Goal: Task Accomplishment & Management: Use online tool/utility

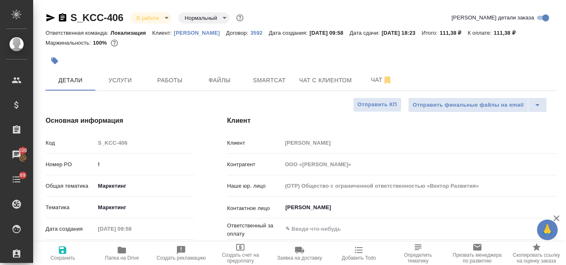
select select "RU"
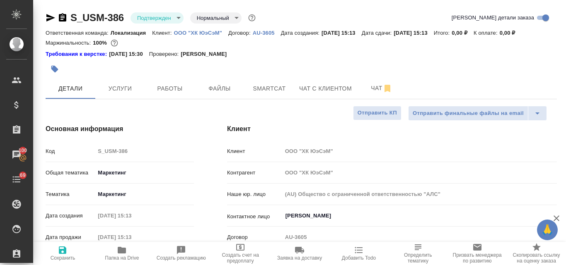
select select "RU"
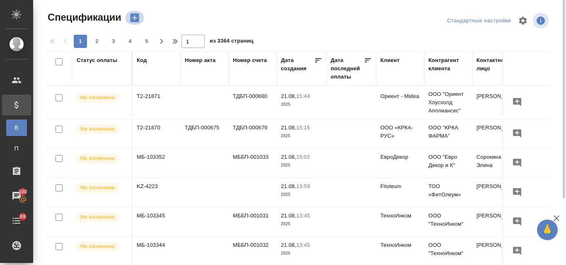
click at [134, 20] on icon "button" at bounding box center [135, 18] width 12 height 12
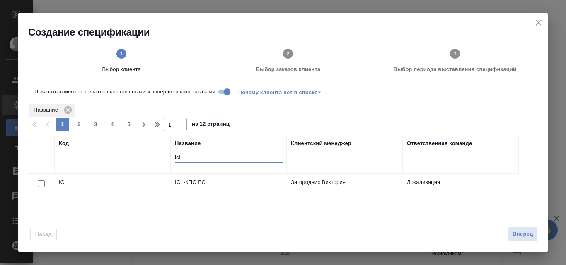
drag, startPoint x: 187, startPoint y: 154, endPoint x: 161, endPoint y: 161, distance: 26.5
click at [170, 155] on tr "Код Название icl Клиентский менеджер Ответственная команда" at bounding box center [273, 154] width 491 height 39
type input "л"
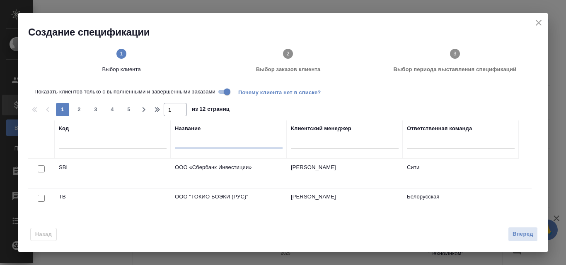
click at [540, 22] on icon "close" at bounding box center [538, 23] width 6 height 6
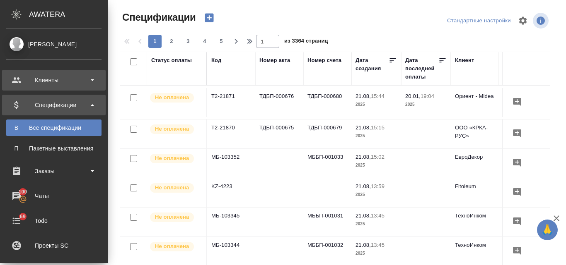
click at [46, 86] on div "Клиенты" at bounding box center [53, 80] width 95 height 12
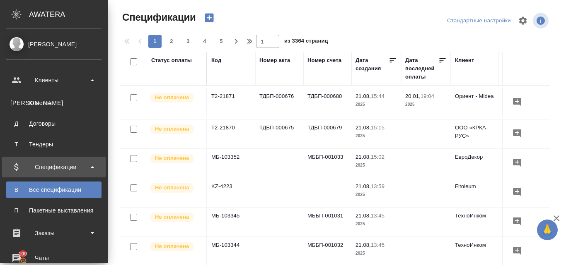
click at [47, 109] on link "К Клиенты" at bounding box center [53, 103] width 95 height 17
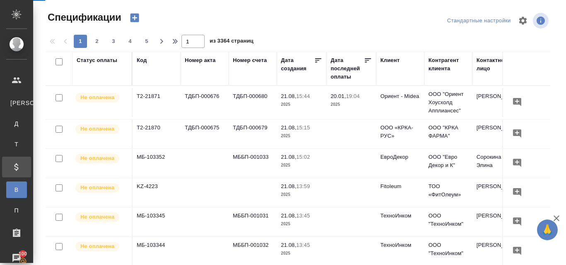
select select "RU"
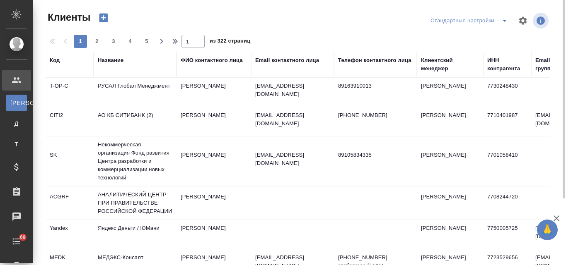
click at [106, 63] on div "Название" at bounding box center [111, 60] width 26 height 8
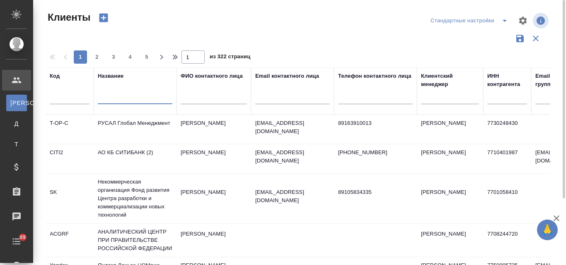
click at [107, 97] on input "text" at bounding box center [135, 99] width 75 height 10
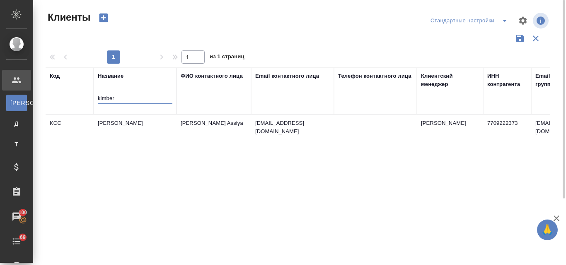
type input "kimber"
click at [112, 124] on td "Kimberly-Clark" at bounding box center [135, 129] width 83 height 29
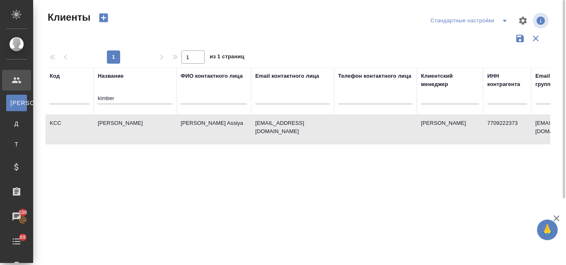
click at [112, 124] on td "Kimberly-Clark" at bounding box center [135, 129] width 83 height 29
drag, startPoint x: 128, startPoint y: 97, endPoint x: 96, endPoint y: 96, distance: 32.7
click at [96, 96] on th "Название kimber" at bounding box center [135, 90] width 83 height 47
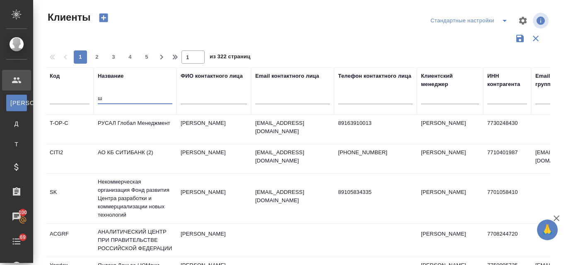
type input "ш"
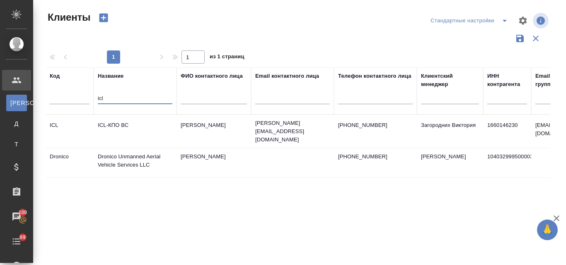
type input "icl"
click at [115, 124] on td "ICL-КПО ВС" at bounding box center [135, 131] width 83 height 29
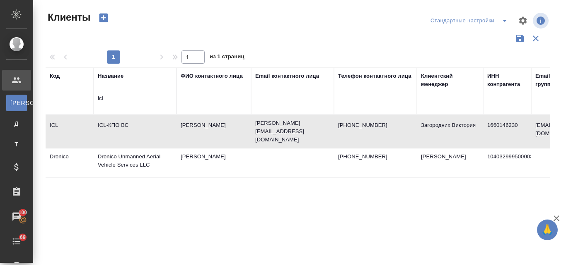
click at [115, 124] on td "ICL-КПО ВС" at bounding box center [135, 131] width 83 height 29
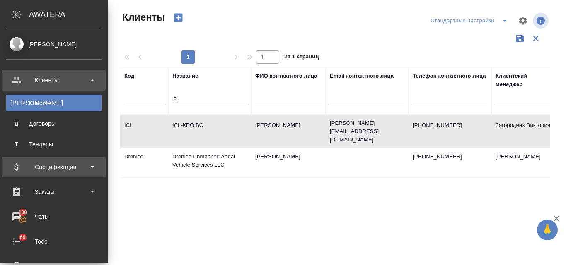
click at [44, 167] on div "Спецификации" at bounding box center [53, 167] width 95 height 12
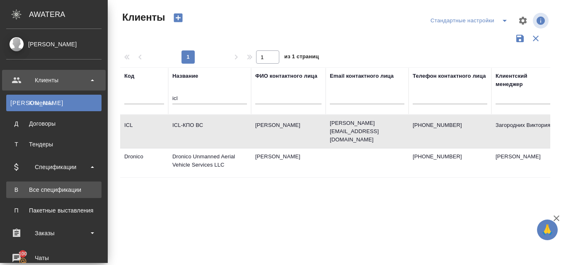
click at [57, 190] on div "Все спецификации" at bounding box center [53, 190] width 87 height 8
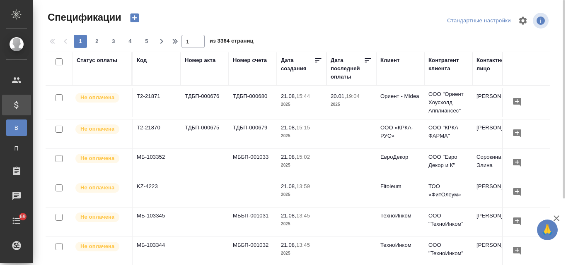
click at [135, 18] on icon "button" at bounding box center [135, 18] width 12 height 12
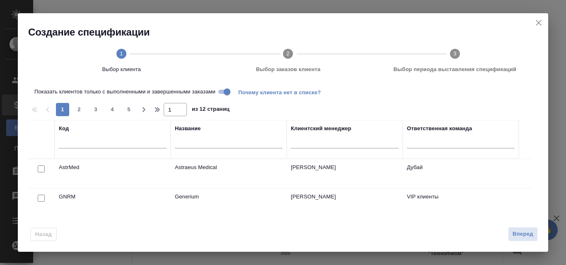
click at [197, 144] on input "text" at bounding box center [229, 143] width 108 height 10
type input "icl"
click at [39, 169] on input "checkbox" at bounding box center [41, 169] width 7 height 7
checkbox input "true"
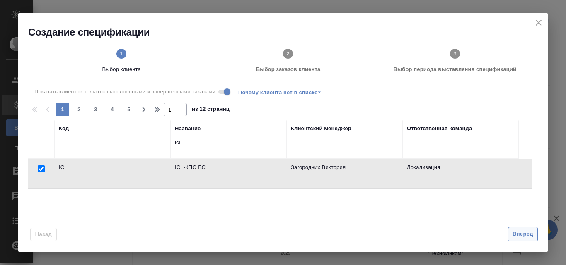
click at [515, 229] on button "Вперед" at bounding box center [523, 234] width 30 height 14
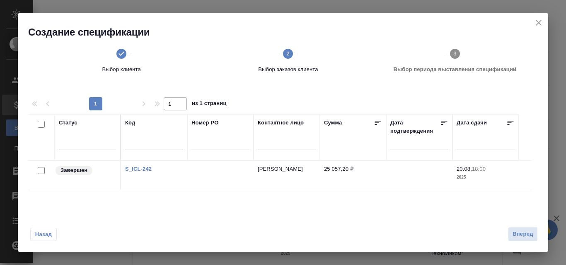
click at [42, 171] on input "checkbox" at bounding box center [41, 170] width 7 height 7
checkbox input "true"
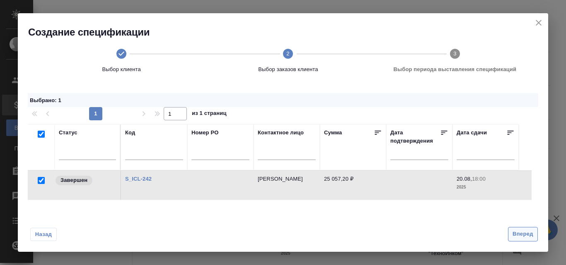
click at [515, 237] on span "Вперед" at bounding box center [522, 235] width 21 height 10
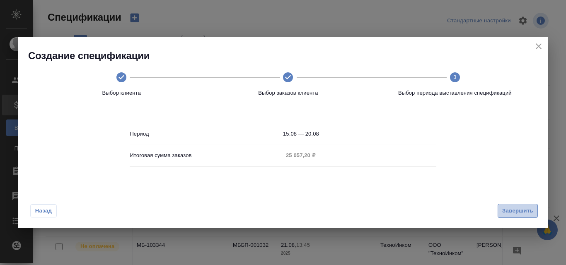
click at [508, 207] on span "Завершить" at bounding box center [517, 212] width 31 height 10
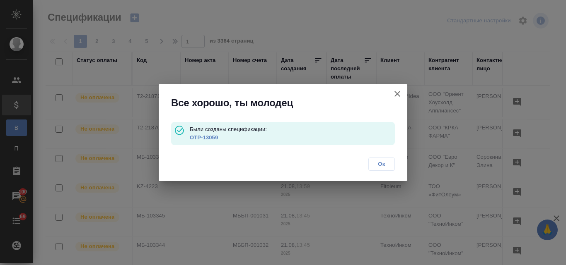
click at [200, 137] on link "OTP-13059" at bounding box center [204, 138] width 28 height 6
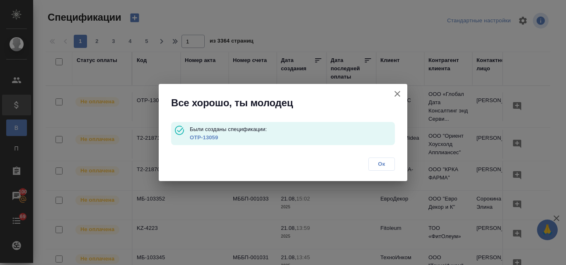
click at [402, 95] on button "button" at bounding box center [397, 94] width 20 height 20
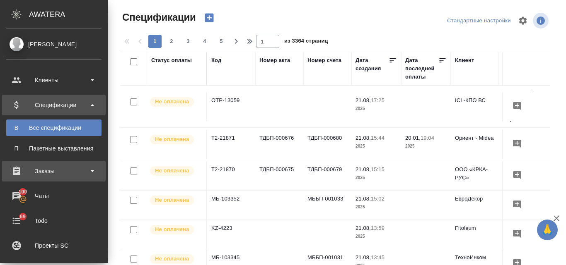
click at [51, 168] on div "Заказы" at bounding box center [53, 171] width 95 height 12
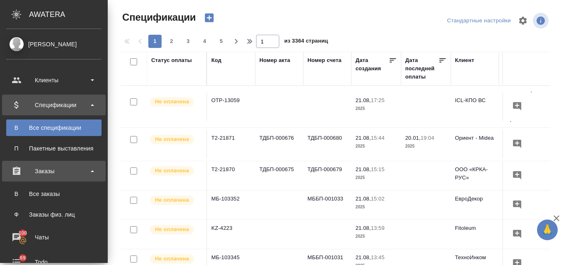
click at [39, 171] on div "Заказы" at bounding box center [53, 171] width 95 height 12
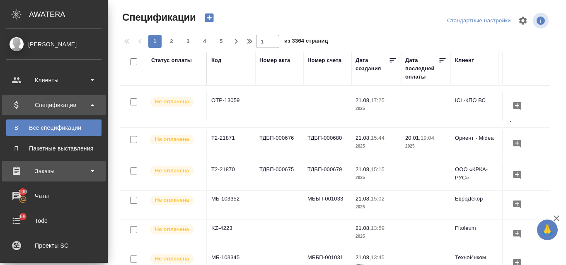
click at [39, 171] on div "Заказы" at bounding box center [53, 171] width 95 height 12
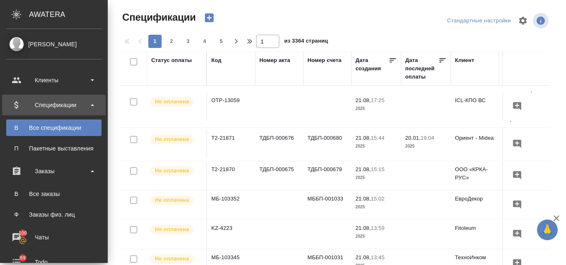
click at [41, 192] on div "Все заказы" at bounding box center [53, 194] width 87 height 8
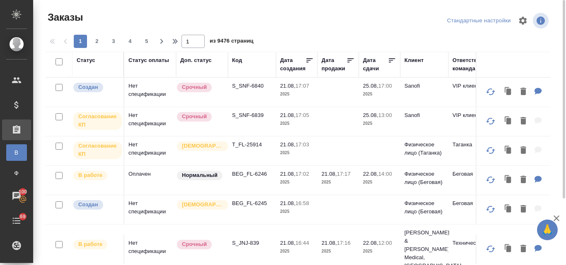
click at [89, 60] on div "Статус" at bounding box center [86, 60] width 19 height 8
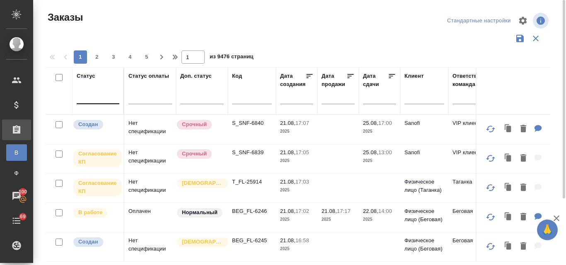
click at [92, 96] on div at bounding box center [98, 96] width 43 height 12
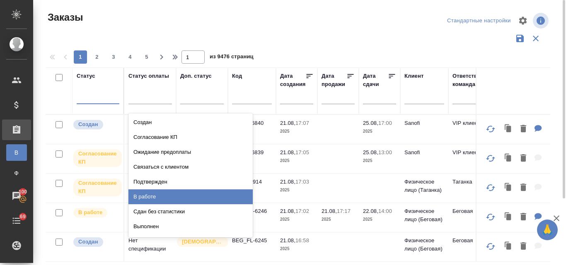
click at [156, 197] on div "В работе" at bounding box center [190, 197] width 124 height 15
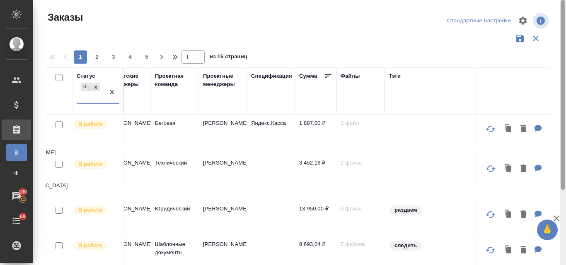
drag, startPoint x: 563, startPoint y: 100, endPoint x: 557, endPoint y: 19, distance: 81.3
click at [557, 19] on div "Заказы Стандартные настройки 1 2 3 4 5 1 из 15 страниц Статус option В работе, …" at bounding box center [299, 132] width 532 height 265
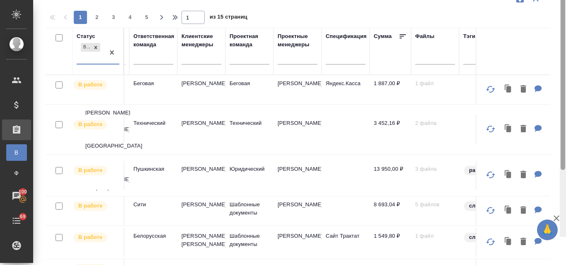
scroll to position [7, 0]
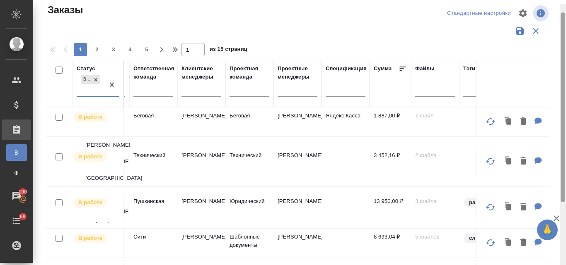
drag, startPoint x: 559, startPoint y: 87, endPoint x: 470, endPoint y: 41, distance: 100.7
click at [559, 8] on div "Заказы Стандартные настройки 1 2 3 4 5 1 из 15 страниц Статус option В работе, …" at bounding box center [299, 132] width 532 height 265
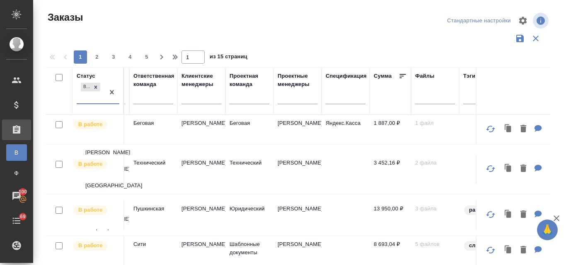
click at [205, 78] on div "Клиентские менеджеры" at bounding box center [201, 80] width 40 height 17
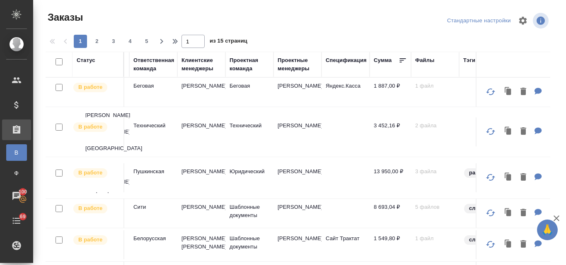
click at [195, 67] on div "Клиентские менеджеры" at bounding box center [201, 64] width 40 height 17
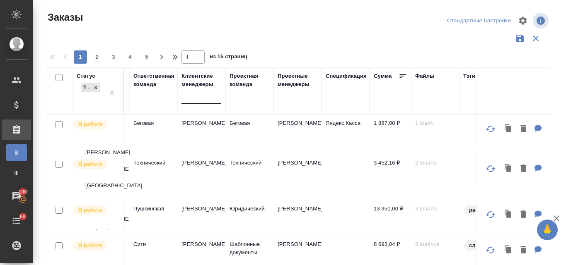
click at [197, 94] on div at bounding box center [201, 96] width 40 height 12
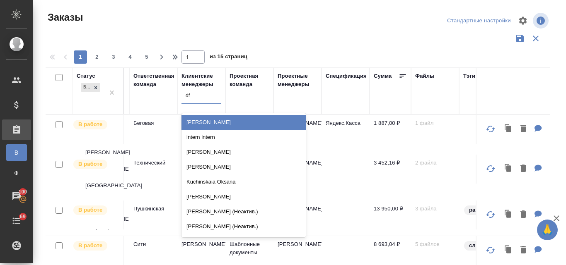
type input "d"
type input "валяева"
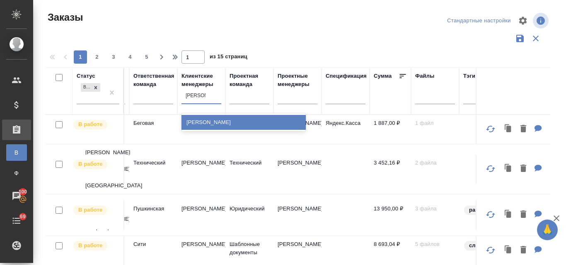
click at [220, 119] on div "[PERSON_NAME]" at bounding box center [243, 122] width 124 height 15
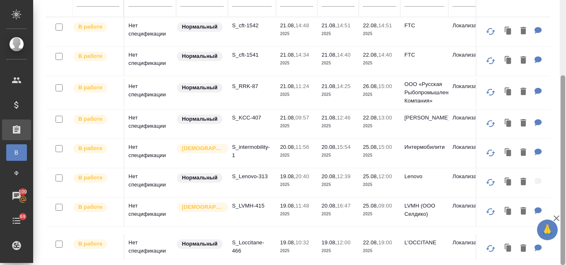
drag, startPoint x: 565, startPoint y: 128, endPoint x: 565, endPoint y: 84, distance: 43.9
click at [565, 84] on div at bounding box center [562, 132] width 6 height 265
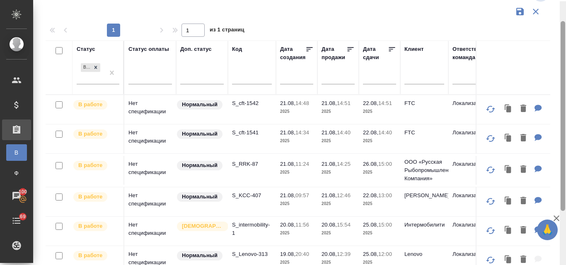
scroll to position [28, 0]
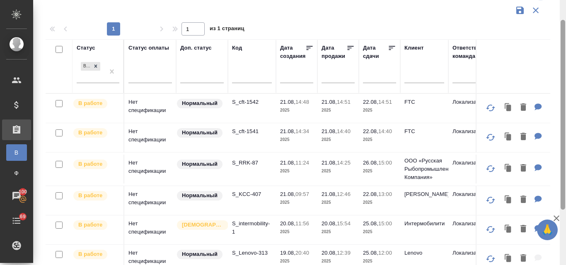
drag, startPoint x: 562, startPoint y: 83, endPoint x: 557, endPoint y: 29, distance: 54.9
click at [557, 29] on div "Заказы Стандартные настройки 1 1 из 1 страниц Статус В работе Статус оплаты Доп…" at bounding box center [299, 132] width 532 height 265
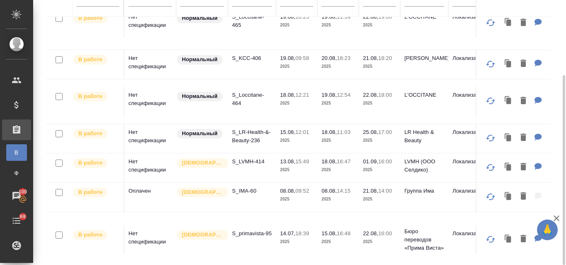
scroll to position [290, 0]
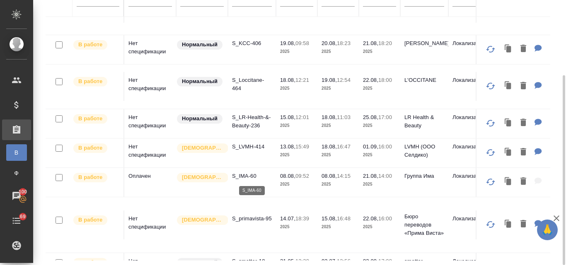
click at [248, 173] on p "S_IMA-60" at bounding box center [252, 176] width 40 height 8
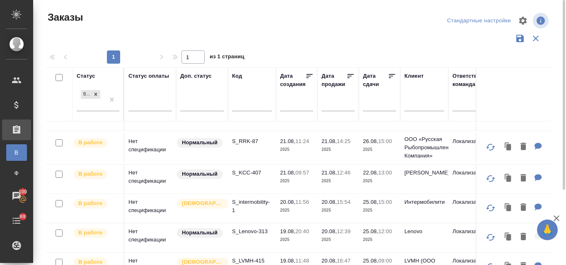
scroll to position [0, 0]
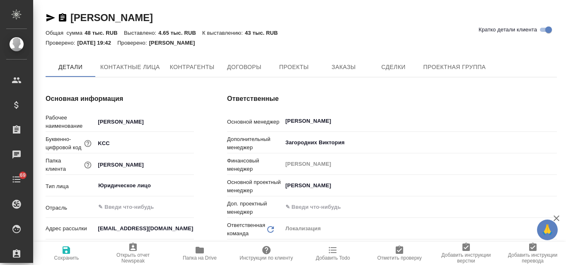
type textarea "x"
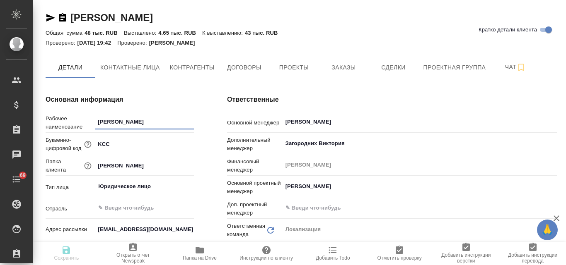
type textarea "x"
click at [355, 65] on span "Заказы" at bounding box center [343, 68] width 40 height 10
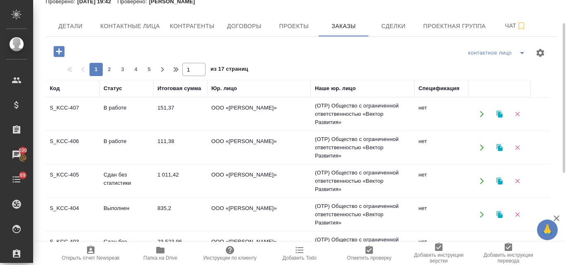
scroll to position [83, 0]
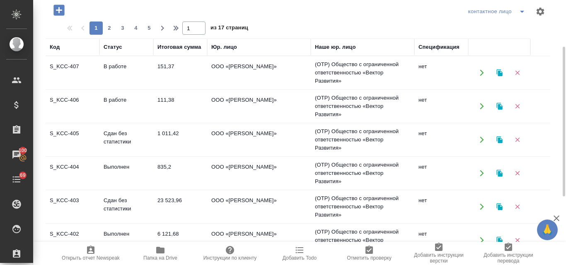
click at [73, 87] on td "S_KCC-406" at bounding box center [73, 72] width 54 height 29
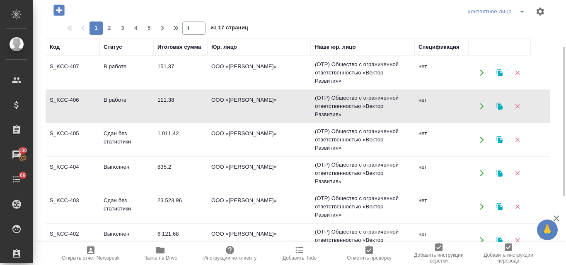
click at [73, 87] on td "S_KCC-406" at bounding box center [73, 72] width 54 height 29
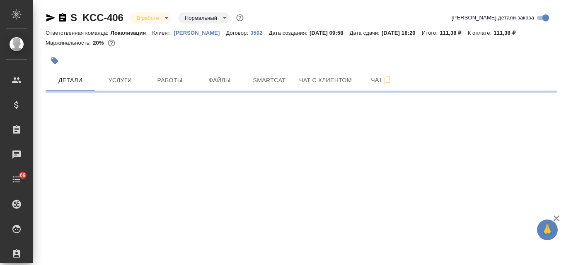
select select "RU"
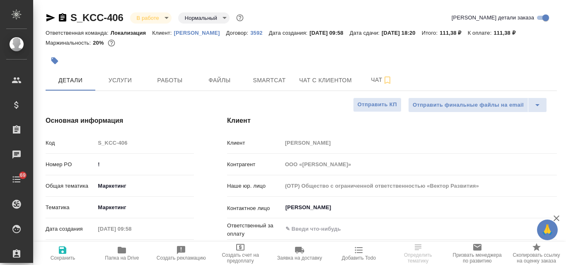
type textarea "x"
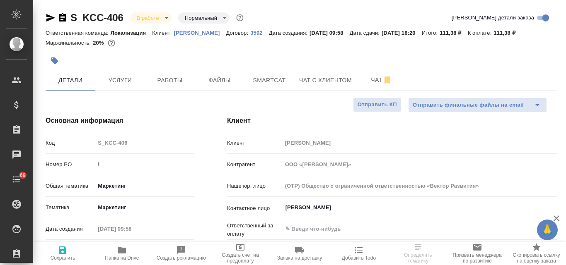
type textarea "x"
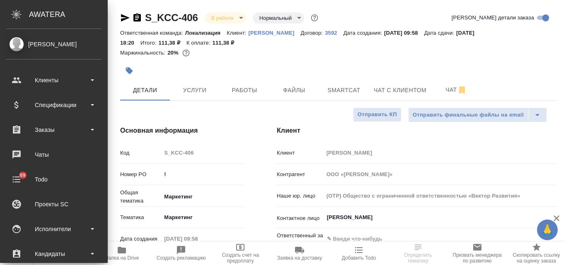
type textarea "x"
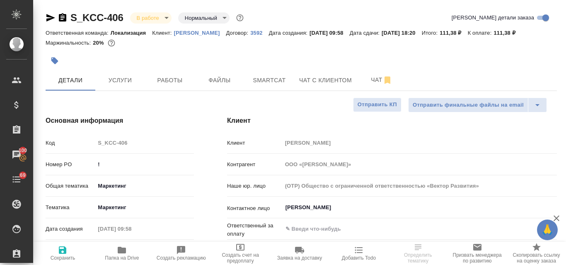
click at [46, 20] on icon "button" at bounding box center [51, 18] width 10 height 10
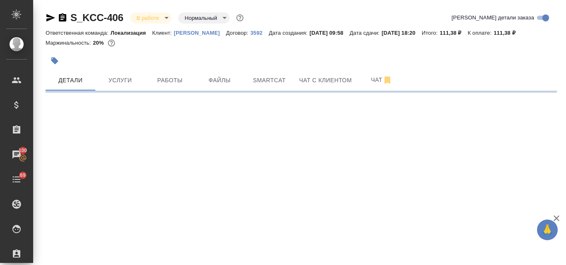
select select "RU"
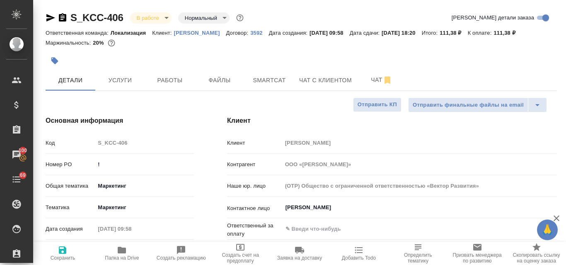
type textarea "x"
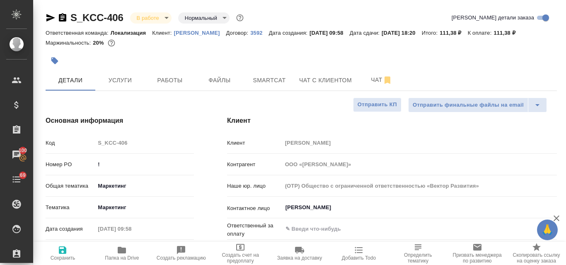
type textarea "x"
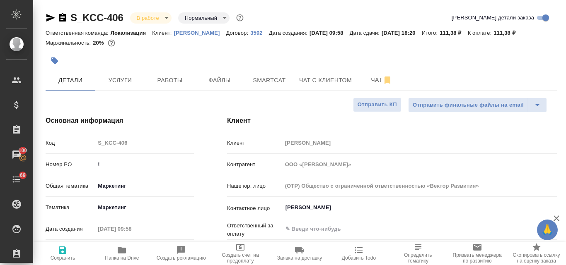
type textarea "x"
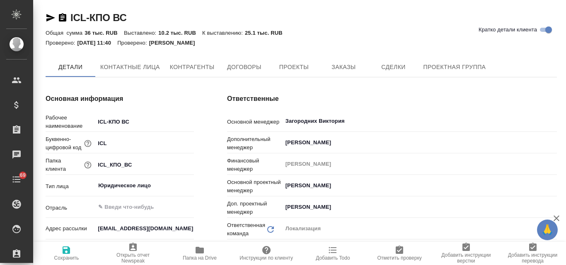
type textarea "x"
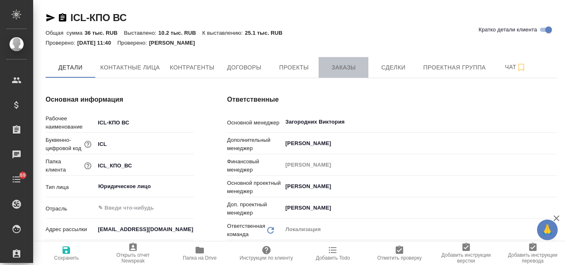
click at [339, 68] on span "Заказы" at bounding box center [343, 68] width 40 height 10
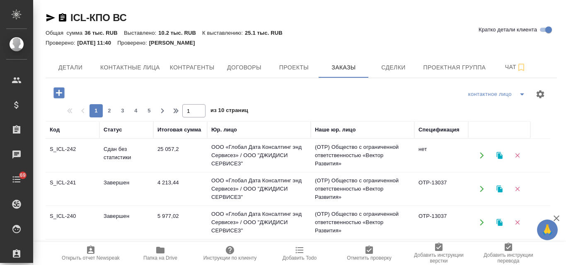
click at [59, 150] on td "S_ICL-242" at bounding box center [73, 155] width 54 height 29
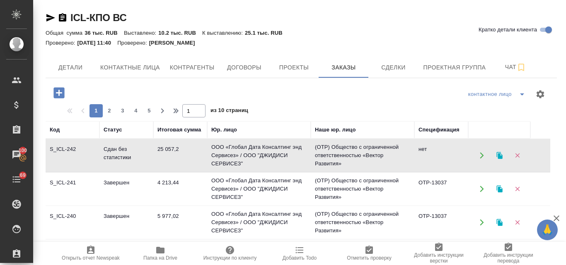
click at [65, 152] on td "S_ICL-242" at bounding box center [73, 155] width 54 height 29
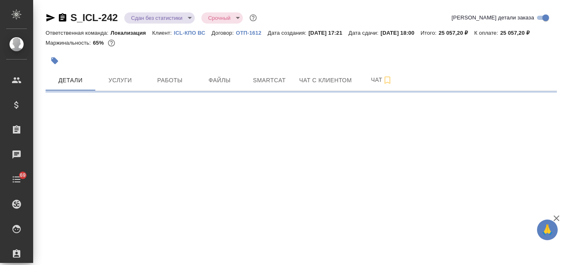
select select "RU"
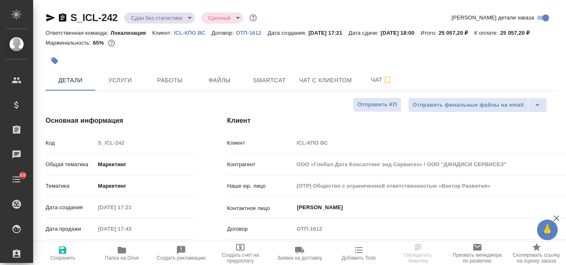
type textarea "x"
click at [49, 17] on icon "button" at bounding box center [51, 18] width 10 height 10
type textarea "x"
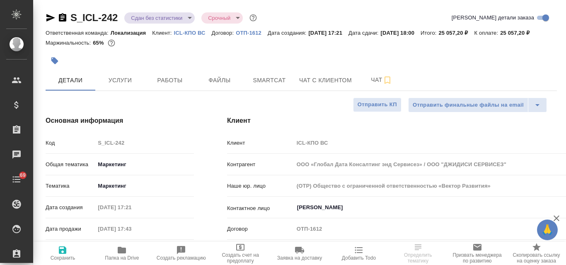
type textarea "x"
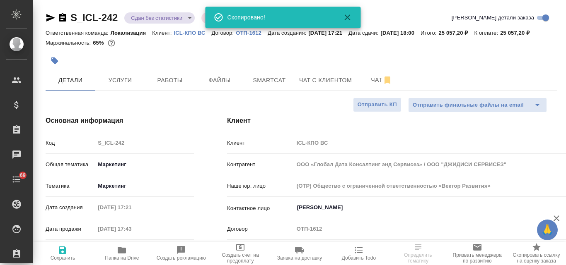
type textarea "x"
select select "RU"
type textarea "x"
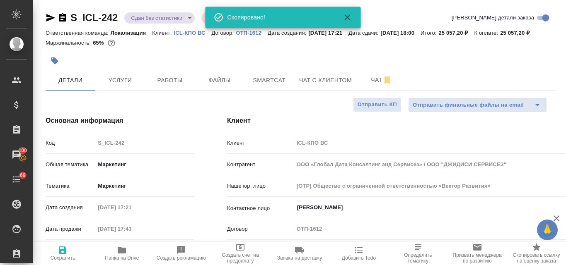
type textarea "x"
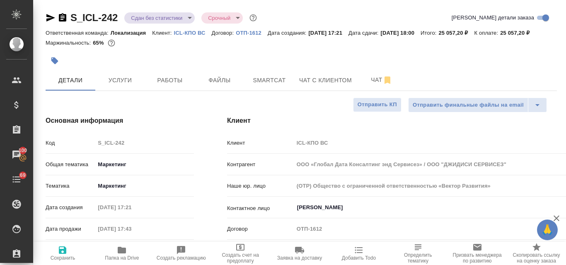
type textarea "x"
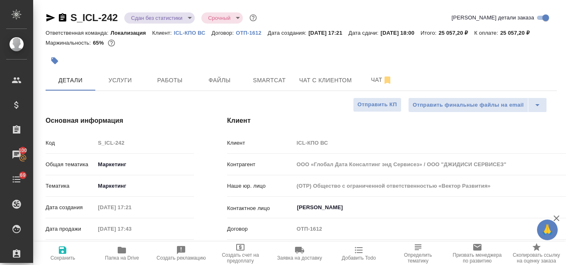
type textarea "x"
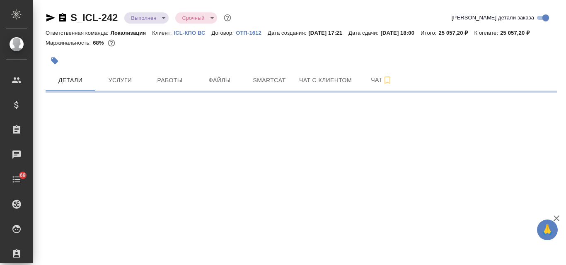
select select "RU"
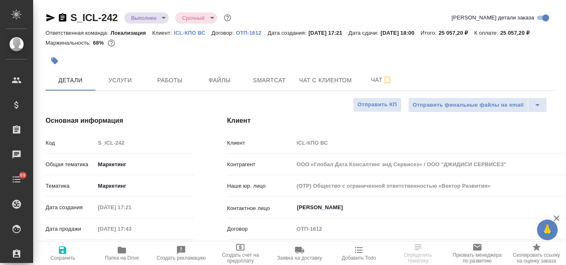
click at [161, 20] on body "🙏 .cls-1 fill:#fff; AWATERA Valyaeva [PERSON_NAME] Спецификации Заказы Чаты 69 …" at bounding box center [283, 132] width 566 height 265
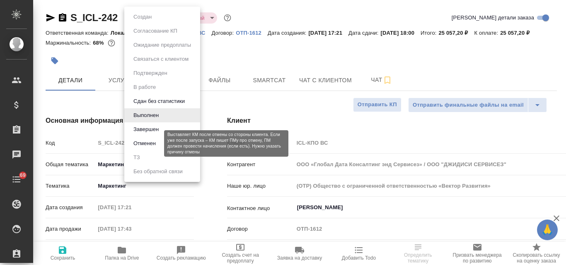
type textarea "x"
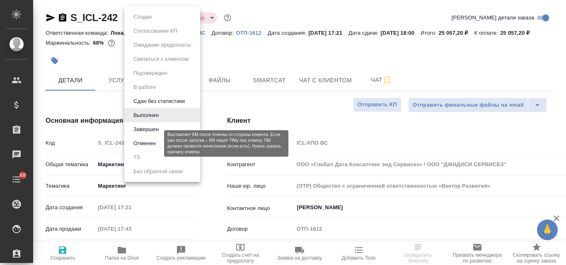
type textarea "x"
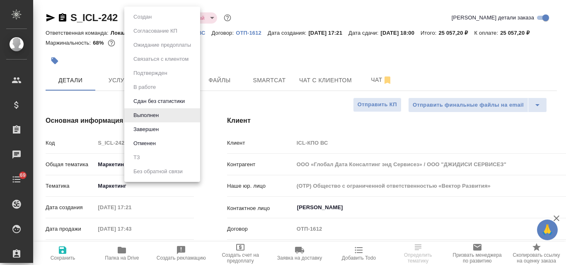
click at [164, 128] on li "Завершен" at bounding box center [162, 130] width 76 height 14
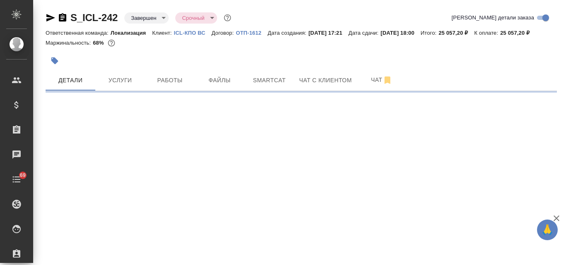
select select "RU"
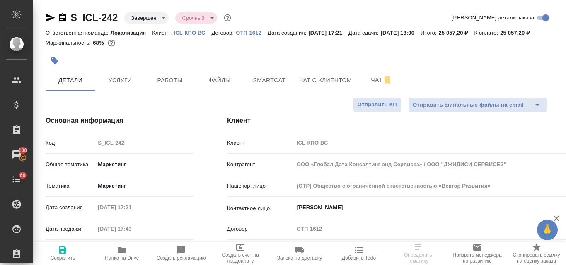
type textarea "x"
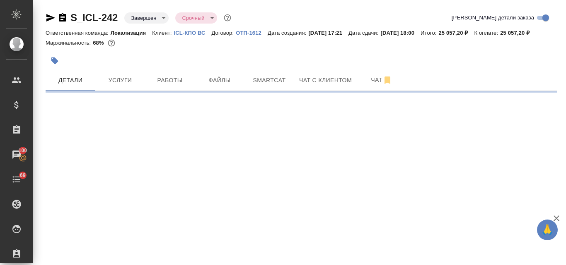
select select "RU"
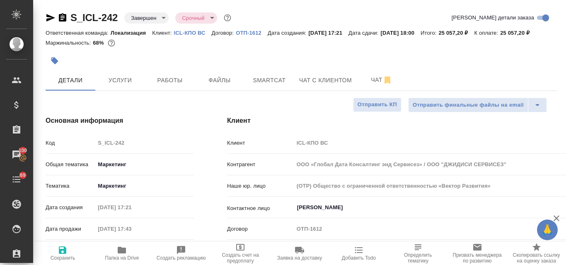
type textarea "x"
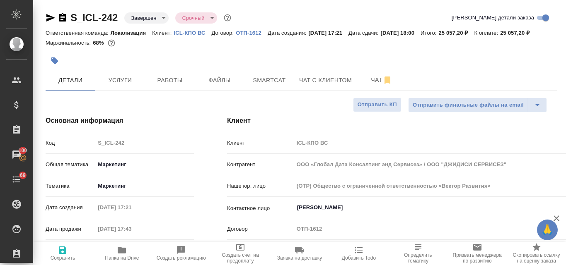
type textarea "x"
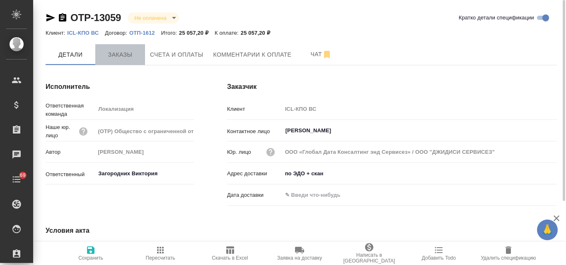
click at [120, 50] on span "Заказы" at bounding box center [120, 55] width 40 height 10
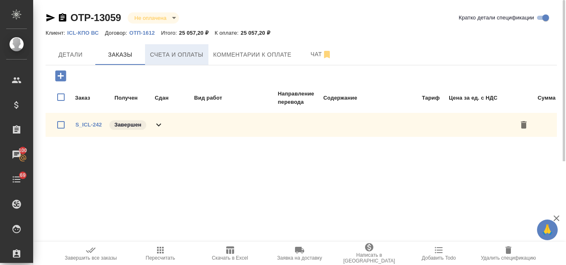
click at [188, 53] on span "Счета и оплаты" at bounding box center [176, 55] width 53 height 10
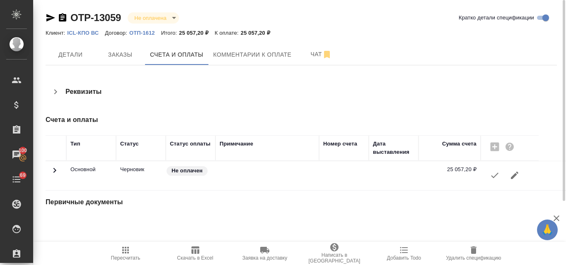
click at [492, 178] on icon "button" at bounding box center [494, 176] width 10 height 10
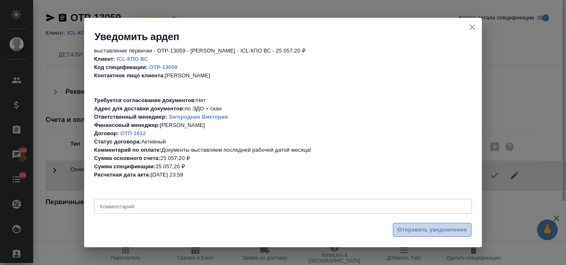
click at [414, 235] on span "Отправить уведомление" at bounding box center [432, 231] width 70 height 10
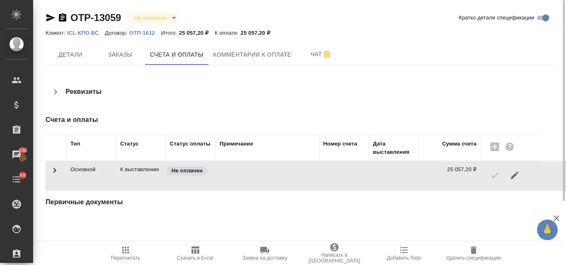
click at [49, 17] on icon "button" at bounding box center [51, 18] width 10 height 10
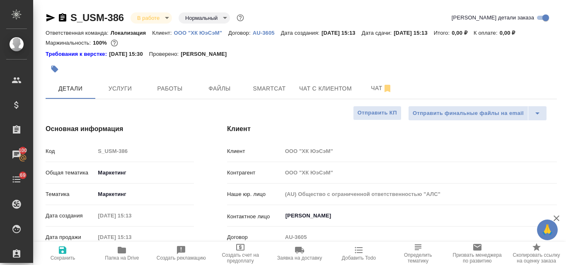
select select "RU"
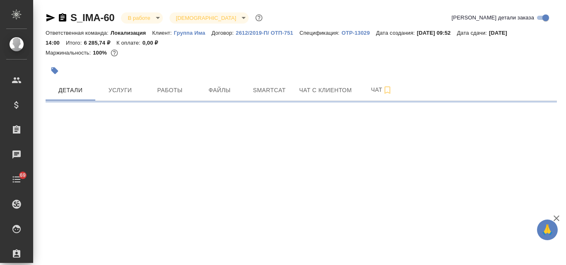
select select "RU"
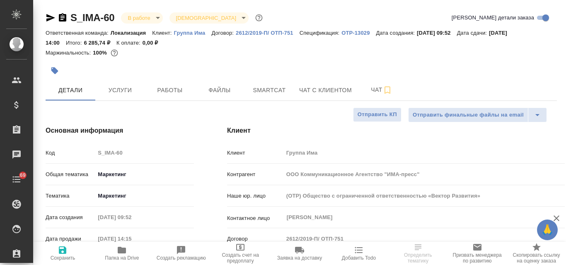
type textarea "x"
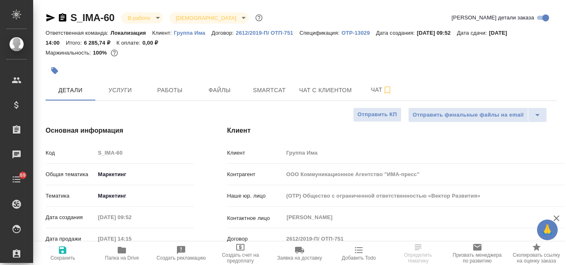
type textarea "x"
click at [120, 92] on span "Услуги" at bounding box center [120, 90] width 40 height 10
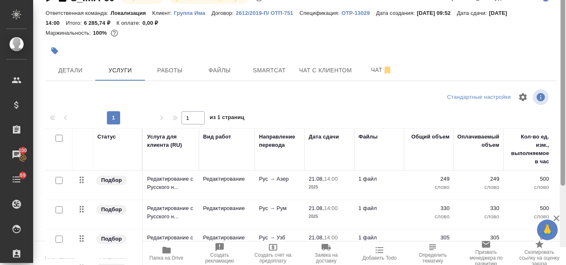
scroll to position [41, 0]
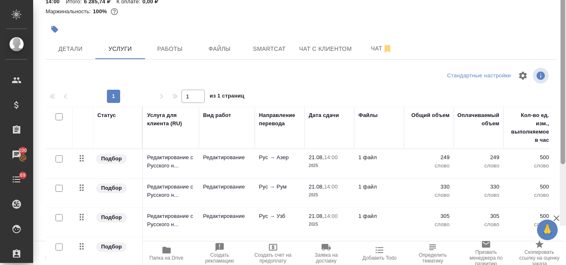
drag, startPoint x: 564, startPoint y: 113, endPoint x: 565, endPoint y: 145, distance: 31.9
click at [565, 145] on div at bounding box center [562, 93] width 6 height 265
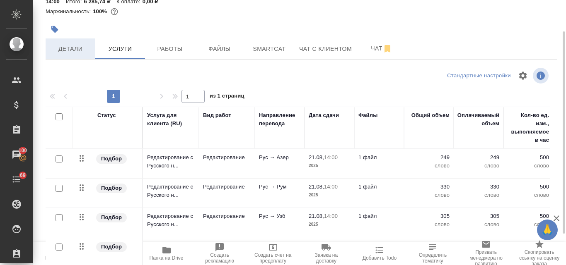
click at [70, 49] on span "Детали" at bounding box center [71, 49] width 40 height 10
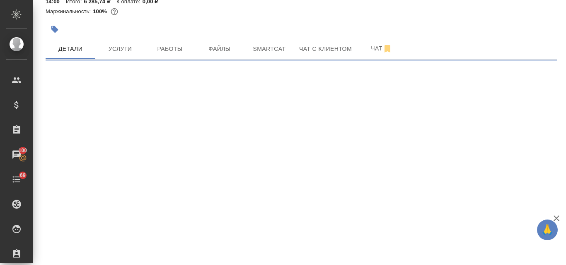
select select "RU"
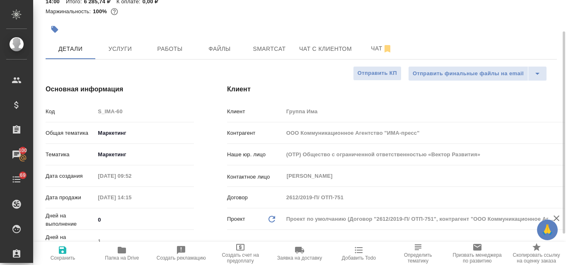
type textarea "x"
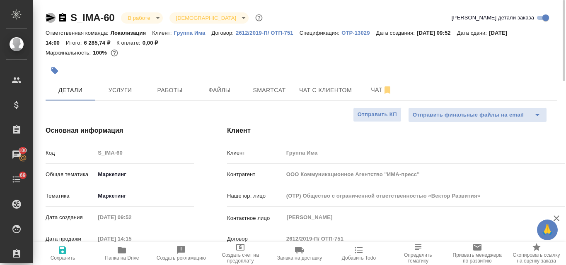
click at [47, 18] on icon "button" at bounding box center [51, 18] width 10 height 10
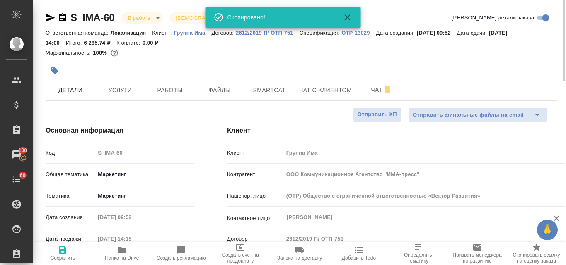
type textarea "x"
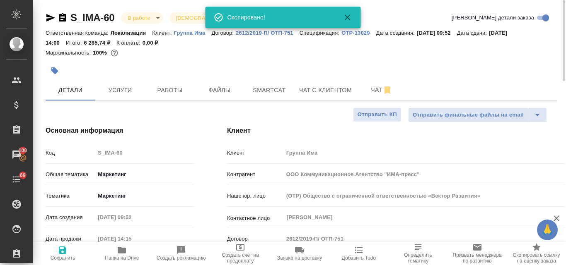
type textarea "x"
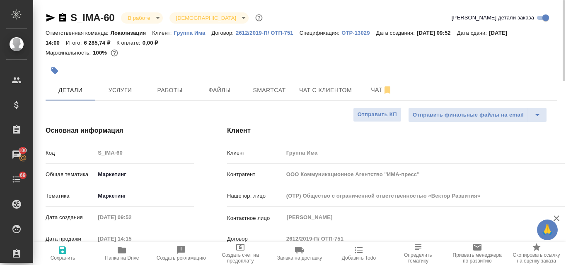
type textarea "x"
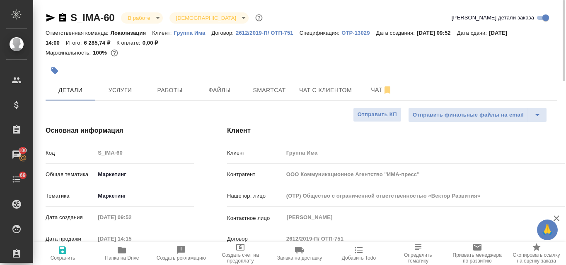
type textarea "x"
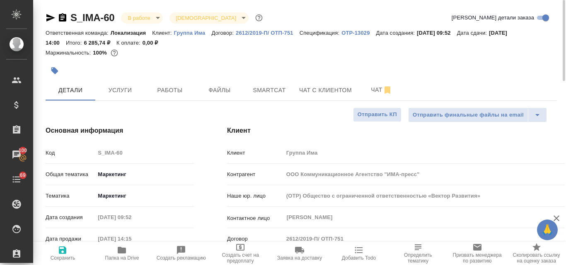
type textarea "x"
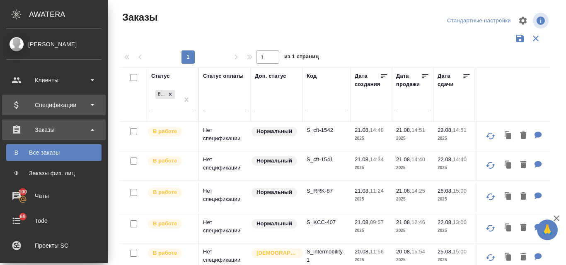
click at [51, 104] on div "Спецификации" at bounding box center [53, 105] width 95 height 12
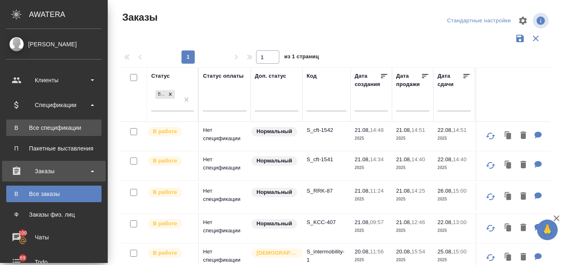
click at [44, 133] on link "В Все спецификации" at bounding box center [53, 128] width 95 height 17
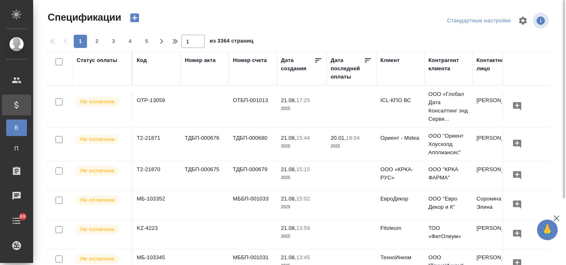
click at [132, 22] on icon "button" at bounding box center [134, 18] width 9 height 9
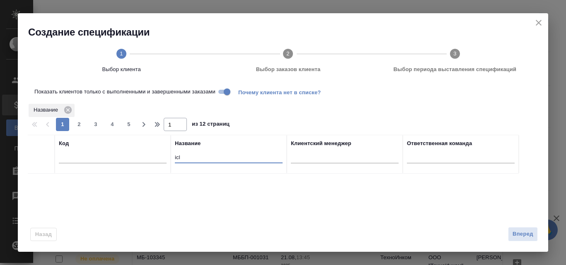
drag, startPoint x: 184, startPoint y: 156, endPoint x: 170, endPoint y: 153, distance: 14.4
click at [170, 153] on tr "Код Название icl Клиентский менеджер Ответственная команда" at bounding box center [273, 154] width 491 height 39
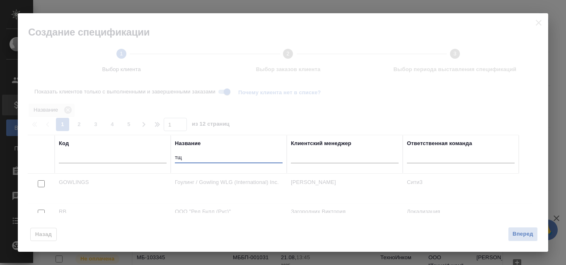
type input "т"
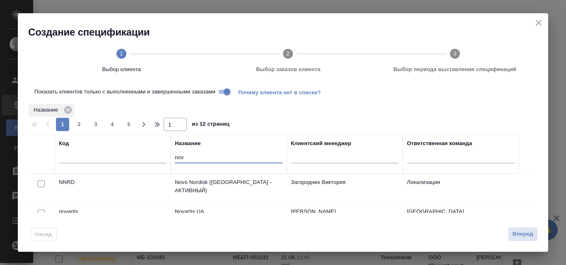
type input "nov"
click at [40, 183] on input "checkbox" at bounding box center [41, 184] width 7 height 7
checkbox input "true"
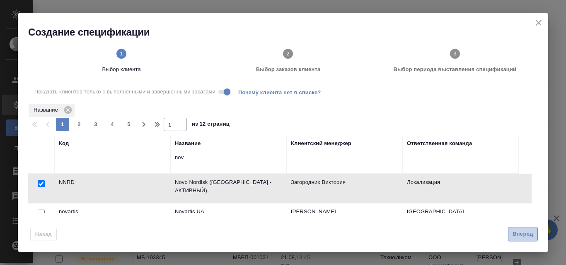
click at [519, 229] on button "Вперед" at bounding box center [523, 234] width 30 height 14
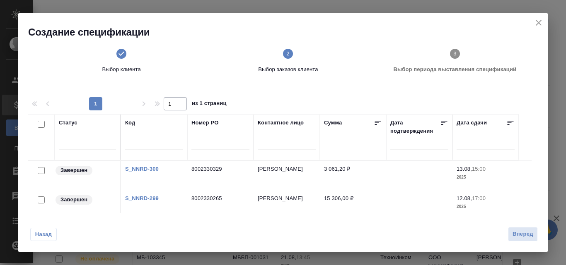
click at [42, 170] on input "checkbox" at bounding box center [41, 170] width 7 height 7
checkbox input "true"
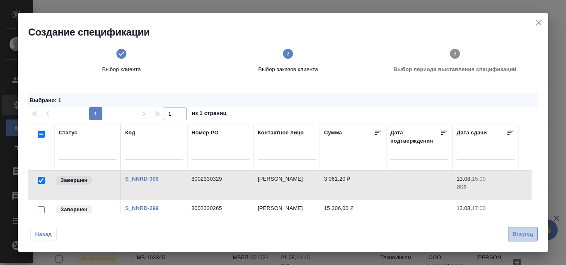
click at [523, 237] on span "Вперед" at bounding box center [522, 235] width 21 height 10
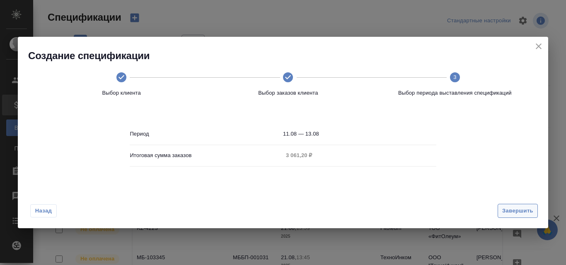
click at [519, 212] on span "Завершить" at bounding box center [517, 212] width 31 height 10
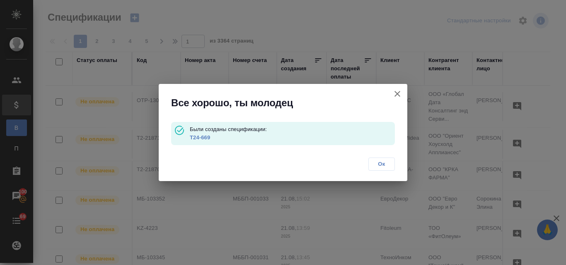
click at [201, 137] on link "T24-669" at bounding box center [200, 138] width 20 height 6
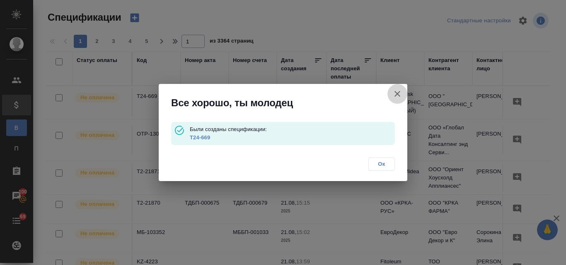
click at [400, 95] on icon "button" at bounding box center [397, 94] width 10 height 10
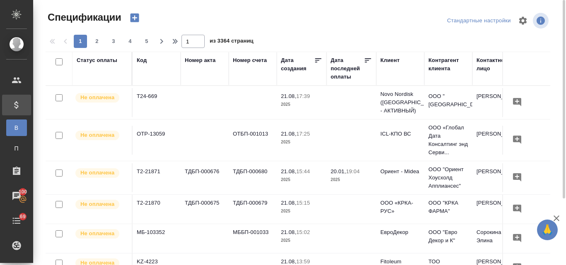
click at [137, 19] on icon "button" at bounding box center [134, 18] width 9 height 9
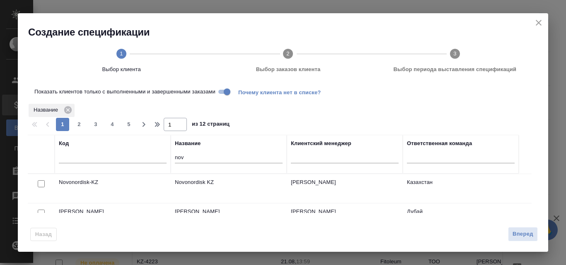
click at [84, 184] on td "Novonordisk-KZ" at bounding box center [113, 188] width 116 height 29
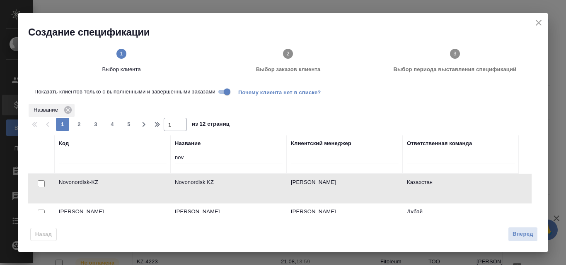
click at [39, 185] on input "checkbox" at bounding box center [41, 184] width 7 height 7
checkbox input "true"
click at [513, 233] on span "Вперед" at bounding box center [522, 235] width 21 height 10
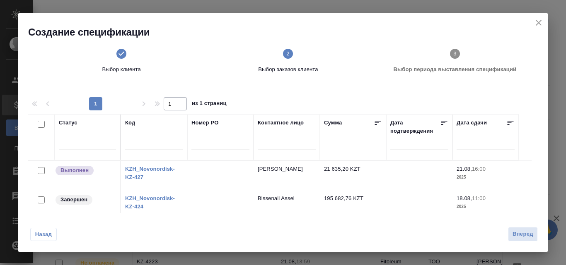
click at [536, 21] on icon "close" at bounding box center [538, 23] width 6 height 6
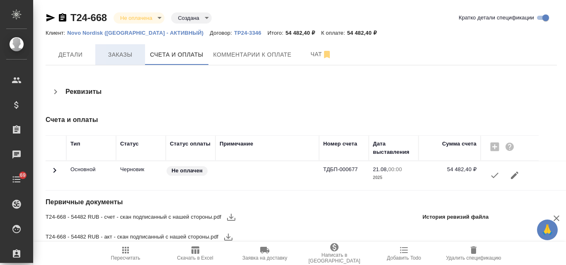
click at [116, 55] on span "Заказы" at bounding box center [120, 55] width 40 height 10
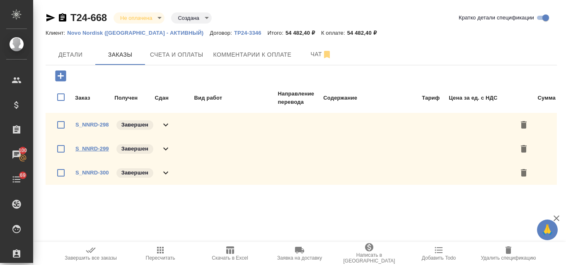
click at [85, 147] on link "S_NNRD-299" at bounding box center [92, 149] width 34 height 6
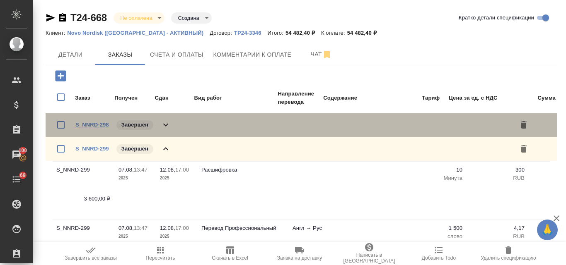
click at [99, 125] on link "S_NNRD-298" at bounding box center [92, 125] width 34 height 6
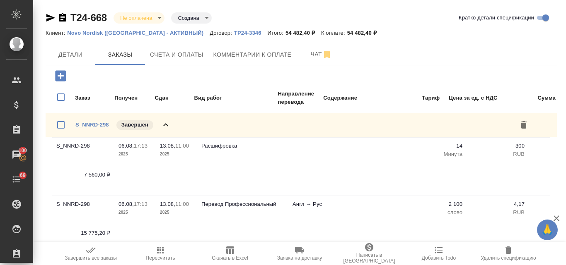
click at [166, 123] on icon at bounding box center [166, 125] width 10 height 10
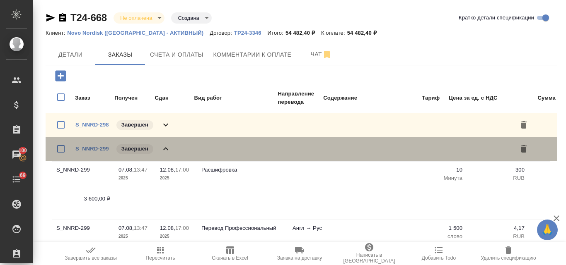
click at [166, 149] on icon at bounding box center [165, 148] width 5 height 3
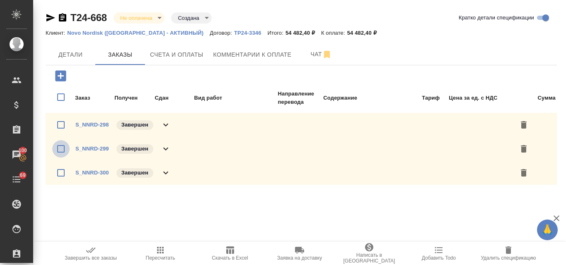
click at [63, 150] on input "checkbox" at bounding box center [60, 148] width 17 height 17
checkbox input "true"
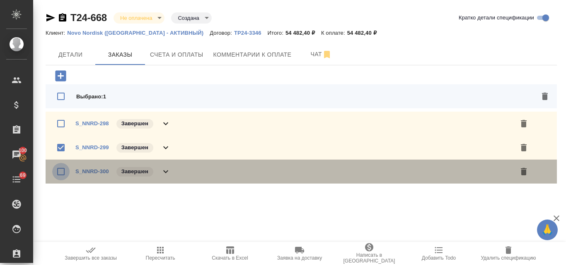
click at [56, 171] on input "checkbox" at bounding box center [60, 171] width 17 height 17
checkbox input "true"
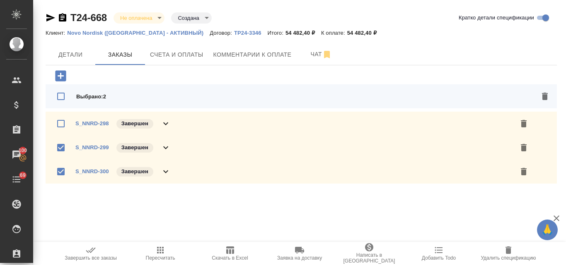
click at [542, 95] on icon "button" at bounding box center [545, 97] width 10 height 10
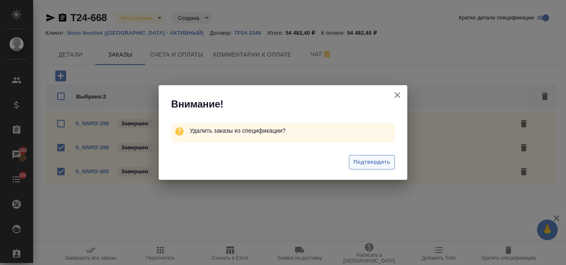
click at [381, 166] on span "Подтвердить" at bounding box center [371, 163] width 37 height 10
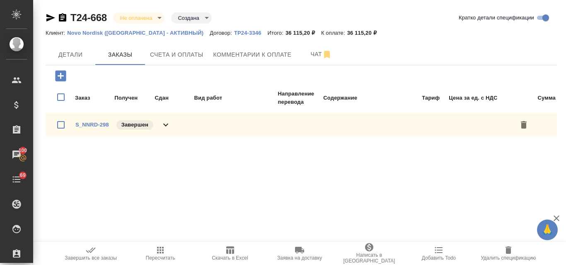
click at [158, 255] on icon "button" at bounding box center [160, 251] width 10 height 10
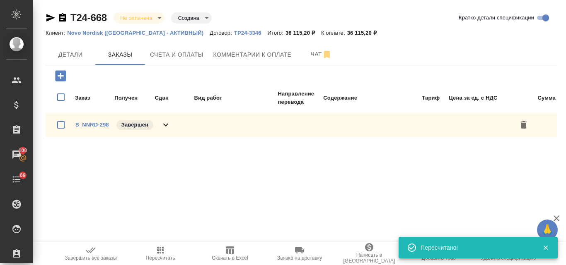
click at [161, 254] on icon "button" at bounding box center [160, 251] width 10 height 10
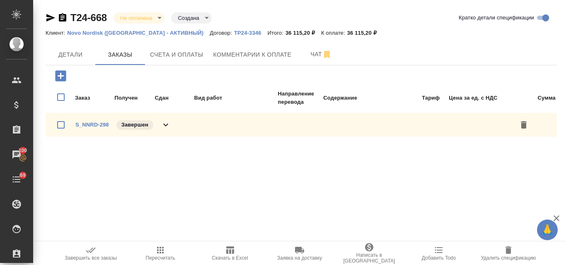
click at [209, 183] on div ".cls-1 fill:#fff; AWATERA Valyaeva Anna Клиенты Спецификации Заказы 100 Чаты 69…" at bounding box center [283, 132] width 566 height 265
click at [175, 58] on span "Счета и оплаты" at bounding box center [176, 55] width 53 height 10
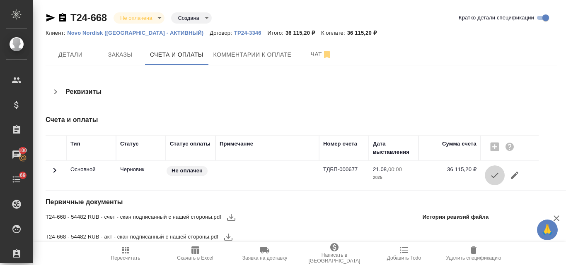
click at [492, 178] on icon "button" at bounding box center [494, 175] width 7 height 5
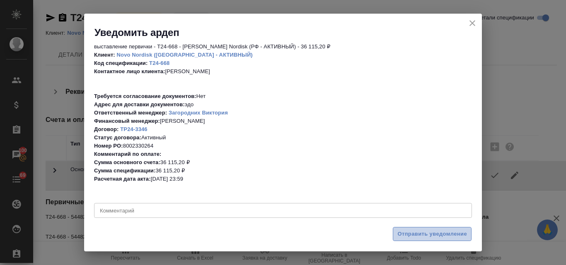
click at [424, 235] on span "Отправить уведомление" at bounding box center [432, 235] width 70 height 10
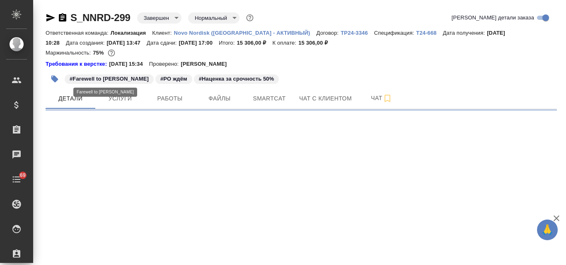
select select "RU"
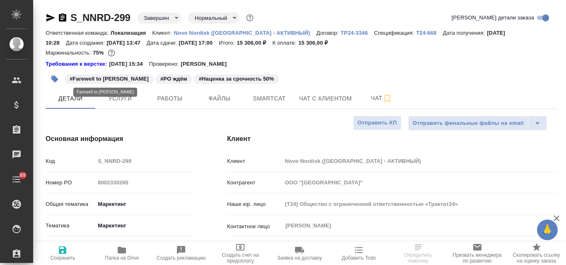
type textarea "x"
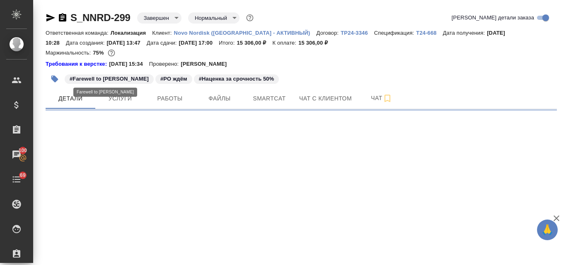
select select "RU"
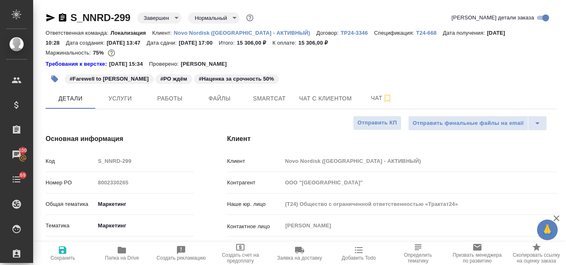
type textarea "x"
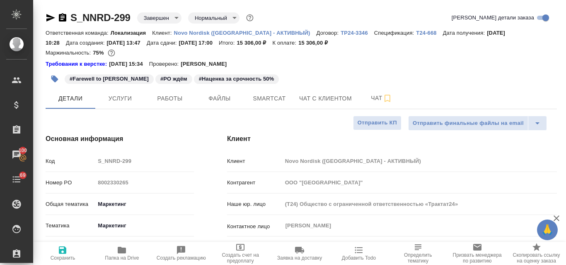
type textarea "x"
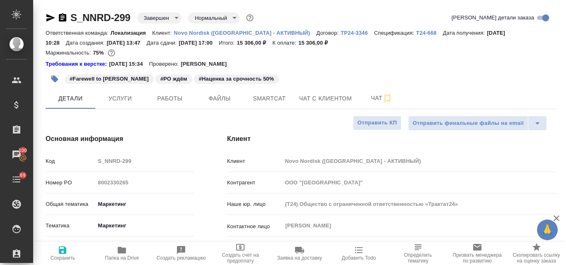
type textarea "x"
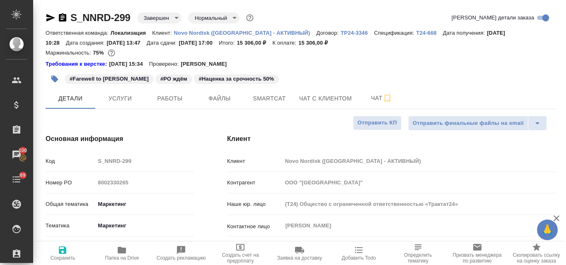
type textarea "x"
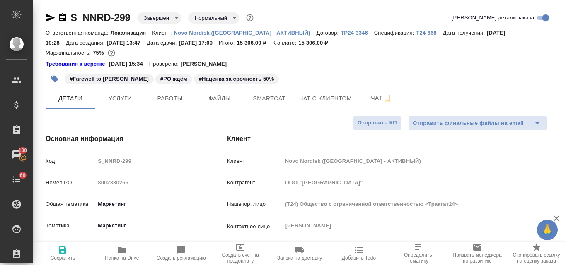
type textarea "x"
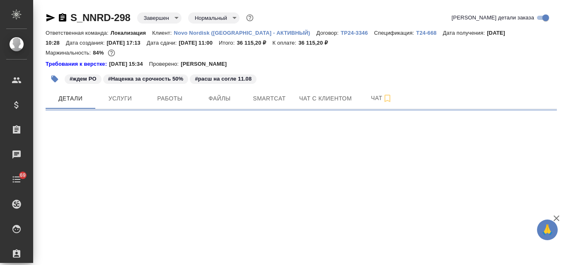
select select "RU"
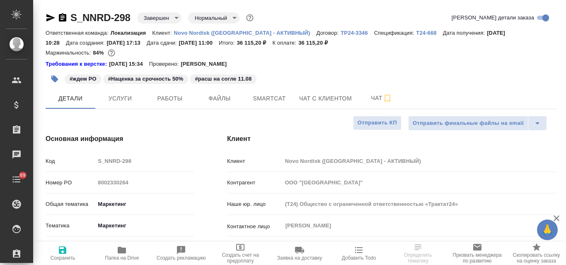
type textarea "x"
select select "RU"
type textarea "x"
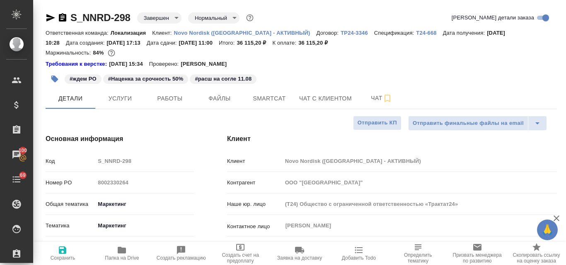
type textarea "x"
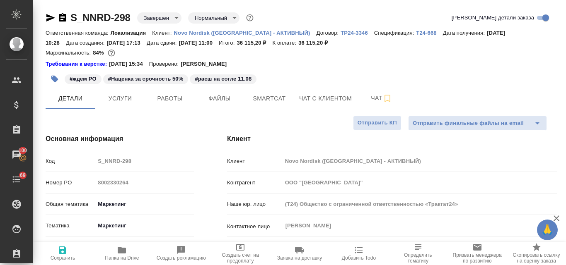
type textarea "x"
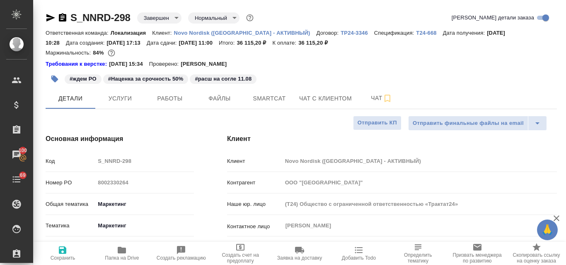
type textarea "x"
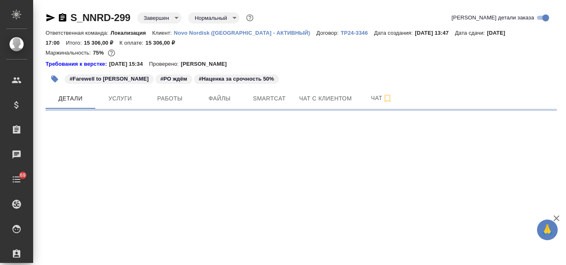
select select "RU"
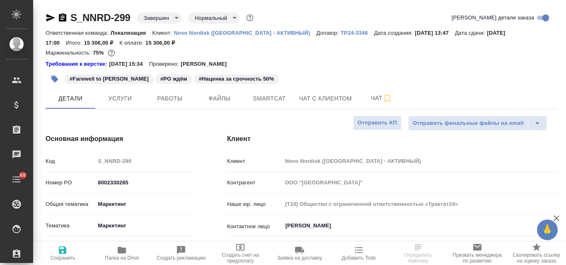
type textarea "x"
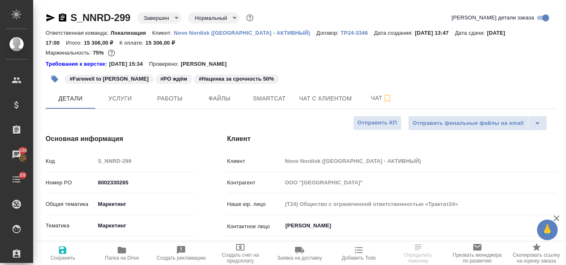
type textarea "x"
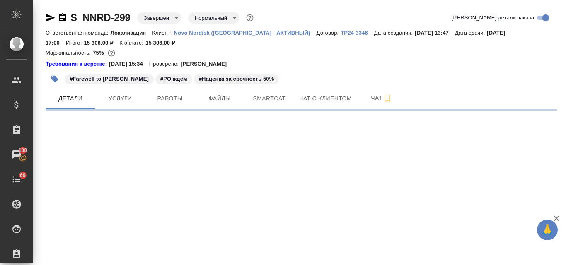
select select "RU"
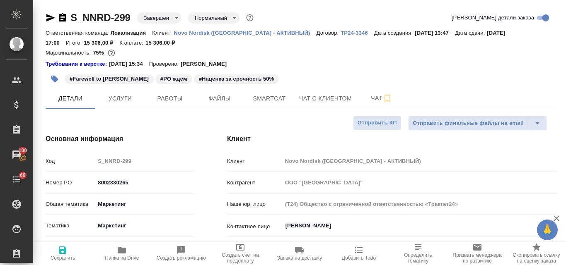
type textarea "x"
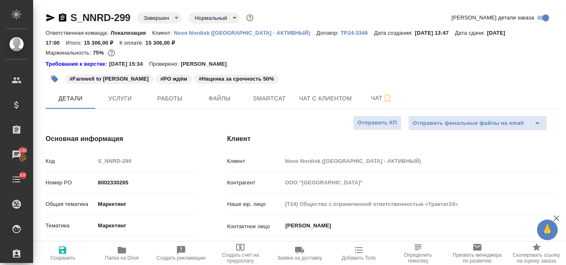
type textarea "x"
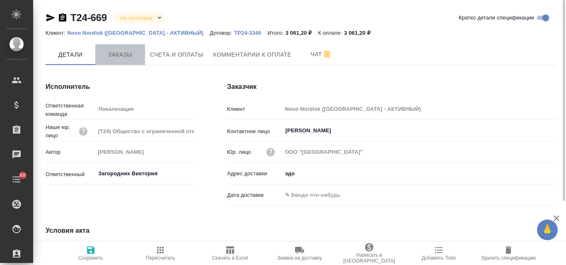
click at [115, 58] on span "Заказы" at bounding box center [120, 55] width 40 height 10
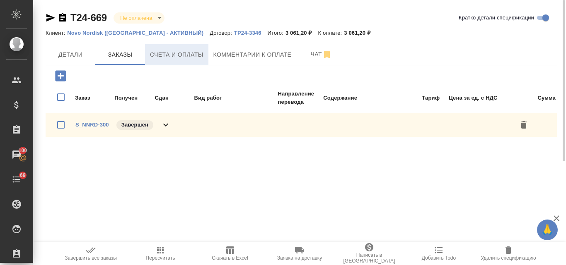
click at [198, 55] on span "Счета и оплаты" at bounding box center [176, 55] width 53 height 10
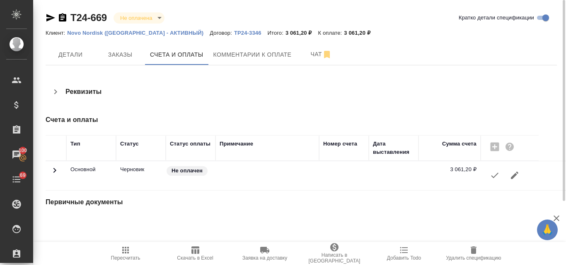
click at [491, 178] on icon "button" at bounding box center [494, 176] width 10 height 10
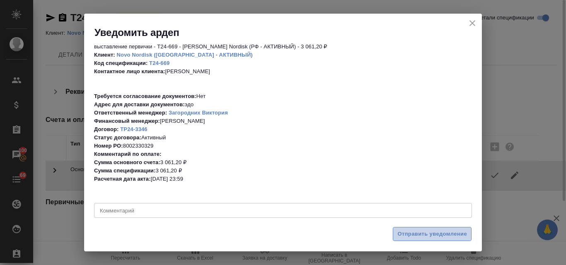
click at [424, 236] on span "Отправить уведомление" at bounding box center [432, 235] width 70 height 10
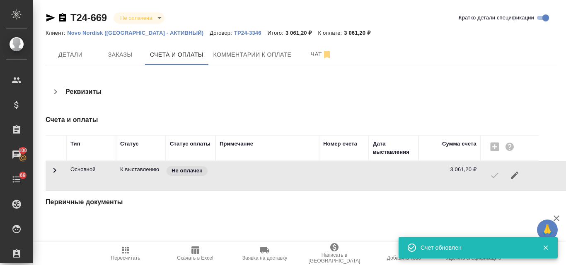
click at [51, 14] on icon "button" at bounding box center [51, 18] width 10 height 10
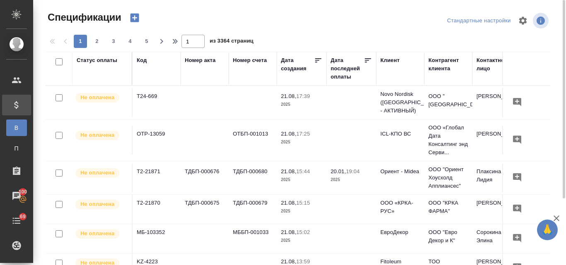
click at [138, 17] on icon "button" at bounding box center [134, 18] width 9 height 9
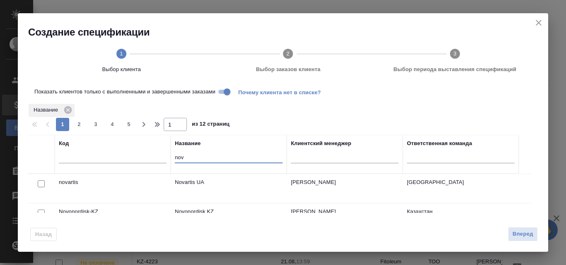
drag, startPoint x: 179, startPoint y: 158, endPoint x: 167, endPoint y: 159, distance: 12.4
click at [167, 159] on tr "Код Название nov Клиентский менеджер Ответственная команда" at bounding box center [273, 154] width 491 height 39
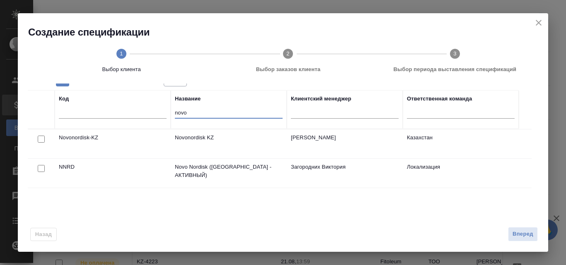
scroll to position [83, 0]
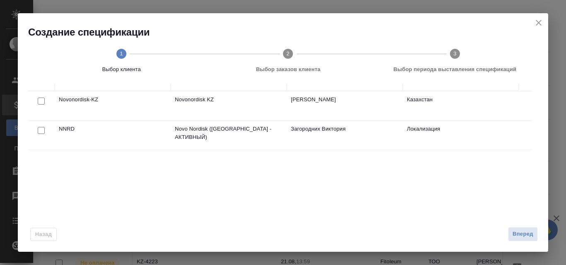
type input "novo"
click at [41, 105] on input "checkbox" at bounding box center [41, 101] width 7 height 7
checkbox input "true"
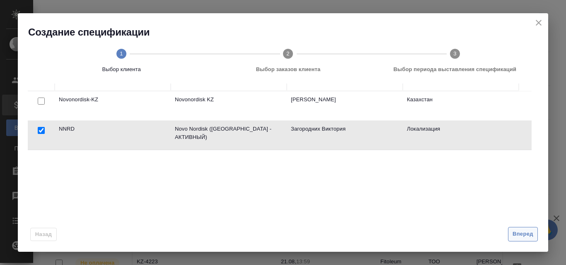
click at [518, 232] on span "Вперед" at bounding box center [522, 235] width 21 height 10
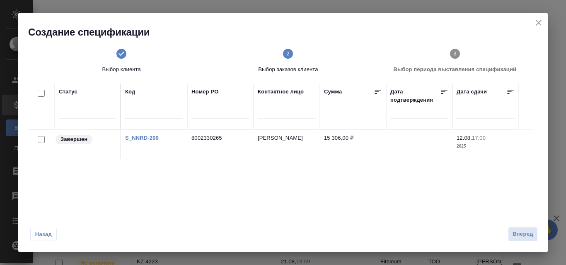
scroll to position [0, 0]
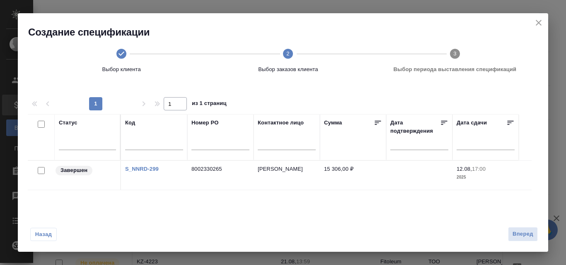
click at [43, 170] on input "checkbox" at bounding box center [41, 170] width 7 height 7
checkbox input "true"
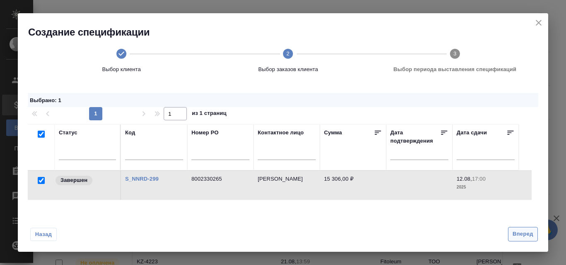
click at [525, 236] on span "Вперед" at bounding box center [522, 235] width 21 height 10
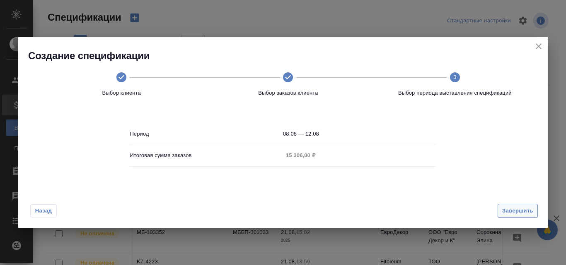
click at [509, 207] on span "Завершить" at bounding box center [517, 212] width 31 height 10
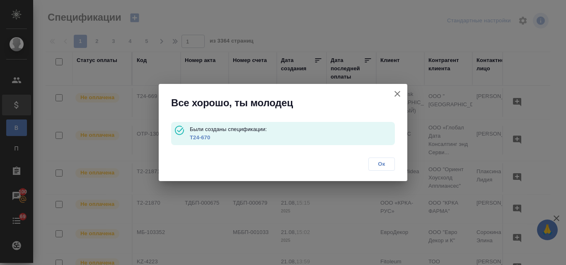
click at [202, 138] on link "T24-670" at bounding box center [200, 138] width 20 height 6
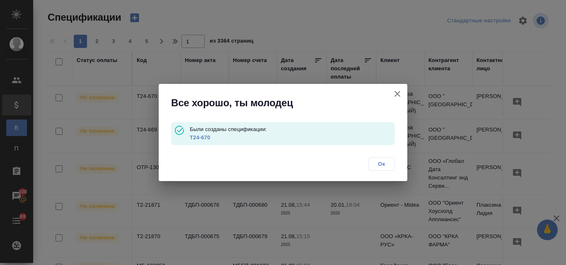
click at [397, 95] on icon "button" at bounding box center [397, 94] width 6 height 6
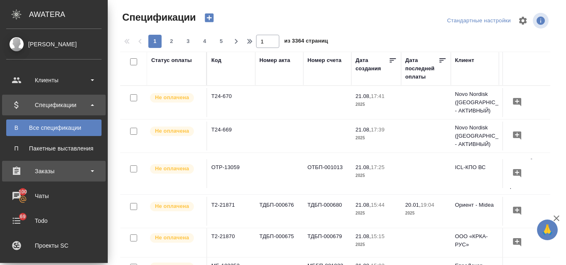
click at [50, 172] on div "Заказы" at bounding box center [53, 171] width 95 height 12
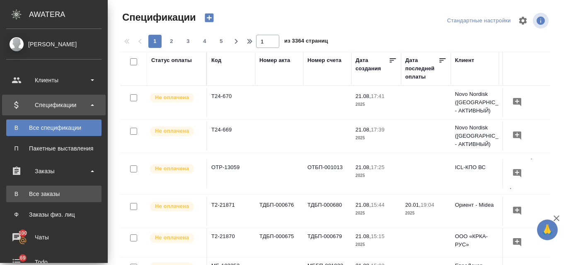
click at [48, 193] on div "Все заказы" at bounding box center [53, 194] width 87 height 8
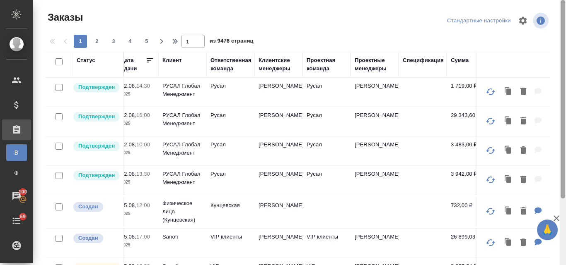
drag, startPoint x: 564, startPoint y: 135, endPoint x: 565, endPoint y: 40, distance: 95.2
click at [565, 40] on div at bounding box center [562, 132] width 6 height 265
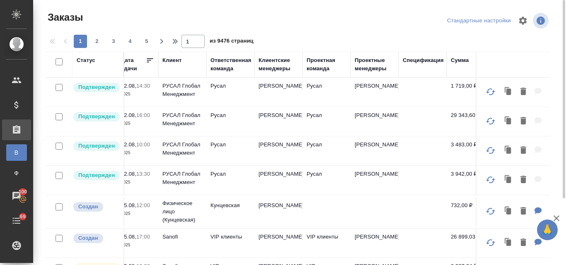
click at [265, 63] on div "Клиентские менеджеры" at bounding box center [278, 64] width 40 height 17
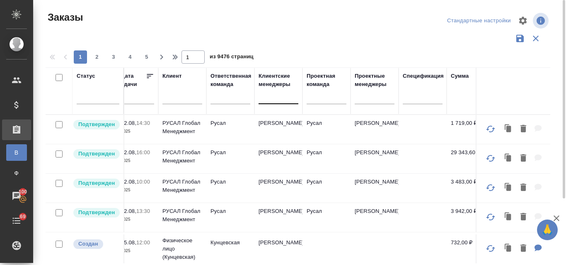
click at [263, 99] on div at bounding box center [263, 95] width 1 height 7
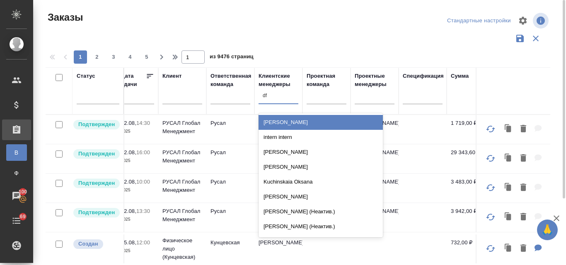
type input "d"
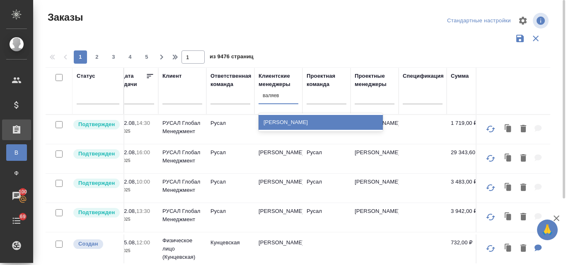
type input "валяева"
click at [272, 119] on div "[PERSON_NAME]" at bounding box center [320, 122] width 124 height 15
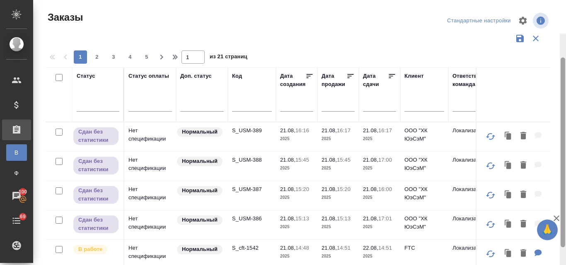
drag, startPoint x: 564, startPoint y: 109, endPoint x: 555, endPoint y: 12, distance: 97.3
click at [556, 13] on div "Заказы Стандартные настройки 1 2 3 4 5 1 из 21 страниц Статус Статус оплаты Доп…" at bounding box center [299, 132] width 532 height 265
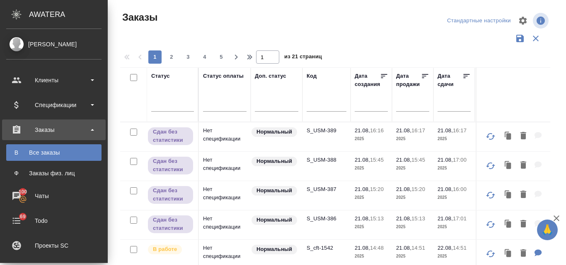
click at [151, 75] on div "Статус" at bounding box center [160, 76] width 19 height 8
click at [147, 123] on td "Сдан без статистики" at bounding box center [173, 137] width 52 height 29
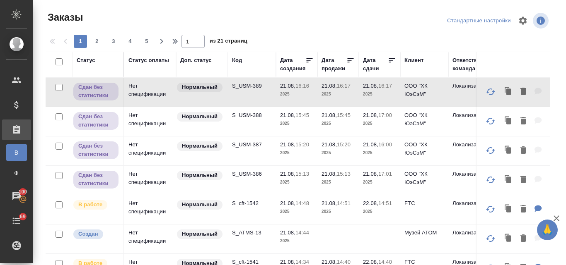
click at [83, 59] on div "Статус" at bounding box center [86, 60] width 19 height 8
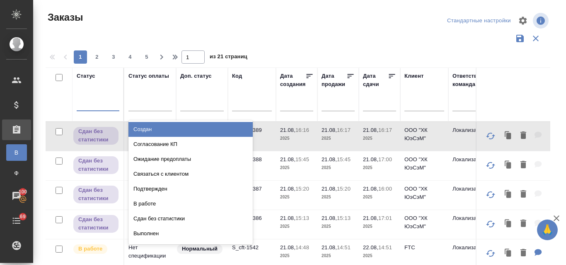
click at [99, 103] on div at bounding box center [98, 103] width 43 height 12
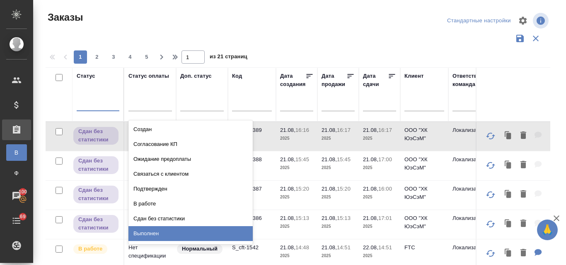
click at [157, 230] on div "Выполнен" at bounding box center [190, 233] width 124 height 15
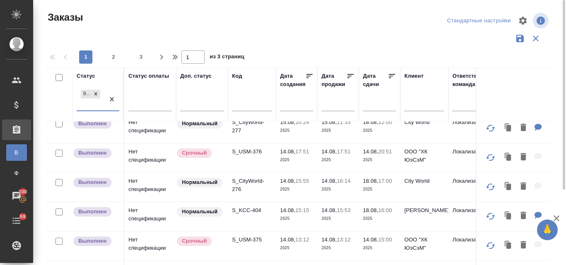
scroll to position [224, 0]
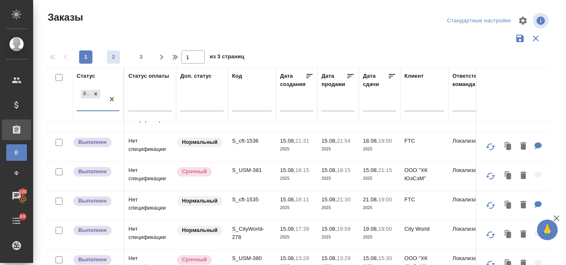
click at [114, 58] on span "2" at bounding box center [113, 57] width 13 height 8
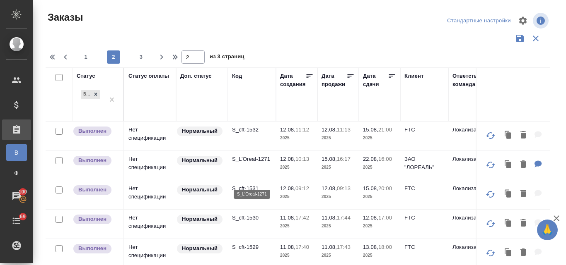
click at [253, 164] on p "S_L’Oreal-1271" at bounding box center [252, 159] width 40 height 8
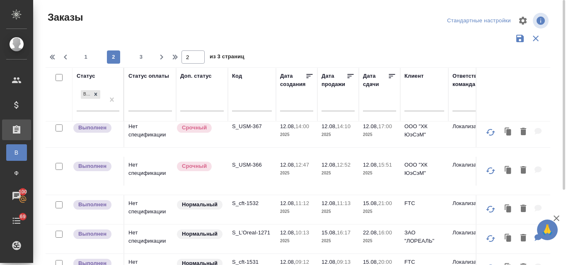
scroll to position [108, 0]
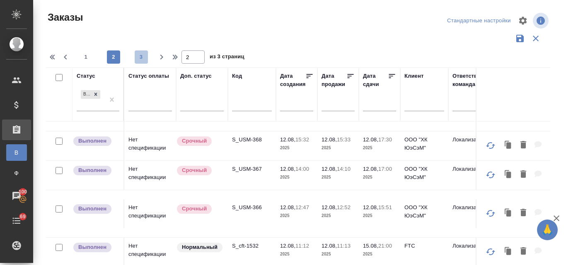
click at [144, 55] on span "3" at bounding box center [141, 57] width 13 height 8
type input "3"
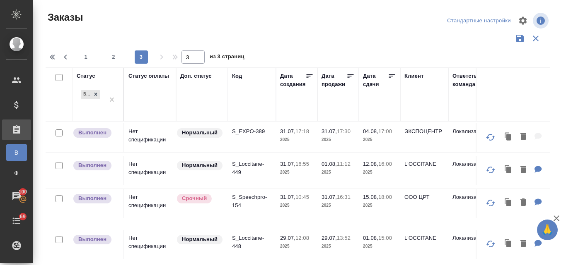
scroll to position [356, 0]
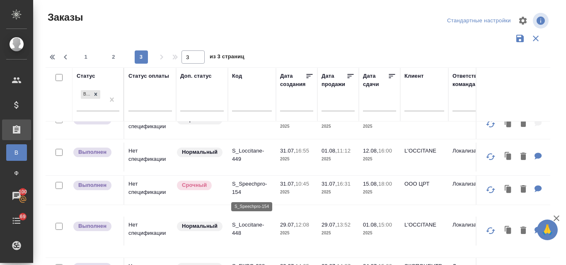
click at [259, 182] on p "S_Speechpro-154" at bounding box center [252, 188] width 40 height 17
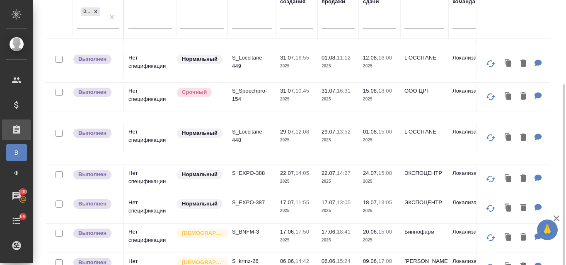
scroll to position [105, 0]
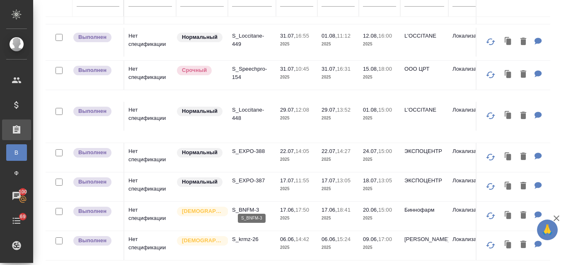
click at [255, 206] on p "S_BNFM-3" at bounding box center [252, 210] width 40 height 8
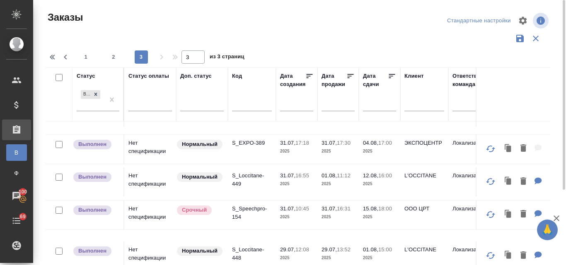
scroll to position [207, 0]
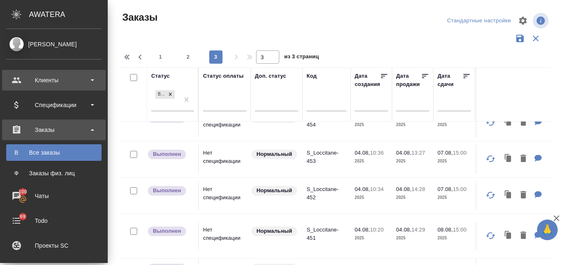
click at [42, 81] on div "Клиенты" at bounding box center [53, 80] width 95 height 12
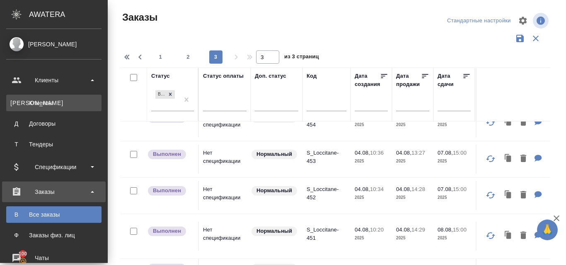
click at [44, 99] on div "Клиенты" at bounding box center [53, 103] width 87 height 8
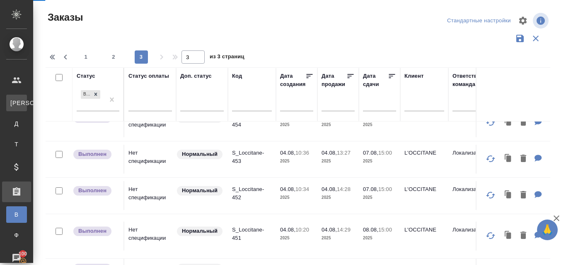
select select "RU"
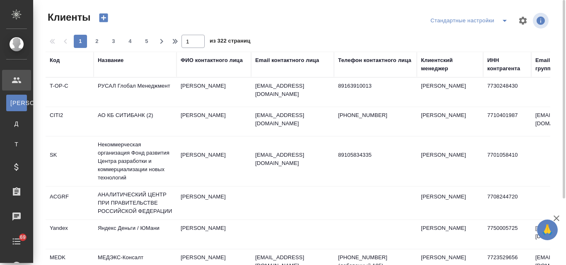
click at [109, 61] on div "Название" at bounding box center [111, 60] width 26 height 8
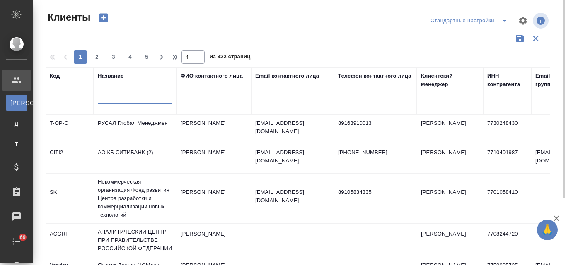
click at [113, 98] on input "text" at bounding box center [135, 99] width 75 height 10
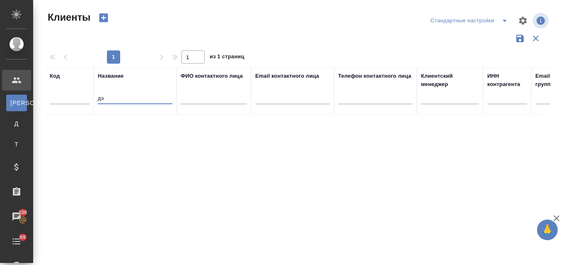
type input "д"
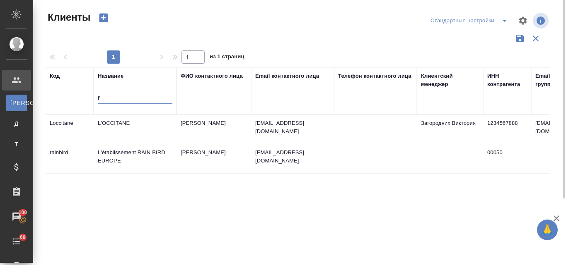
type input "l'"
click at [123, 124] on td "L'OCCITANE" at bounding box center [135, 129] width 83 height 29
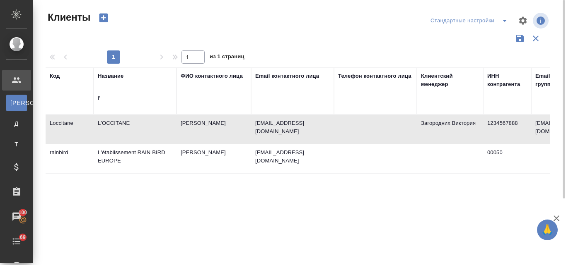
click at [123, 124] on td "L'OCCITANE" at bounding box center [135, 129] width 83 height 29
drag, startPoint x: 108, startPoint y: 98, endPoint x: 91, endPoint y: 97, distance: 17.4
click at [91, 97] on tr "Код Название l' ФИО контактного лица Email контактного лица Телефон контактного…" at bounding box center [359, 90] width 626 height 47
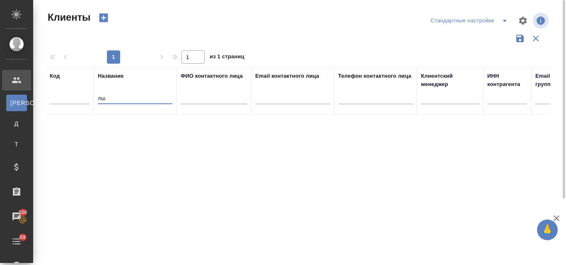
type input "л"
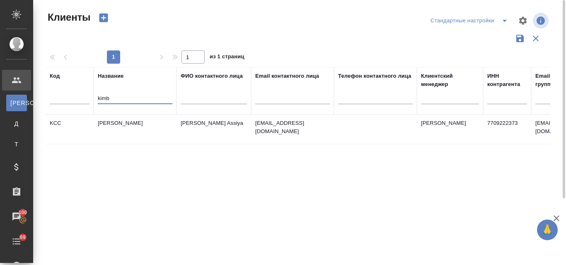
type input "kimb"
click at [119, 121] on td "Kimberly-Clark" at bounding box center [135, 129] width 83 height 29
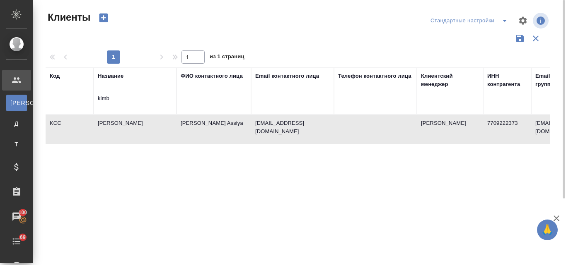
click at [119, 121] on td "Kimberly-Clark" at bounding box center [135, 129] width 83 height 29
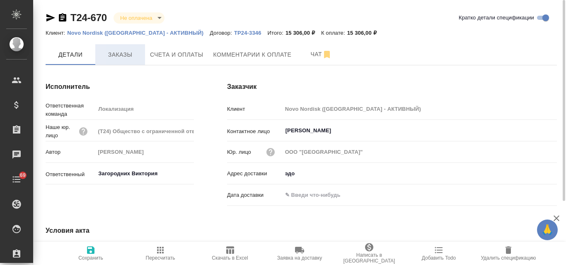
click at [115, 58] on span "Заказы" at bounding box center [120, 55] width 40 height 10
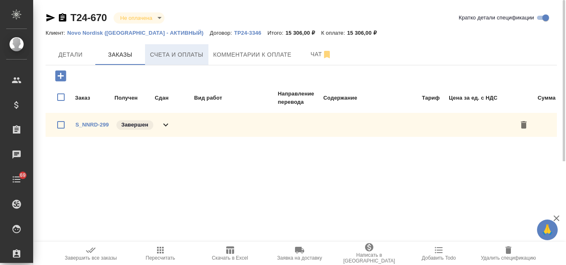
click at [179, 58] on span "Счета и оплаты" at bounding box center [176, 55] width 53 height 10
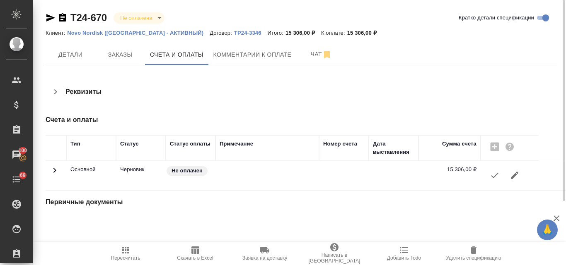
click at [497, 178] on icon "button" at bounding box center [494, 176] width 10 height 10
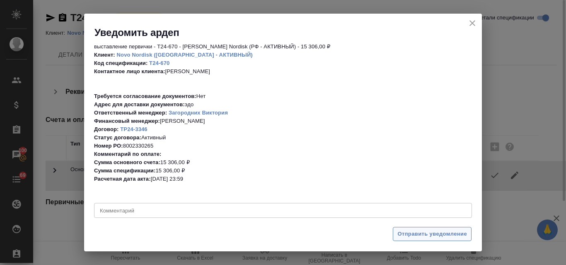
click at [416, 235] on span "Отправить уведомление" at bounding box center [432, 235] width 70 height 10
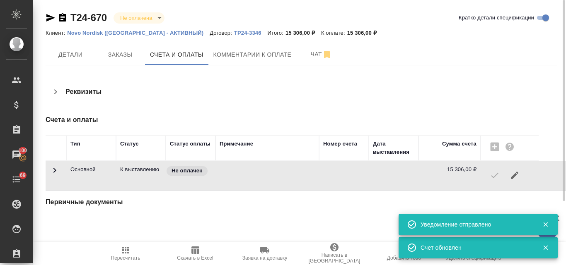
click at [47, 17] on icon "button" at bounding box center [50, 17] width 9 height 7
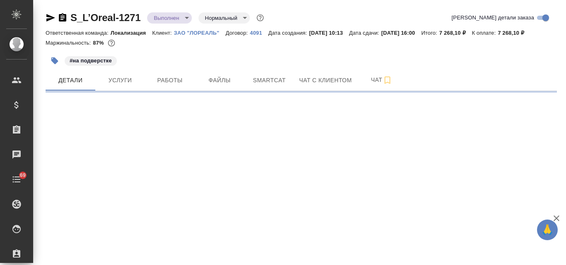
select select "RU"
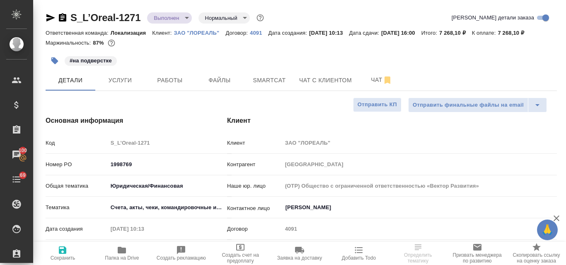
type textarea "x"
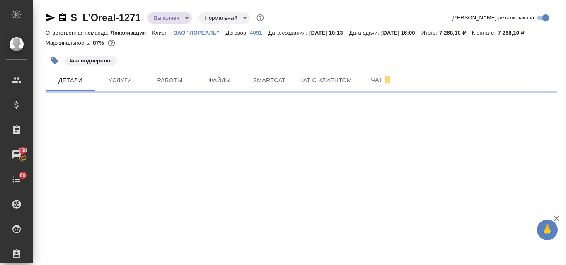
select select "RU"
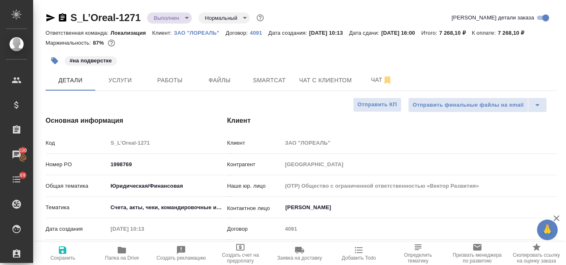
type textarea "x"
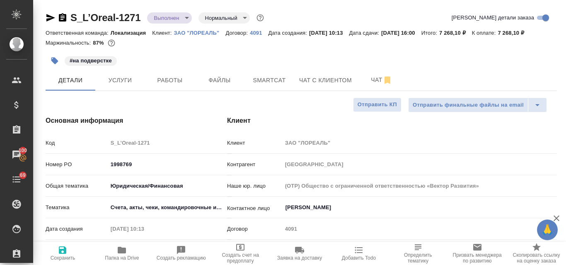
type textarea "x"
drag, startPoint x: 142, startPoint y: 16, endPoint x: 68, endPoint y: 14, distance: 74.6
click at [68, 14] on div "S_L’Oreal-1271 Выполнен completed Нормальный normal" at bounding box center [156, 17] width 220 height 13
copy link "S_L’Oreal-1271"
type textarea "x"
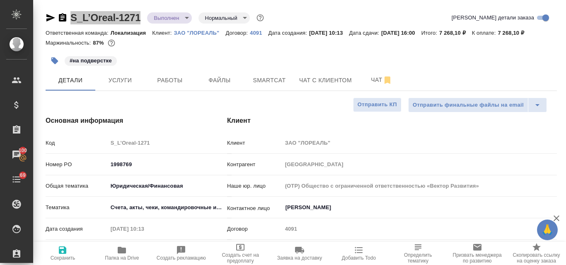
type textarea "x"
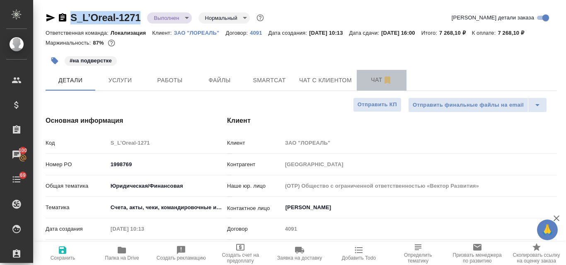
click at [372, 78] on span "Чат" at bounding box center [381, 80] width 40 height 10
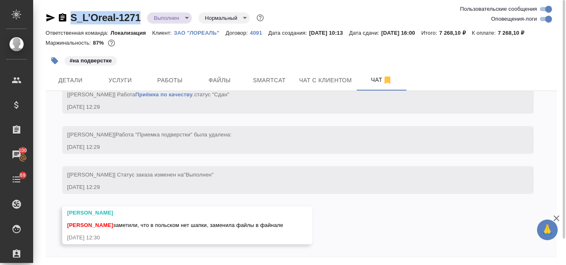
scroll to position [5033, 0]
click at [131, 84] on span "Услуги" at bounding box center [120, 80] width 40 height 10
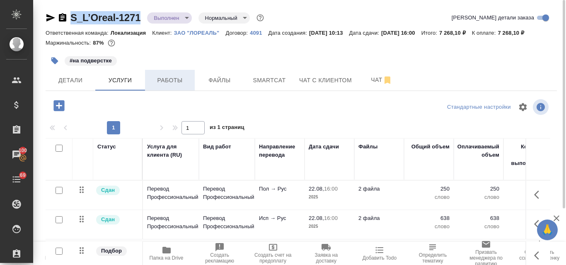
click at [167, 83] on span "Работы" at bounding box center [170, 80] width 40 height 10
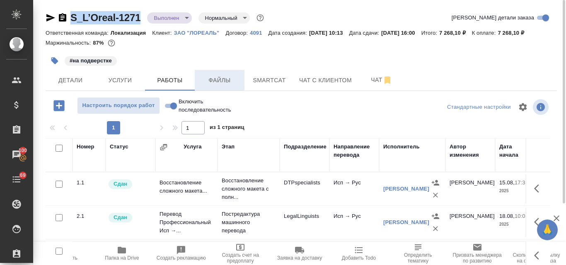
click at [224, 84] on span "Файлы" at bounding box center [220, 80] width 40 height 10
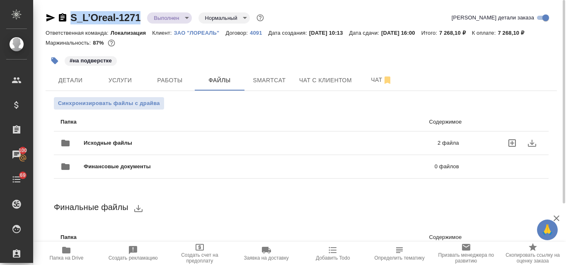
click at [129, 145] on span "Исходные файлы" at bounding box center [184, 143] width 201 height 8
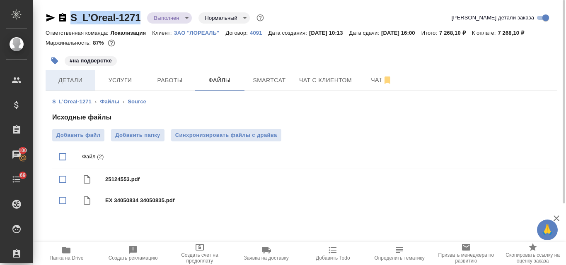
click at [66, 81] on span "Детали" at bounding box center [71, 80] width 40 height 10
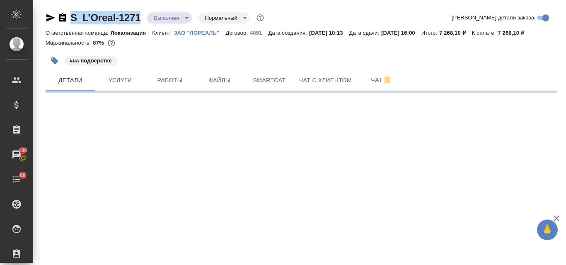
select select "RU"
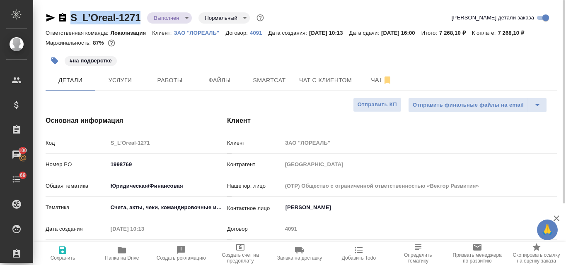
type textarea "x"
click at [219, 81] on span "Файлы" at bounding box center [220, 80] width 40 height 10
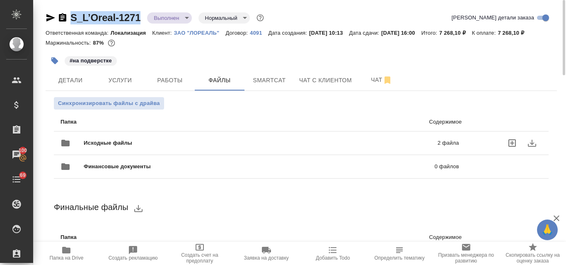
click at [171, 142] on span "Исходные файлы" at bounding box center [184, 143] width 201 height 8
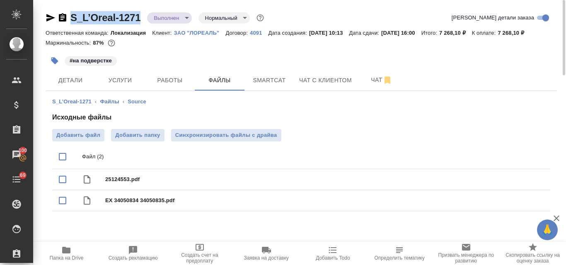
scroll to position [29, 0]
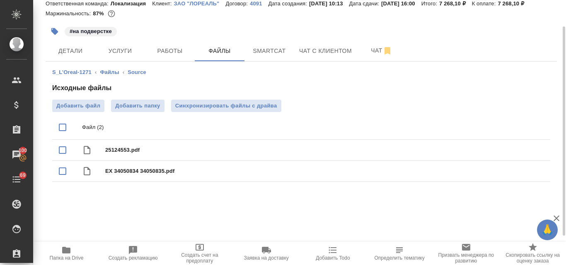
click at [70, 253] on icon "button" at bounding box center [66, 250] width 8 height 7
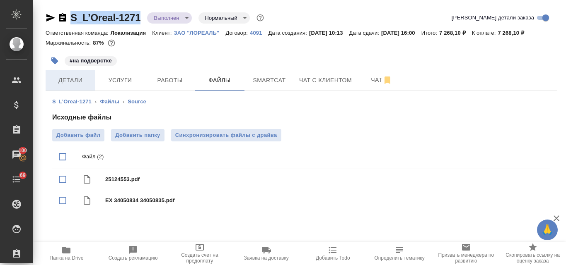
click at [66, 76] on span "Детали" at bounding box center [71, 80] width 40 height 10
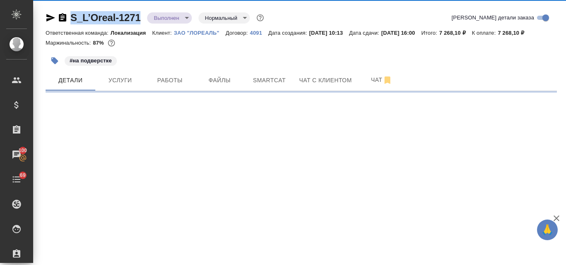
select select "RU"
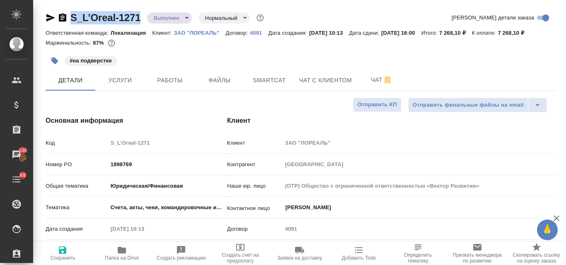
type textarea "x"
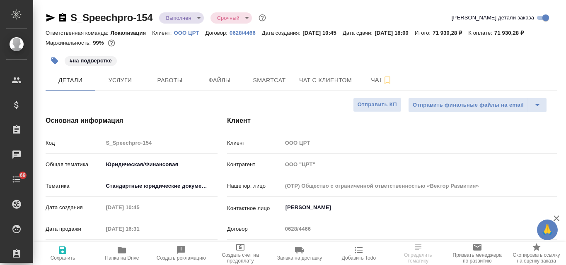
select select "RU"
click at [113, 81] on span "Услуги" at bounding box center [120, 80] width 40 height 10
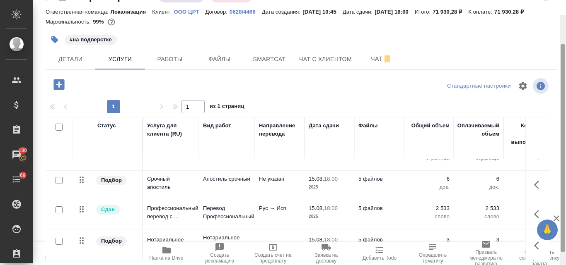
scroll to position [72, 0]
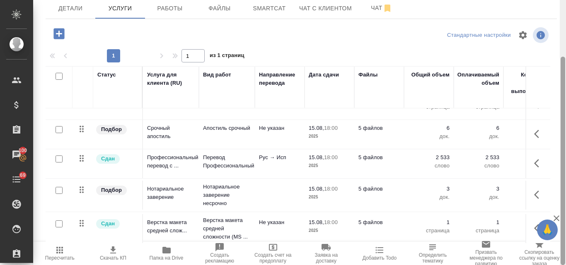
drag, startPoint x: 564, startPoint y: 83, endPoint x: 565, endPoint y: 178, distance: 94.8
click at [565, 178] on div at bounding box center [562, 132] width 6 height 265
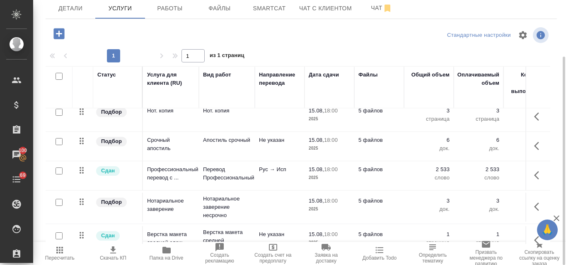
scroll to position [0, 0]
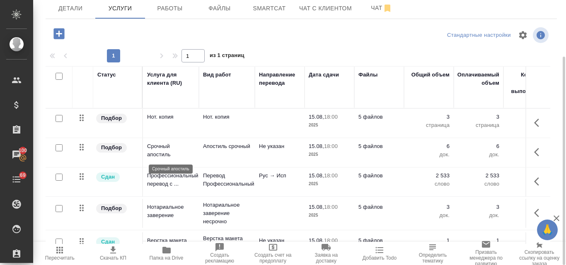
click at [158, 148] on p "Срочный апостиль" at bounding box center [171, 150] width 48 height 17
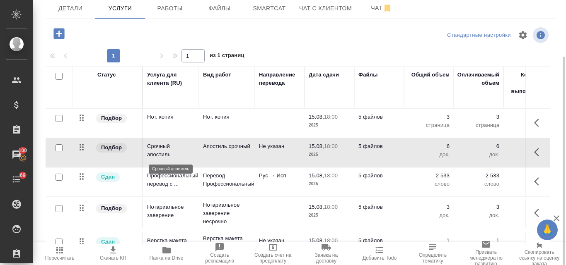
click at [158, 148] on p "Срочный апостиль" at bounding box center [171, 150] width 48 height 17
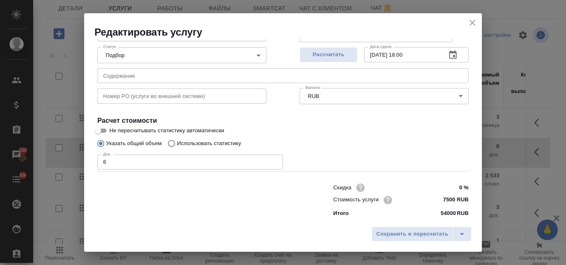
scroll to position [84, 0]
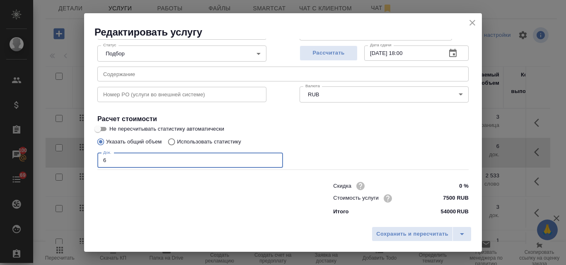
drag, startPoint x: 108, startPoint y: 161, endPoint x: 104, endPoint y: 162, distance: 4.6
click at [104, 162] on input "6" at bounding box center [189, 160] width 185 height 15
type input "2"
click at [390, 236] on span "Сохранить и пересчитать" at bounding box center [412, 235] width 72 height 10
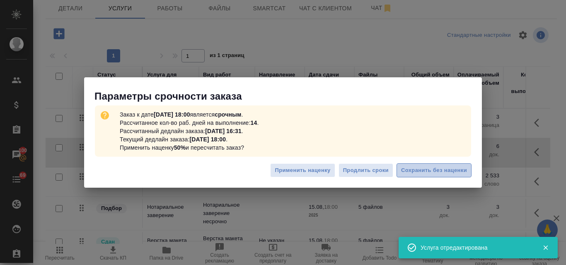
click at [412, 170] on span "Сохранить без наценки" at bounding box center [434, 171] width 66 height 10
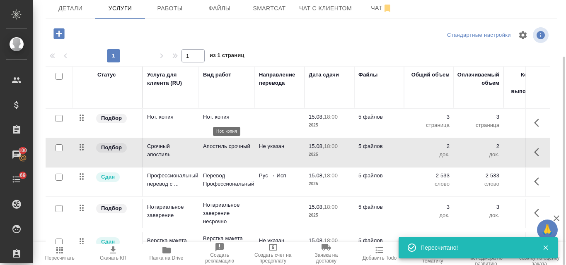
click at [215, 118] on p "Нот. копия" at bounding box center [227, 117] width 48 height 8
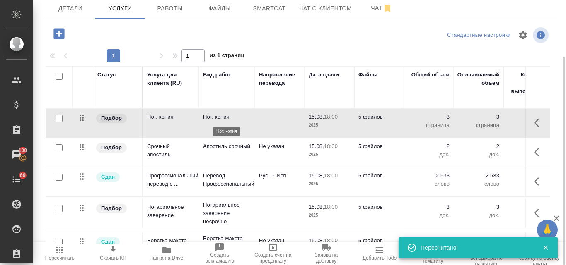
click at [215, 118] on p "Нот. копия" at bounding box center [227, 117] width 48 height 8
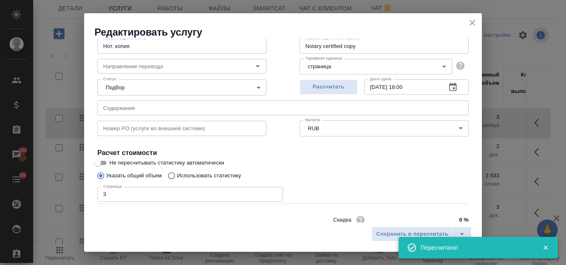
scroll to position [83, 0]
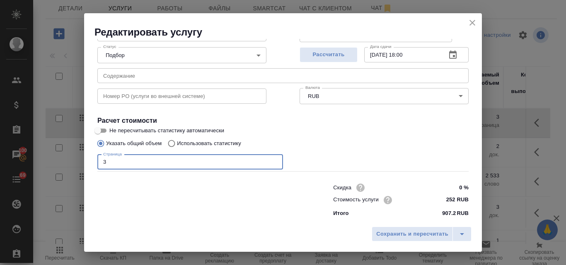
drag, startPoint x: 107, startPoint y: 162, endPoint x: 101, endPoint y: 161, distance: 6.3
click at [101, 161] on input "3" at bounding box center [189, 162] width 185 height 15
type input "1"
click at [338, 49] on button "Рассчитать" at bounding box center [328, 54] width 58 height 15
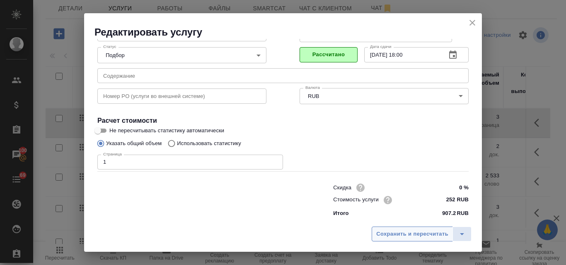
click at [404, 237] on span "Сохранить и пересчитать" at bounding box center [412, 235] width 72 height 10
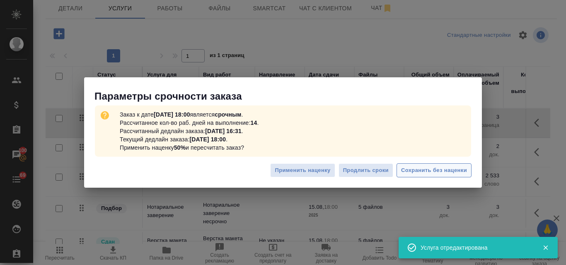
click at [439, 173] on span "Сохранить без наценки" at bounding box center [434, 171] width 66 height 10
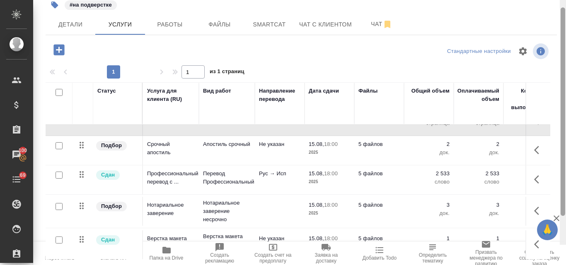
scroll to position [72, 0]
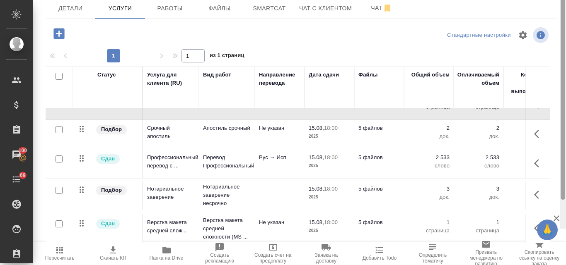
drag, startPoint x: 564, startPoint y: 89, endPoint x: 565, endPoint y: 190, distance: 101.4
click at [565, 190] on div at bounding box center [562, 96] width 6 height 265
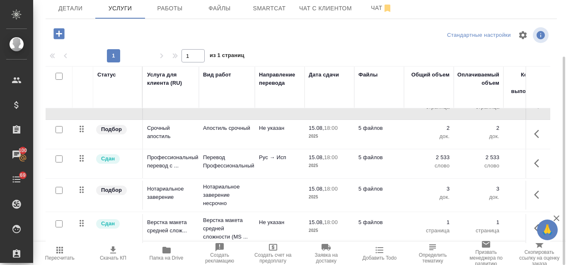
drag, startPoint x: 565, startPoint y: 95, endPoint x: 491, endPoint y: 183, distance: 114.3
click at [564, 173] on div at bounding box center [562, 132] width 6 height 265
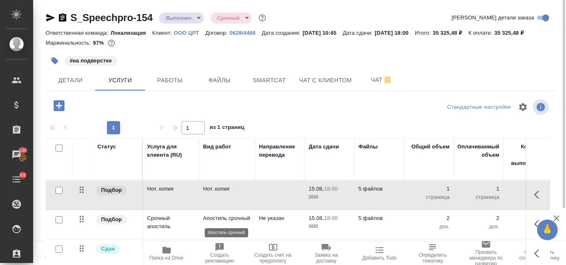
scroll to position [41, 0]
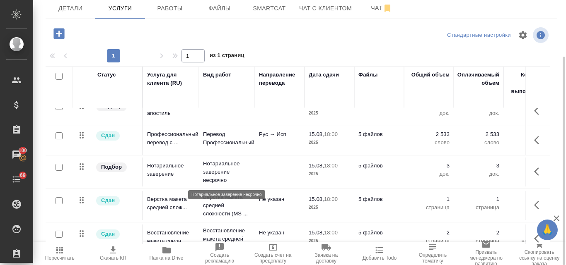
click at [229, 169] on p "Нотариальное заверение несрочно" at bounding box center [227, 172] width 48 height 25
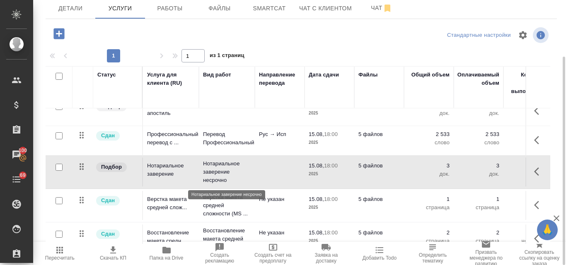
click at [229, 169] on p "Нотариальное заверение несрочно" at bounding box center [227, 172] width 48 height 25
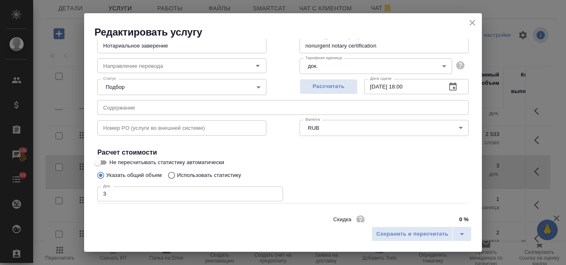
scroll to position [83, 0]
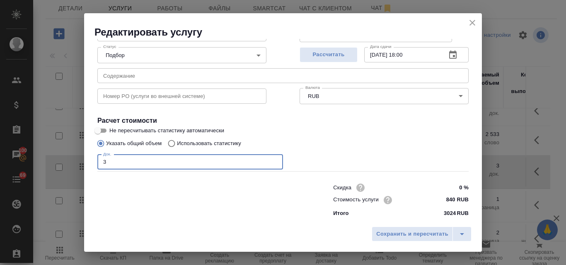
drag, startPoint x: 104, startPoint y: 164, endPoint x: 99, endPoint y: 164, distance: 4.6
click at [99, 164] on input "3" at bounding box center [189, 162] width 185 height 15
type input "2"
click at [335, 58] on span "Рассчитать" at bounding box center [328, 55] width 49 height 10
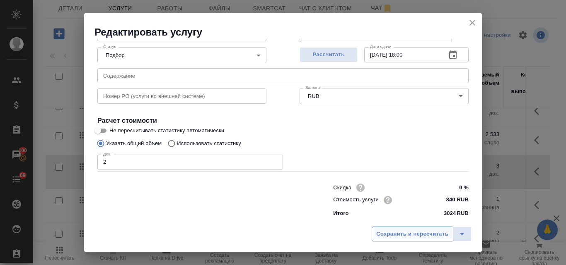
click at [410, 233] on span "Сохранить и пересчитать" at bounding box center [412, 235] width 72 height 10
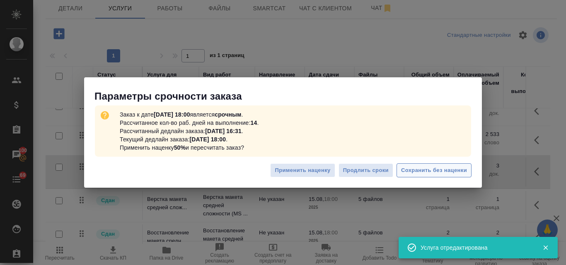
click at [441, 172] on span "Сохранить без наценки" at bounding box center [434, 171] width 66 height 10
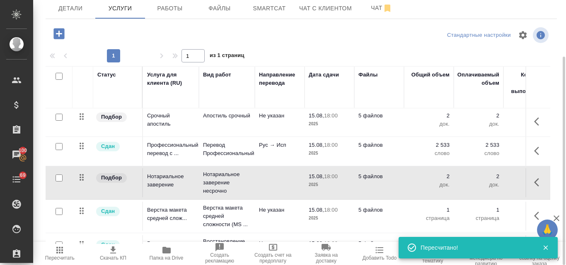
scroll to position [60, 0]
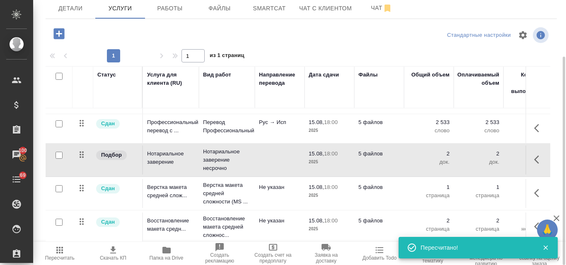
click at [62, 254] on icon "button" at bounding box center [59, 250] width 7 height 7
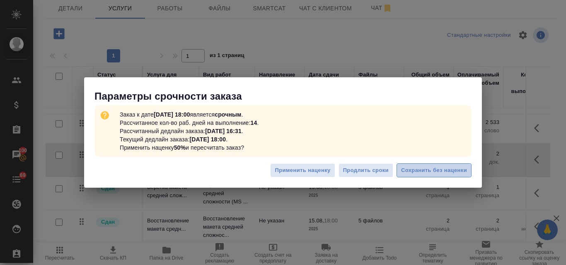
click at [417, 172] on span "Сохранить без наценки" at bounding box center [434, 171] width 66 height 10
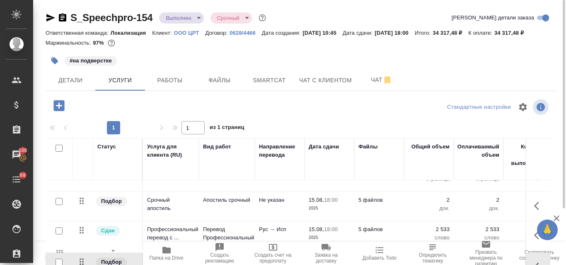
scroll to position [0, 0]
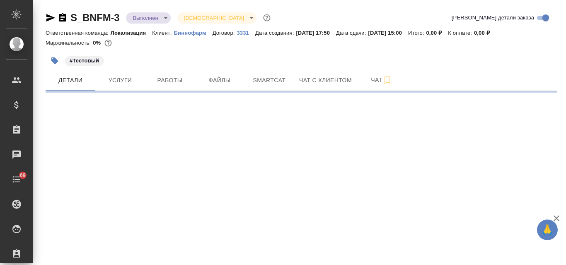
select select "RU"
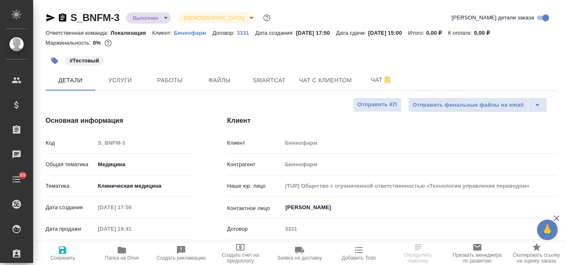
type textarea "x"
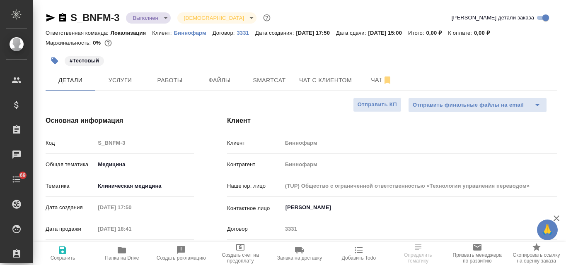
type textarea "x"
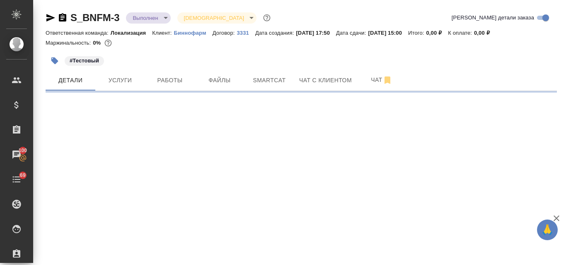
select select "RU"
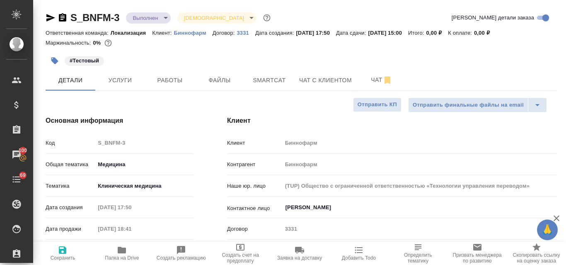
type textarea "x"
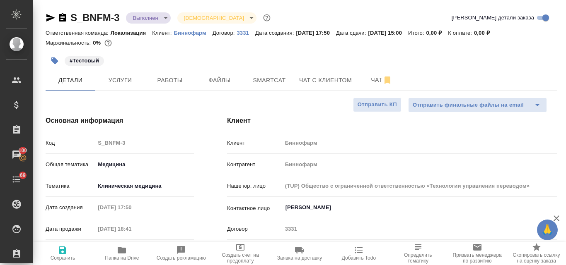
type textarea "x"
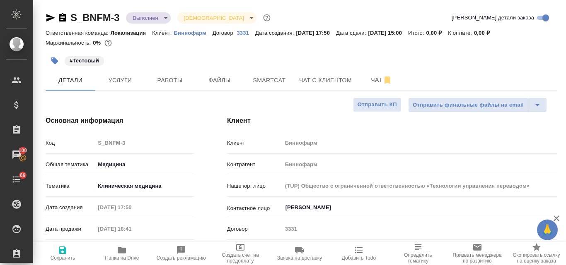
type textarea "x"
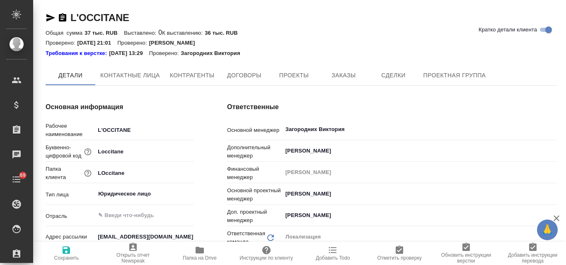
type textarea "x"
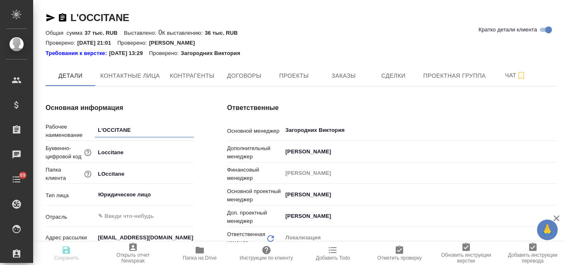
type textarea "x"
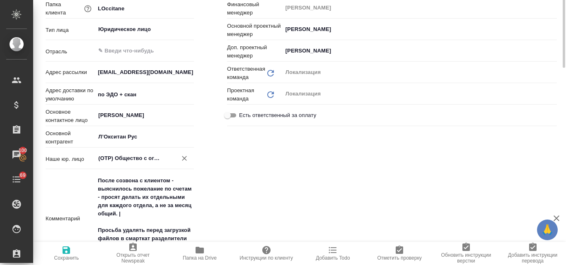
scroll to position [41, 0]
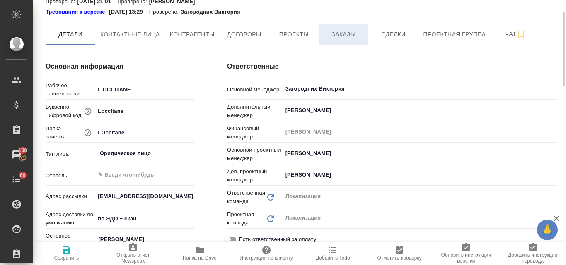
click at [340, 41] on button "Заказы" at bounding box center [343, 34] width 50 height 21
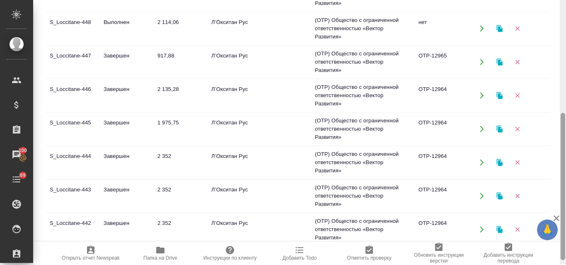
scroll to position [212, 0]
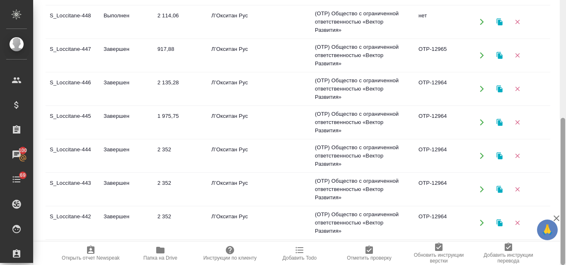
drag, startPoint x: 561, startPoint y: 102, endPoint x: 565, endPoint y: 236, distance: 134.6
click at [565, 236] on div at bounding box center [562, 132] width 6 height 265
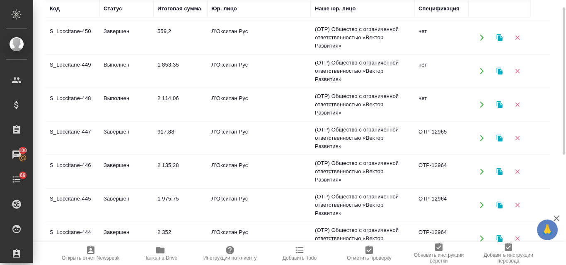
scroll to position [88, 0]
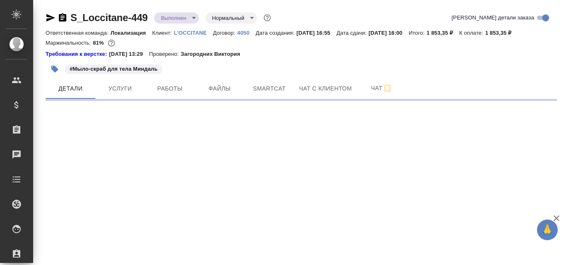
select select "RU"
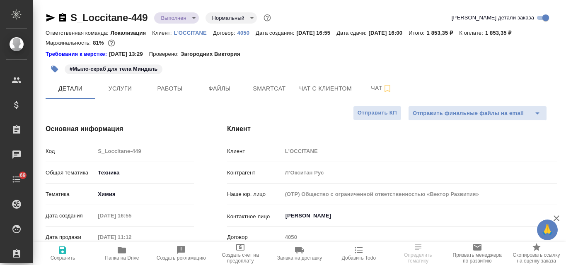
type textarea "x"
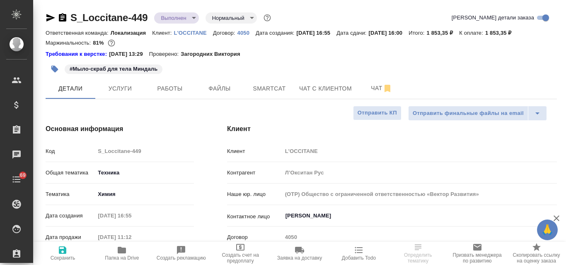
type textarea "x"
select select "RU"
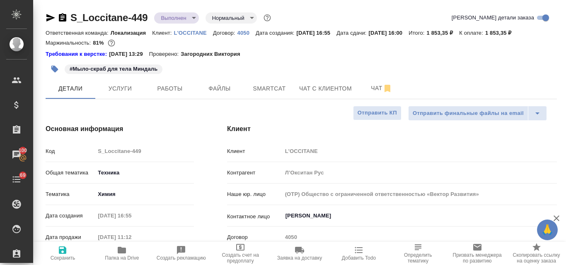
type textarea "x"
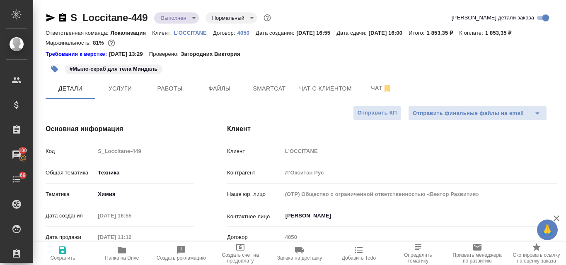
type textarea "x"
click at [219, 91] on span "Файлы" at bounding box center [220, 89] width 40 height 10
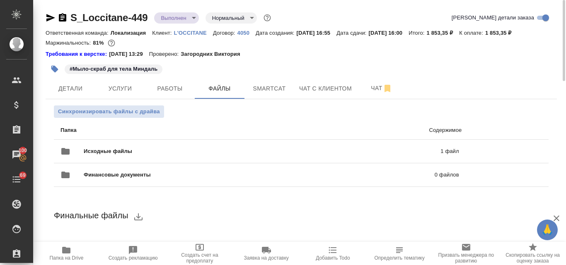
click at [63, 255] on icon "button" at bounding box center [66, 251] width 10 height 10
drag, startPoint x: 159, startPoint y: 69, endPoint x: 75, endPoint y: 67, distance: 84.5
click at [75, 67] on span "#Мыло-скраб для тела Миндаль" at bounding box center [114, 69] width 98 height 8
copy p "Мыло-скраб для тела Миндаль"
click at [193, 18] on body "🙏 .cls-1 fill:#fff; AWATERA Valyaeva [PERSON_NAME] Спецификации Заказы 100 Чаты…" at bounding box center [283, 132] width 566 height 265
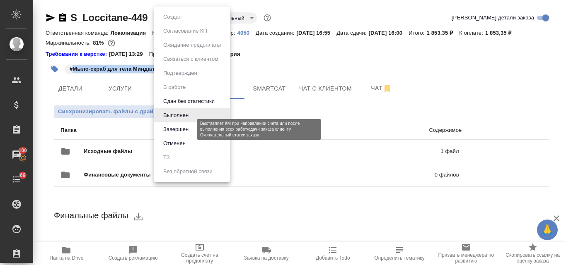
click at [185, 125] on button "Завершен" at bounding box center [176, 129] width 30 height 9
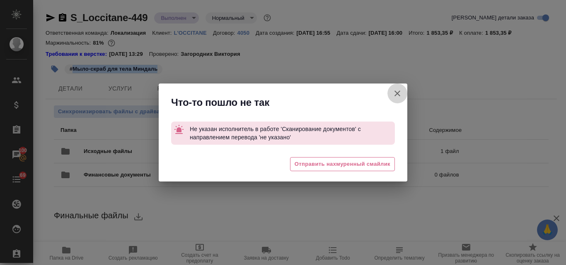
click at [397, 92] on icon "button" at bounding box center [397, 94] width 10 height 10
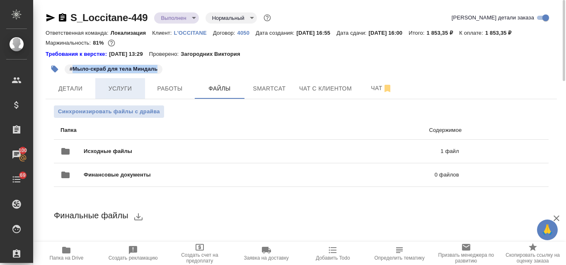
click at [130, 89] on span "Услуги" at bounding box center [120, 89] width 40 height 10
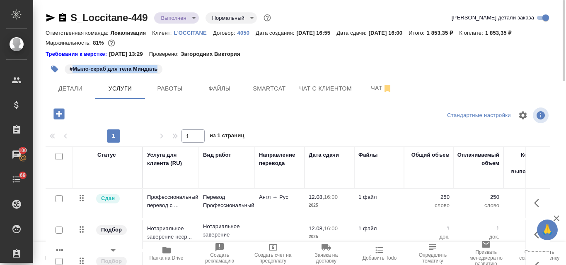
scroll to position [80, 0]
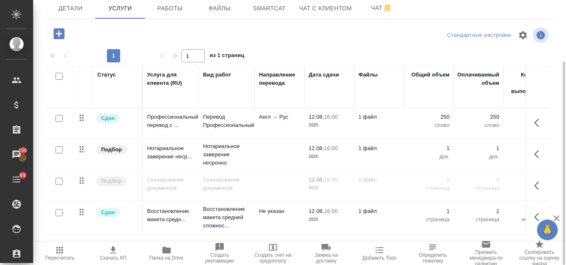
click at [60, 183] on input "checkbox" at bounding box center [58, 181] width 7 height 7
checkbox input "true"
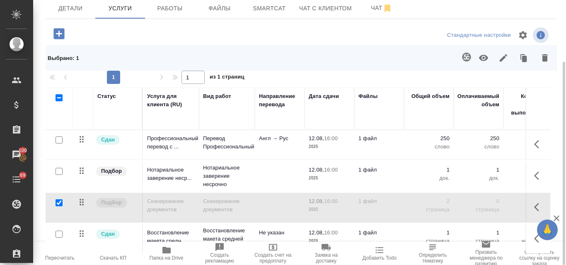
click at [546, 59] on icon "button" at bounding box center [545, 57] width 6 height 7
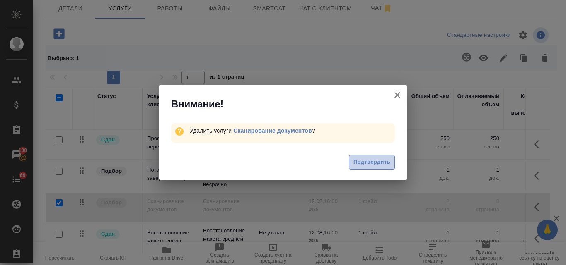
click at [356, 162] on span "Подтвердить" at bounding box center [371, 163] width 37 height 10
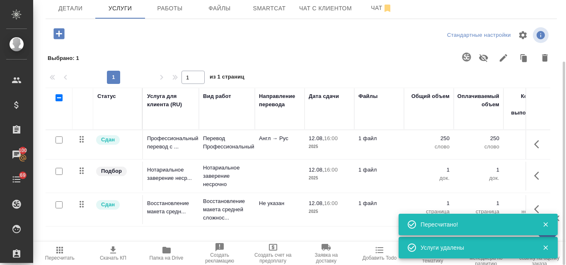
scroll to position [0, 0]
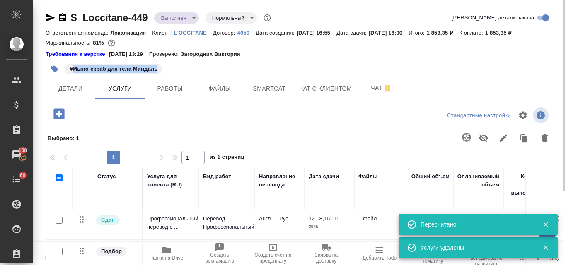
click at [196, 18] on body "🙏 .cls-1 fill:#fff; AWATERA Valyaeva Anna Клиенты Спецификации Заказы 100 Чаты …" at bounding box center [283, 132] width 566 height 265
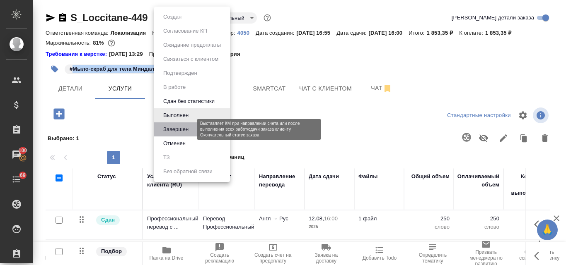
click at [189, 132] on button "Завершен" at bounding box center [176, 129] width 30 height 9
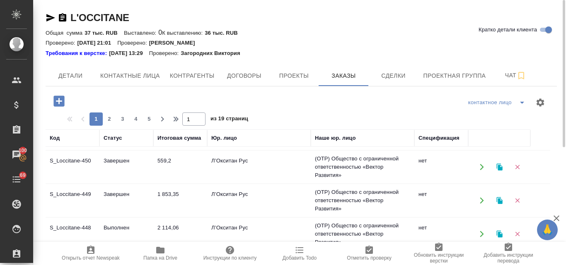
click at [119, 138] on div "Статус" at bounding box center [113, 138] width 19 height 8
click at [111, 138] on div "Статус" at bounding box center [113, 138] width 19 height 8
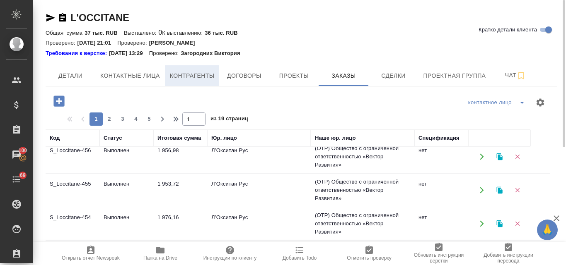
scroll to position [285, 0]
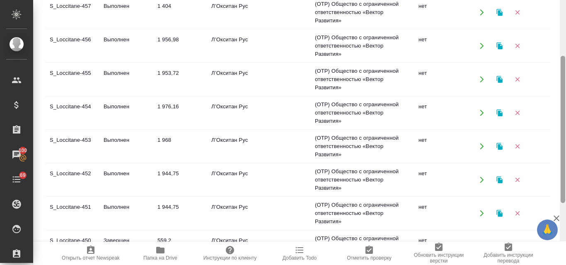
drag, startPoint x: 562, startPoint y: 89, endPoint x: 536, endPoint y: 192, distance: 106.8
click at [558, 190] on div "L'OCCITANE Кратко детали клиента Общая сумма 37 тыс. RUB Выставлено: 0 К выстав…" at bounding box center [299, 132] width 532 height 265
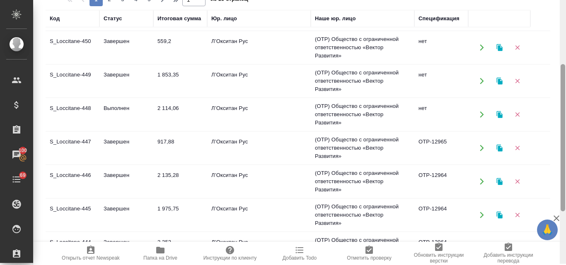
scroll to position [118, 0]
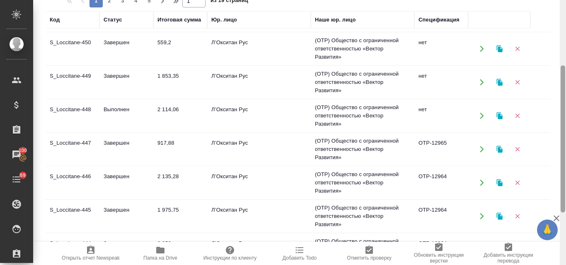
drag, startPoint x: 563, startPoint y: 98, endPoint x: 563, endPoint y: 138, distance: 39.7
click at [563, 138] on div at bounding box center [562, 138] width 5 height 147
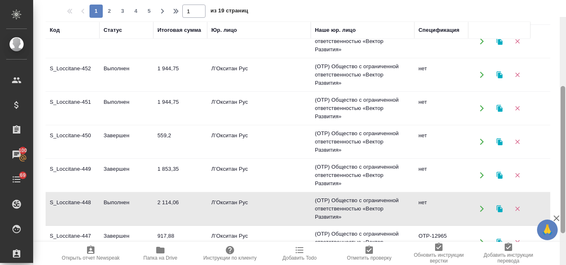
scroll to position [125, 0]
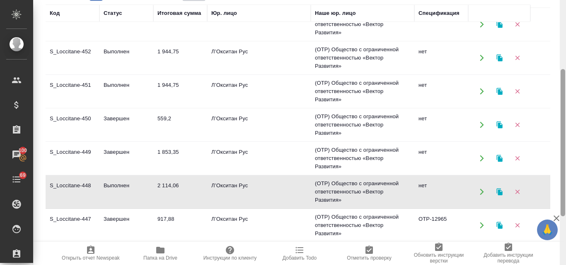
drag, startPoint x: 563, startPoint y: 94, endPoint x: 558, endPoint y: 161, distance: 66.8
click at [558, 161] on div "L'OCCITANE Кратко детали клиента Общая сумма 37 тыс. RUB Выставлено: 0 К выстав…" at bounding box center [299, 132] width 532 height 265
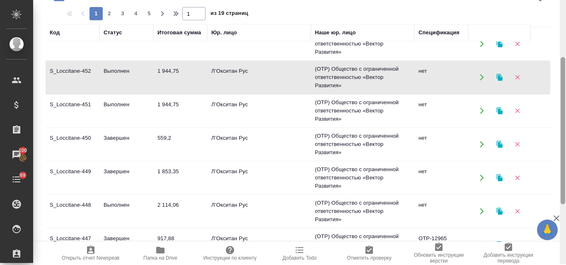
scroll to position [105, 0]
drag, startPoint x: 562, startPoint y: 100, endPoint x: 561, endPoint y: 89, distance: 11.2
click at [561, 89] on div at bounding box center [562, 131] width 5 height 147
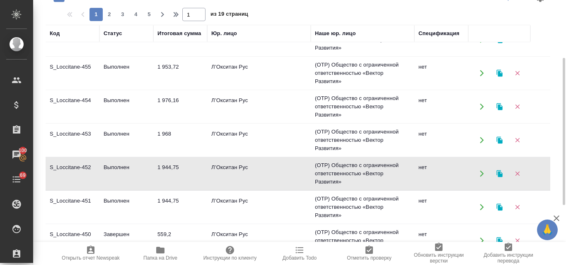
scroll to position [348, 0]
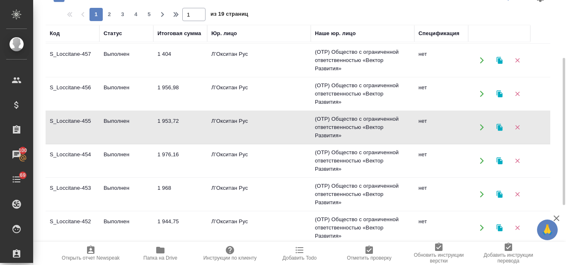
scroll to position [288, 0]
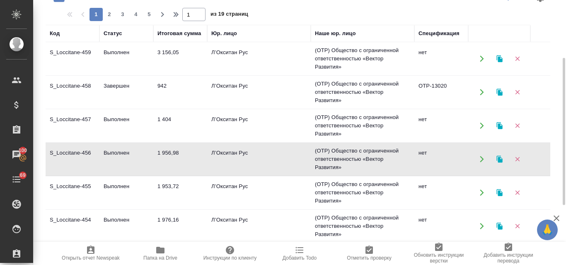
scroll to position [228, 0]
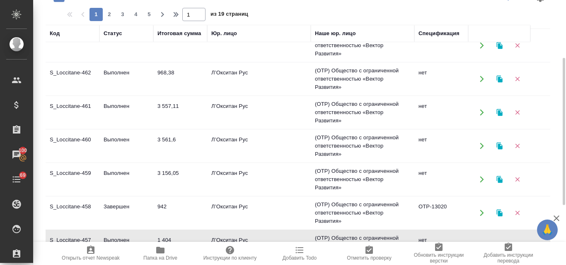
scroll to position [123, 0]
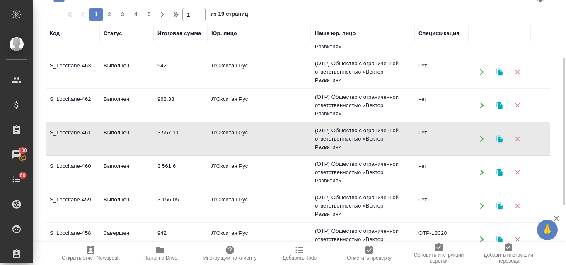
scroll to position [75, 0]
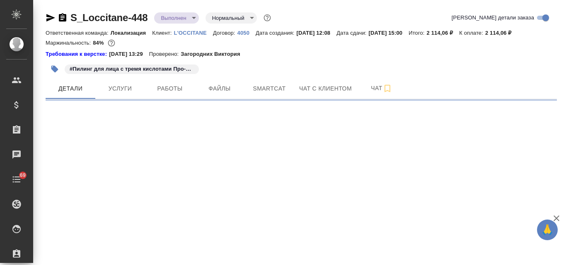
select select "RU"
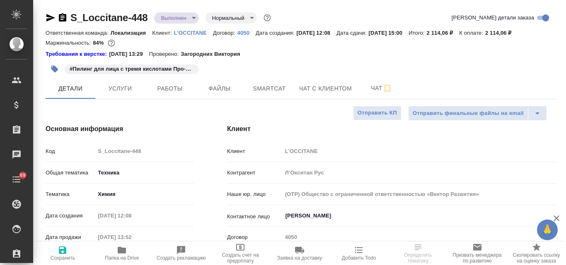
type textarea "x"
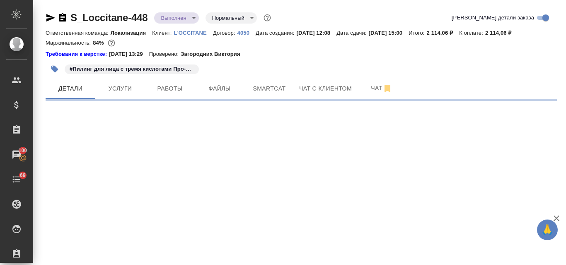
select select "RU"
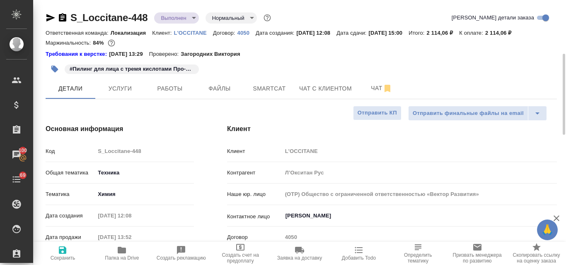
type textarea "x"
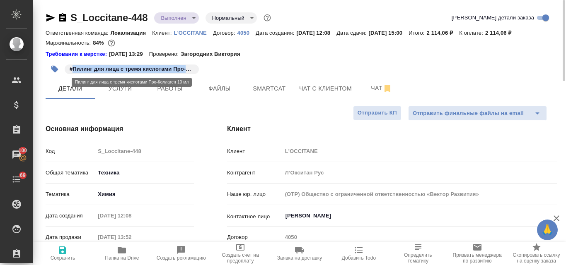
drag, startPoint x: 72, startPoint y: 69, endPoint x: 197, endPoint y: 71, distance: 125.1
click at [197, 71] on span "#Пилинг для лица с тремя кислотами Про-Коллаген 10 мл" at bounding box center [132, 69] width 134 height 8
copy p "Пилинг для лица с тремя кислотами Про-Кол"
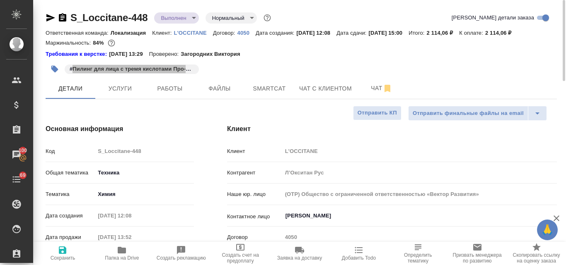
type textarea "x"
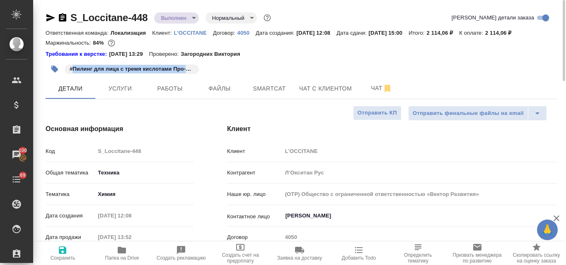
type textarea "x"
click at [193, 20] on body "🙏 .cls-1 fill:#fff; AWATERA Valyaeva Anna Клиенты Спецификации Заказы 100 Чаты …" at bounding box center [283, 132] width 566 height 265
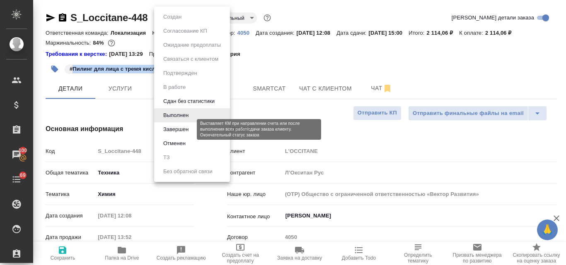
click at [186, 129] on button "Завершен" at bounding box center [176, 129] width 30 height 9
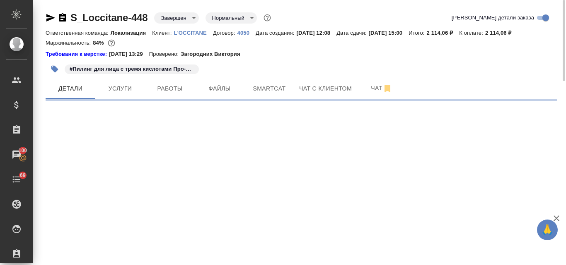
select select "RU"
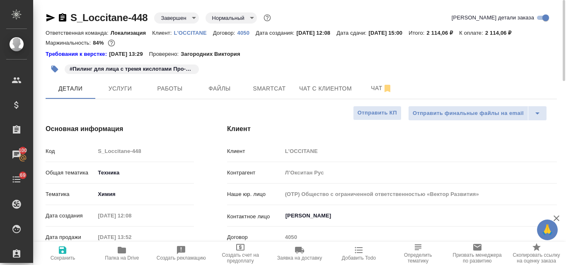
type textarea "x"
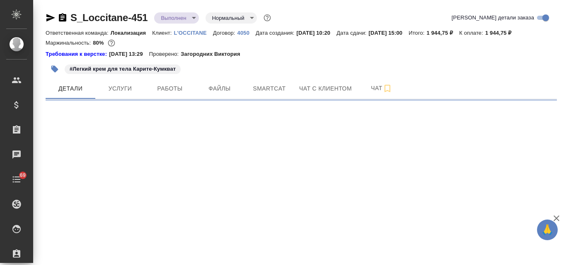
select select "RU"
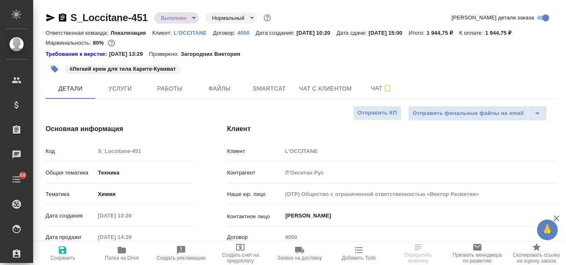
type textarea "x"
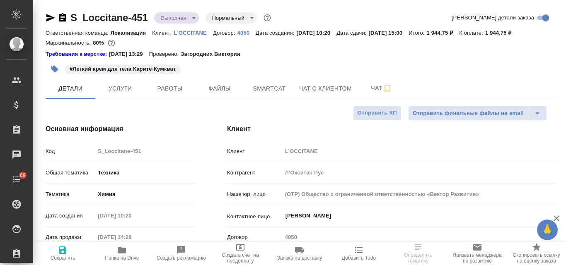
type textarea "x"
click at [192, 19] on body "🙏 .cls-1 fill:#fff; AWATERA Valyaeva [PERSON_NAME] Спецификации Заказы Чаты 69 …" at bounding box center [283, 132] width 566 height 265
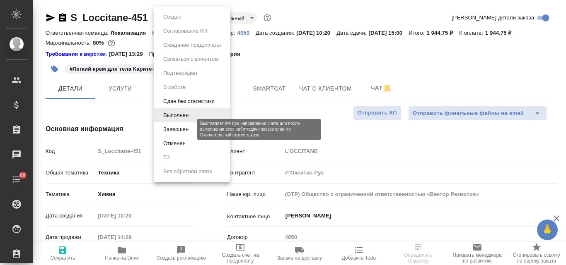
click at [174, 129] on button "Завершен" at bounding box center [176, 129] width 30 height 9
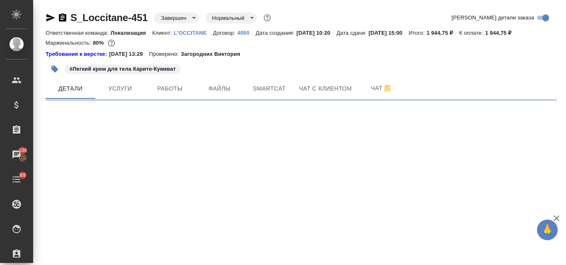
select select "RU"
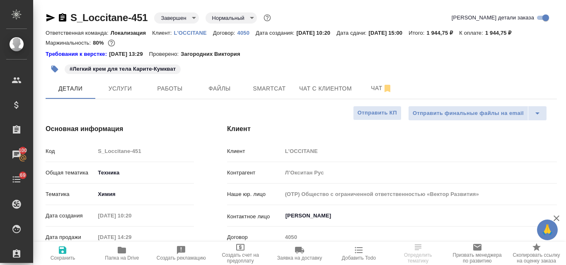
type textarea "x"
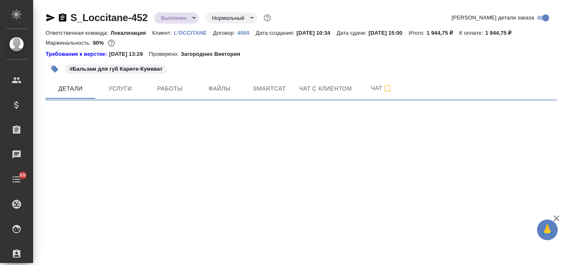
select select "RU"
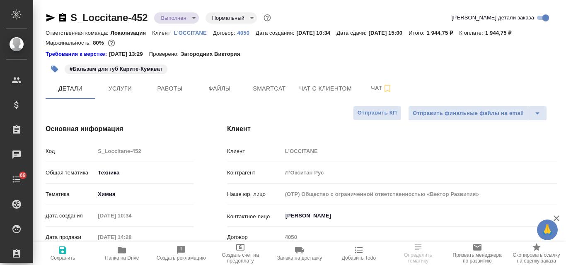
type textarea "x"
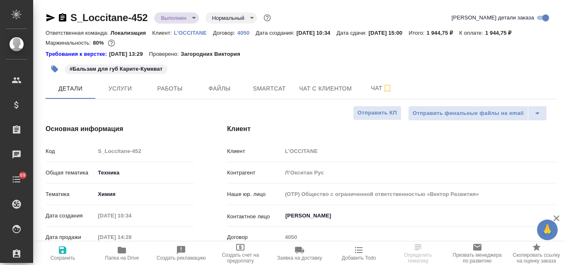
type textarea "x"
click at [195, 19] on body "🙏 .cls-1 fill:#fff; AWATERA Valyaeva Anna Клиенты Спецификации Заказы Чаты 69 T…" at bounding box center [283, 132] width 566 height 265
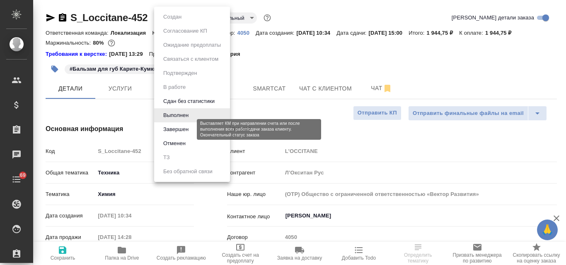
click at [183, 130] on button "Завершен" at bounding box center [176, 129] width 30 height 9
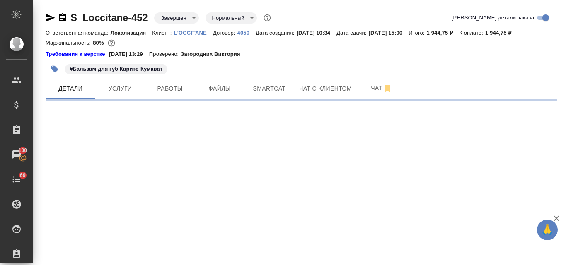
select select "RU"
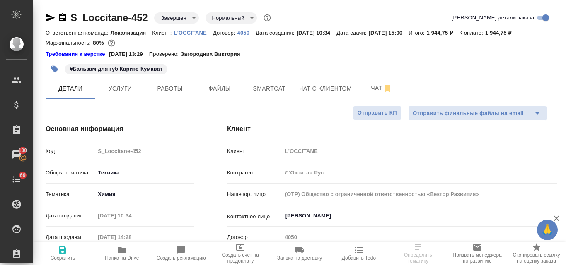
type textarea "x"
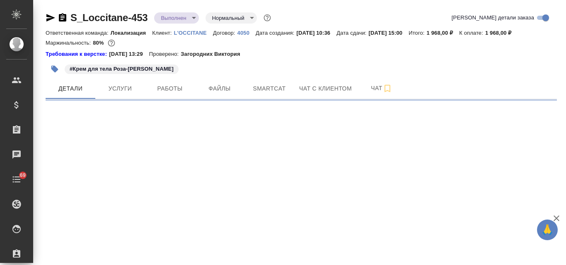
select select "RU"
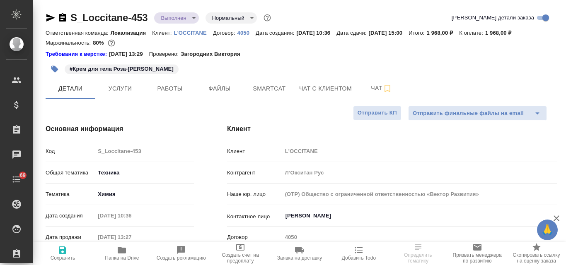
type textarea "x"
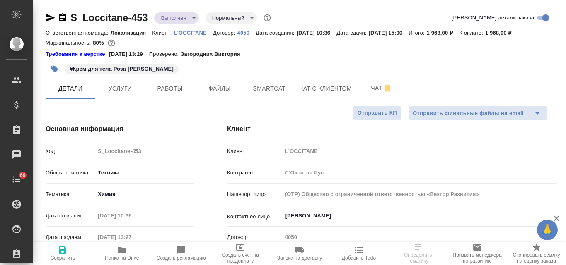
type textarea "x"
click at [195, 16] on body "🙏 .cls-1 fill:#fff; AWATERA Valyaeva [PERSON_NAME] Спецификации Заказы Чаты 69 …" at bounding box center [283, 132] width 566 height 265
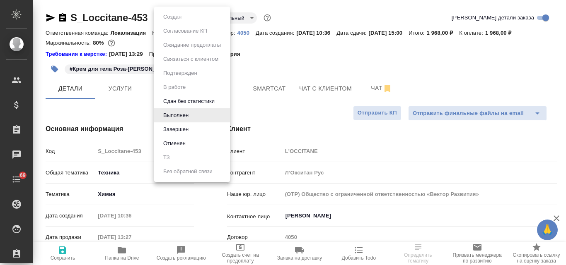
click at [193, 128] on li "Завершен" at bounding box center [192, 130] width 76 height 14
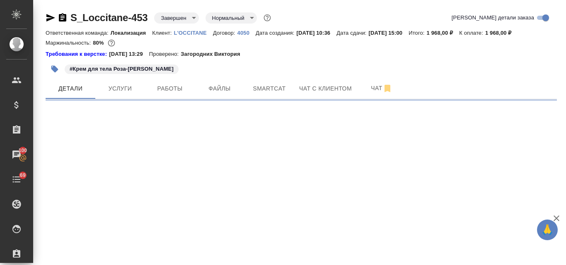
select select "RU"
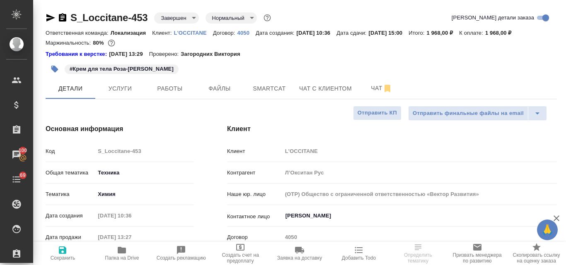
type textarea "x"
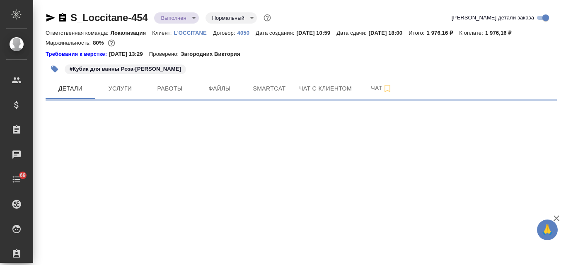
select select "RU"
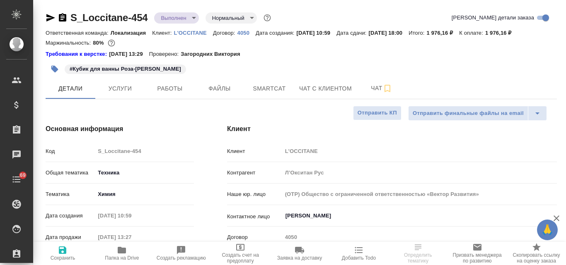
type textarea "x"
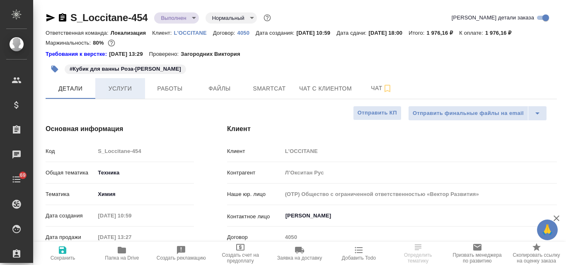
type textarea "x"
click at [195, 17] on body "🙏 .cls-1 fill:#fff; AWATERA Valyaeva [PERSON_NAME] Спецификации Заказы Чаты 69 …" at bounding box center [283, 132] width 566 height 265
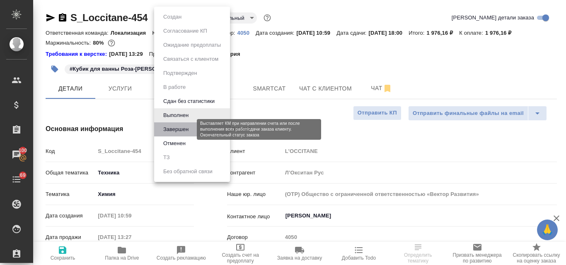
click at [190, 128] on button "Завершен" at bounding box center [176, 129] width 30 height 9
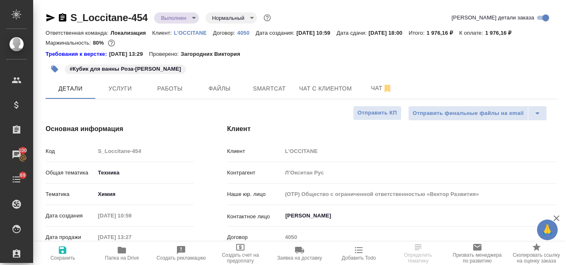
type textarea "x"
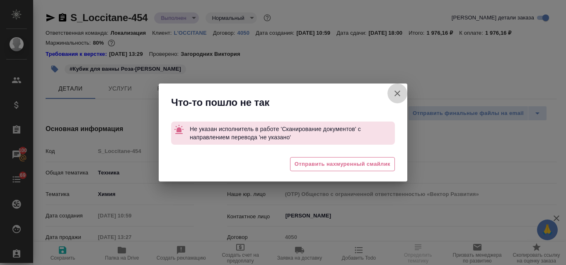
click at [397, 94] on icon "button" at bounding box center [397, 94] width 6 height 6
type textarea "x"
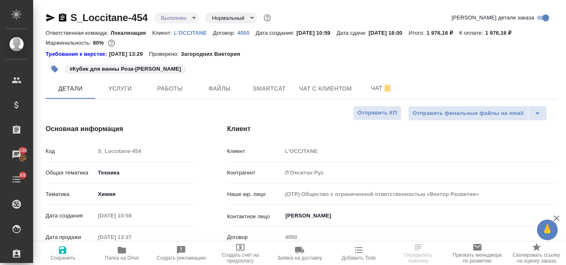
scroll to position [41, 0]
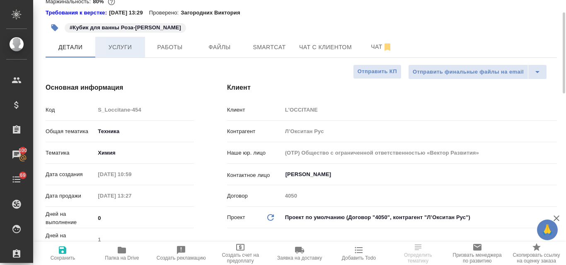
click at [131, 50] on span "Услуги" at bounding box center [120, 47] width 40 height 10
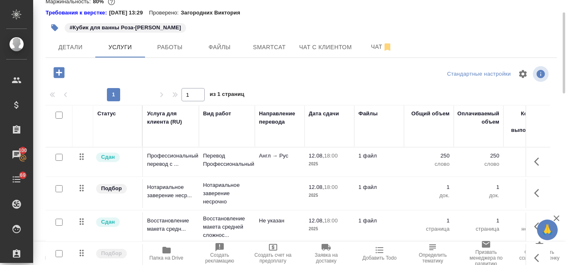
scroll to position [80, 0]
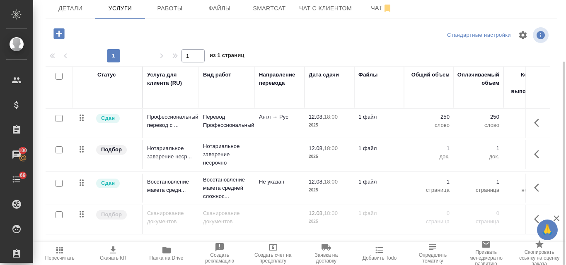
click at [59, 218] on input "checkbox" at bounding box center [58, 215] width 7 height 7
checkbox input "true"
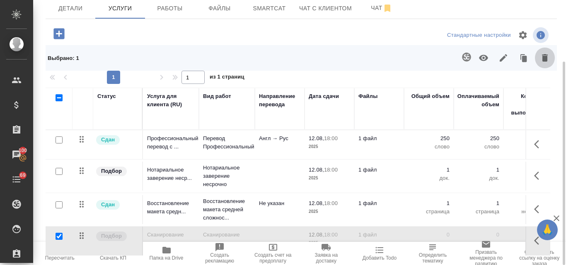
click at [549, 57] on icon "button" at bounding box center [545, 58] width 10 height 10
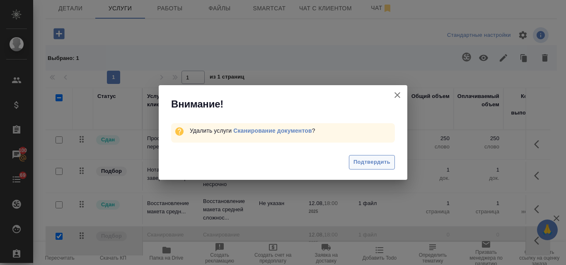
click at [364, 163] on span "Подтвердить" at bounding box center [371, 163] width 37 height 10
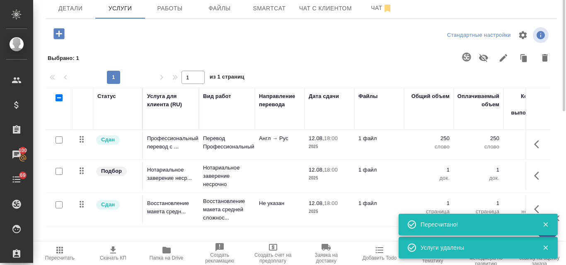
scroll to position [0, 0]
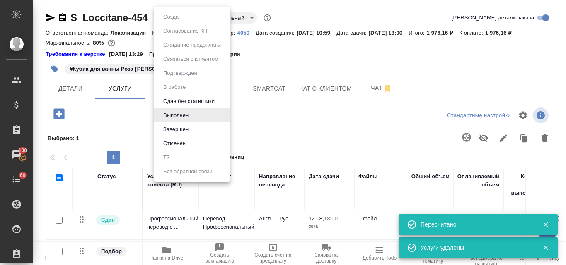
click at [194, 18] on body "🙏 .cls-1 fill:#fff; AWATERA Valyaeva Anna Клиенты Спецификации Заказы 100 Чаты …" at bounding box center [283, 132] width 566 height 265
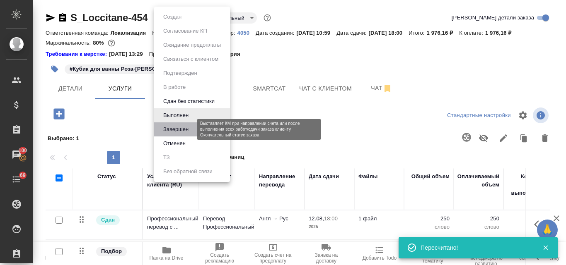
click at [185, 128] on button "Завершен" at bounding box center [176, 129] width 30 height 9
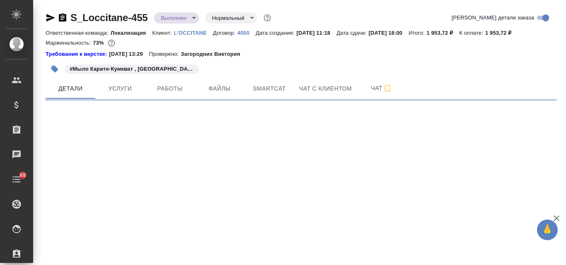
select select "RU"
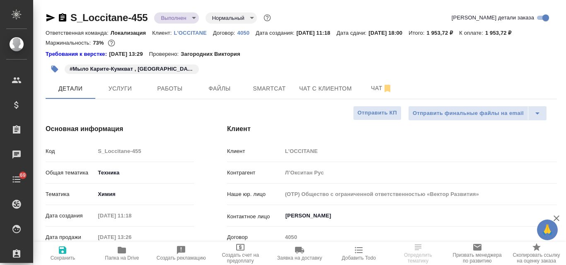
type textarea "x"
click at [192, 14] on body "🙏 .cls-1 fill:#fff; AWATERA Valyaeva [PERSON_NAME] Спецификации Заказы Чаты 69 …" at bounding box center [283, 132] width 566 height 265
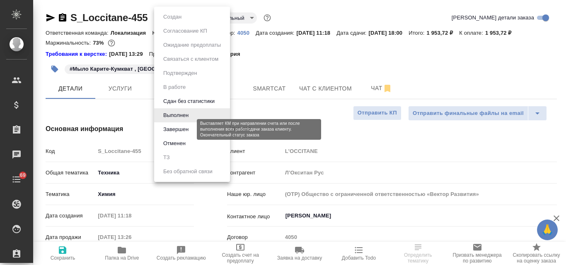
click at [190, 131] on button "Завершен" at bounding box center [176, 129] width 30 height 9
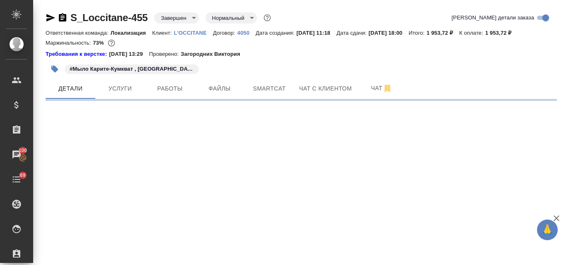
select select "RU"
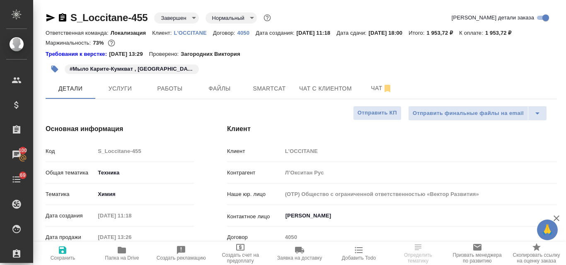
select select "RU"
type textarea "x"
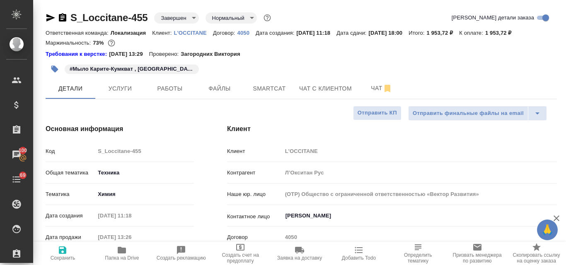
type textarea "x"
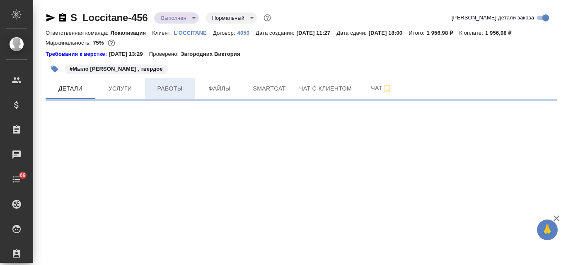
select select "RU"
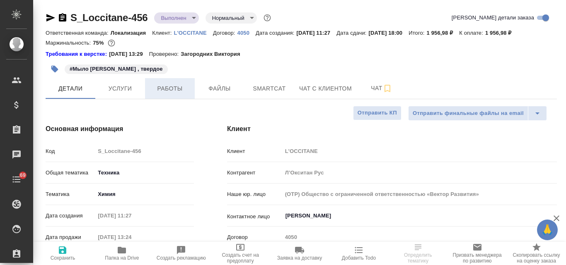
type textarea "x"
click at [193, 16] on body "🙏 .cls-1 fill:#fff; AWATERA Valyaeva Anna Клиенты Спецификации Заказы Чаты 69 T…" at bounding box center [283, 132] width 566 height 265
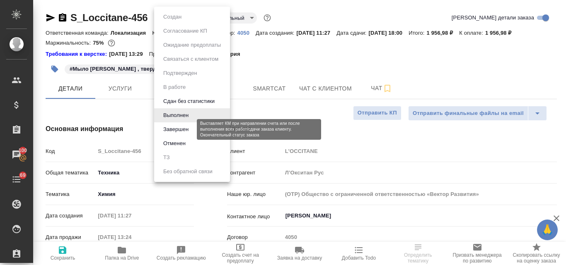
click at [185, 128] on button "Завершен" at bounding box center [176, 129] width 30 height 9
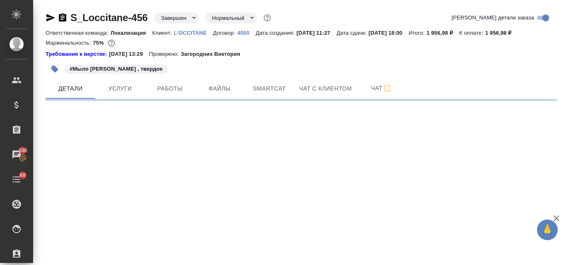
select select "RU"
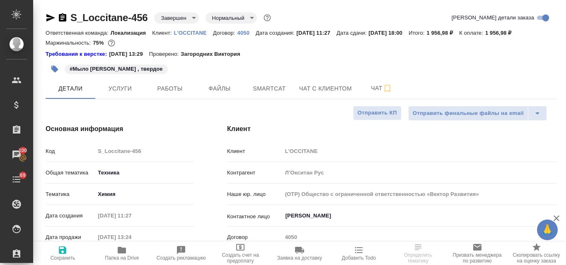
type textarea "x"
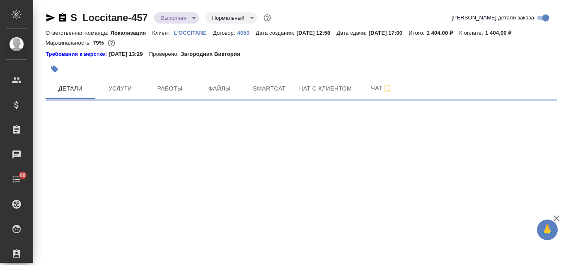
select select "RU"
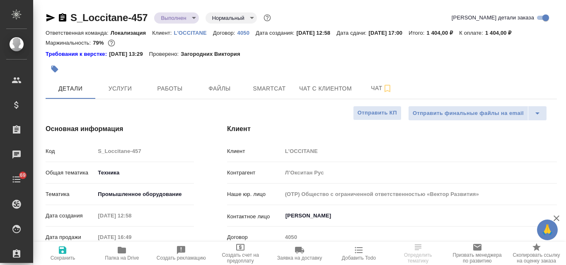
type textarea "x"
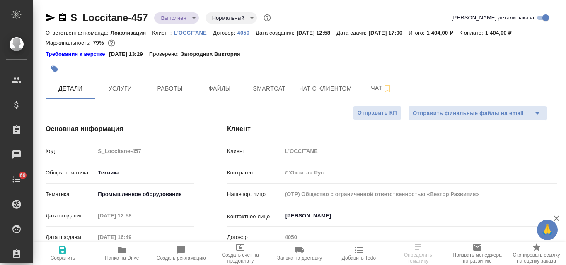
type textarea "x"
click at [195, 18] on body "🙏 .cls-1 fill:#fff; AWATERA Valyaeva [PERSON_NAME] Спецификации Заказы 100 Чаты…" at bounding box center [283, 132] width 566 height 265
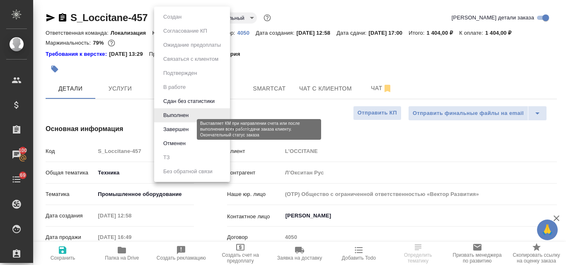
click at [182, 127] on button "Завершен" at bounding box center [176, 129] width 30 height 9
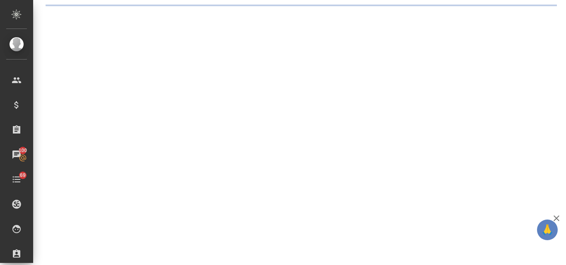
select select "RU"
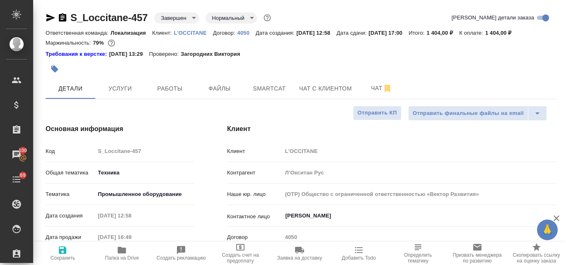
type textarea "x"
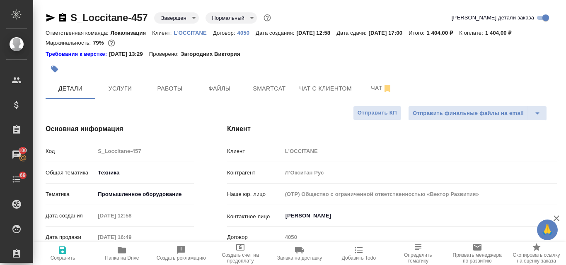
type textarea "x"
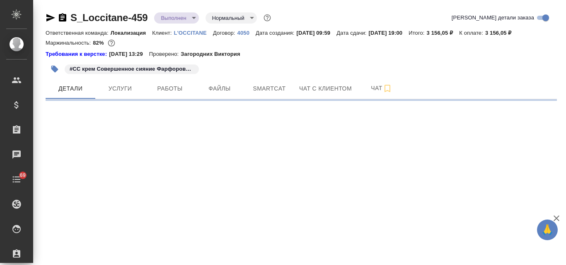
select select "RU"
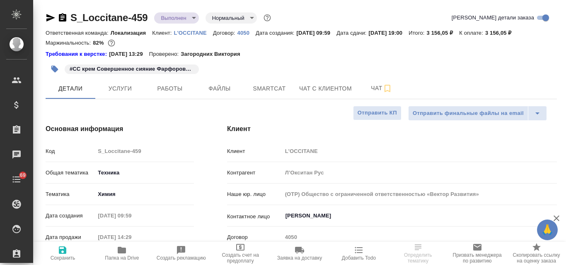
type textarea "x"
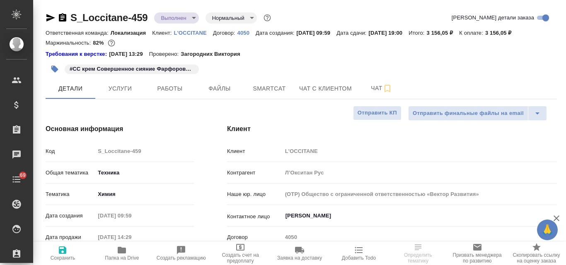
type textarea "x"
click at [194, 19] on body "🙏 .cls-1 fill:#fff; AWATERA Valyaeva Anna Клиенты Спецификации Заказы Чаты 69 T…" at bounding box center [283, 132] width 566 height 265
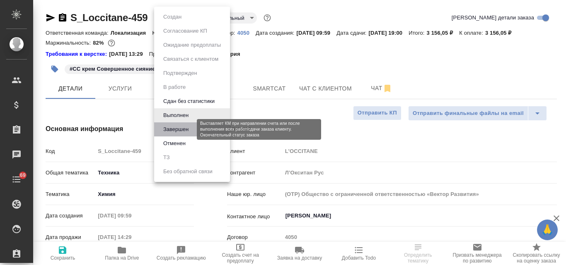
click at [185, 132] on button "Завершен" at bounding box center [176, 129] width 30 height 9
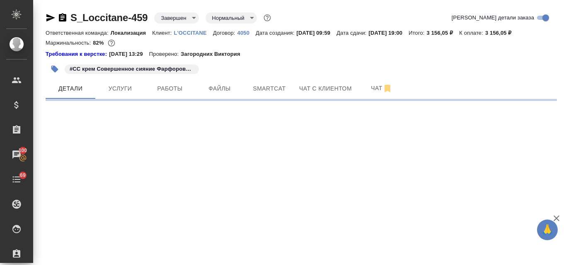
select select "RU"
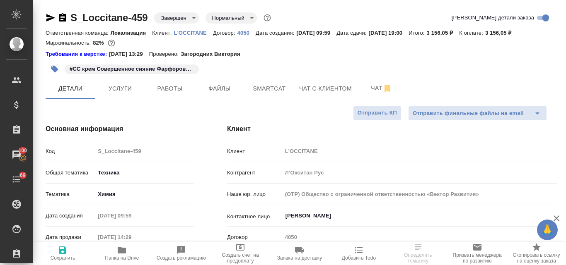
type textarea "x"
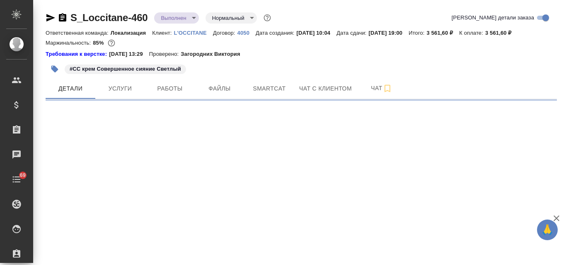
select select "RU"
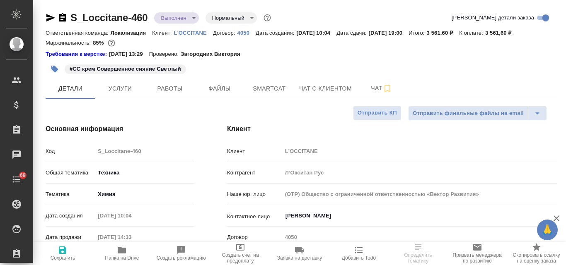
type textarea "x"
click at [195, 18] on body "🙏 .cls-1 fill:#fff; AWATERA Valyaeva [PERSON_NAME] Спецификации Заказы Чаты 69 …" at bounding box center [283, 132] width 566 height 265
type textarea "x"
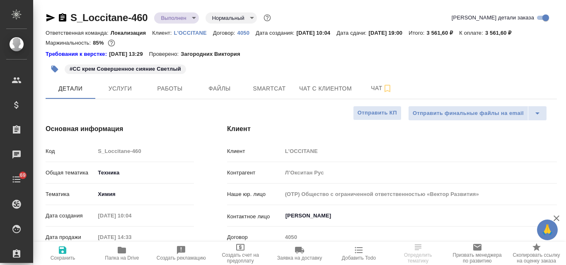
type textarea "x"
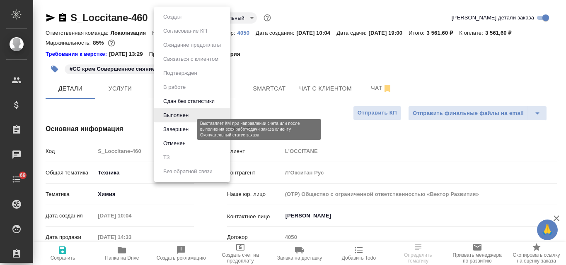
click at [184, 129] on button "Завершен" at bounding box center [176, 129] width 30 height 9
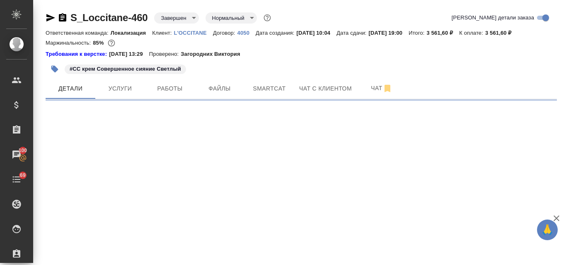
select select "RU"
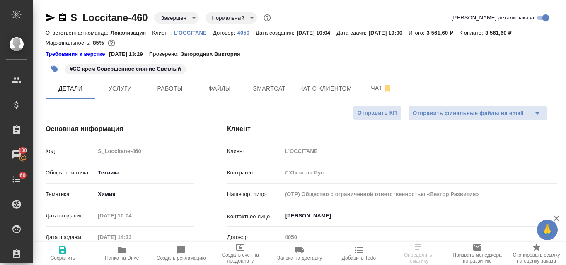
type textarea "x"
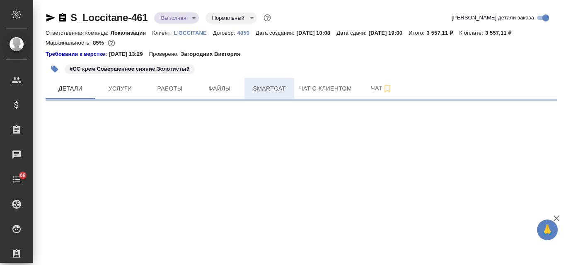
select select "RU"
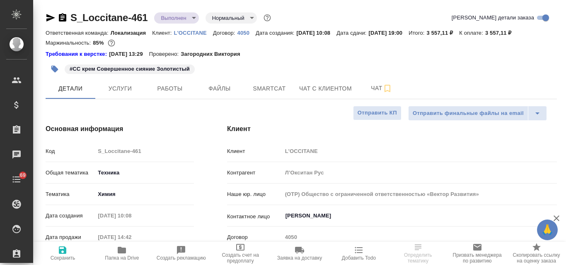
type textarea "x"
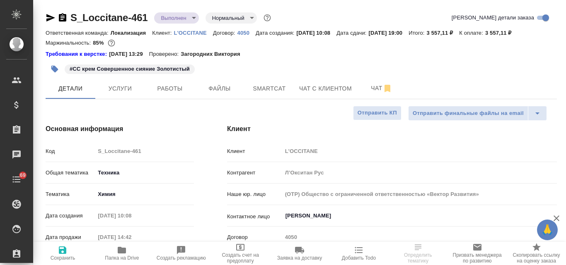
type textarea "x"
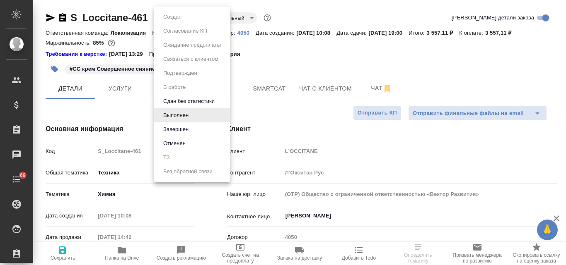
click at [194, 18] on body "🙏 .cls-1 fill:#fff; AWATERA Valyaeva [PERSON_NAME] Спецификации Заказы Чаты 69 …" at bounding box center [283, 132] width 566 height 265
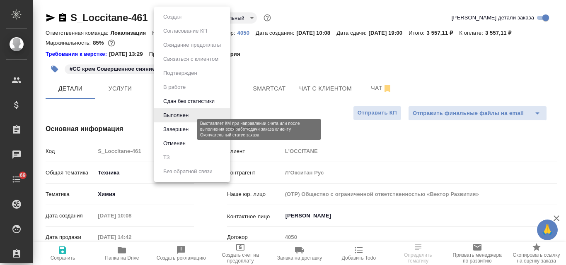
click at [177, 130] on button "Завершен" at bounding box center [176, 129] width 30 height 9
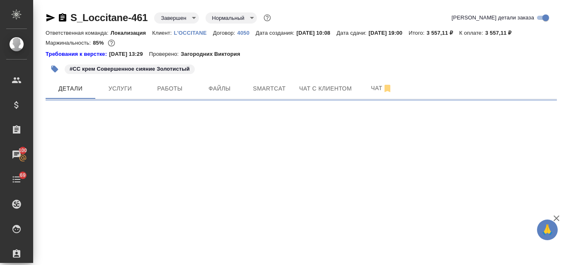
select select "RU"
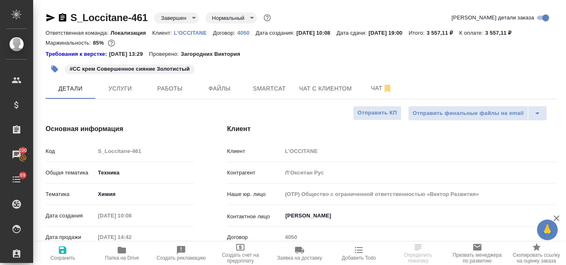
type textarea "x"
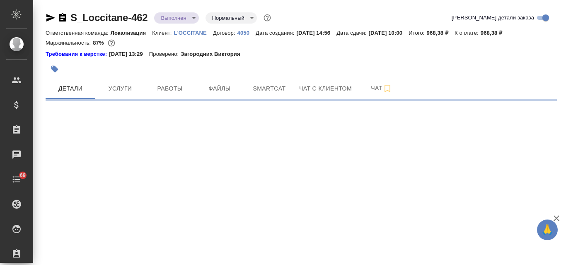
select select "RU"
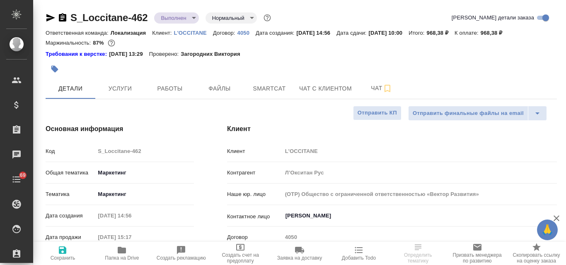
type textarea "x"
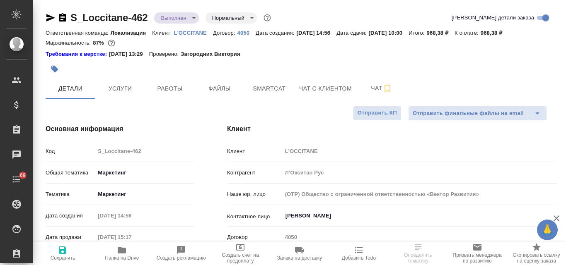
type textarea "x"
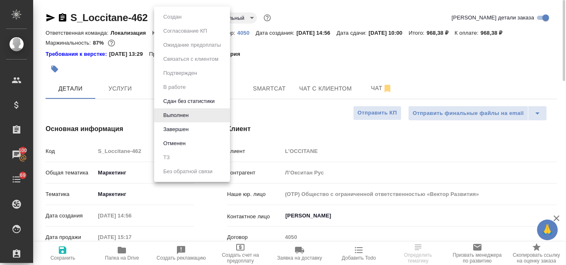
click at [195, 17] on body "🙏 .cls-1 fill:#fff; AWATERA Valyaeva Anna Клиенты Спецификации Заказы 100 Чаты …" at bounding box center [283, 132] width 566 height 265
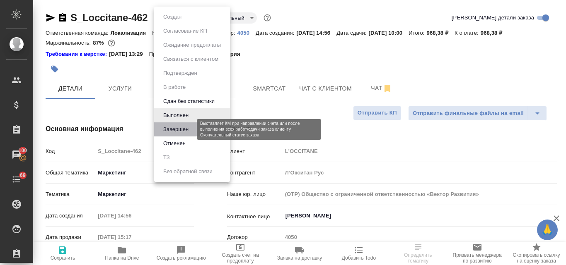
click at [187, 130] on button "Завершен" at bounding box center [176, 129] width 30 height 9
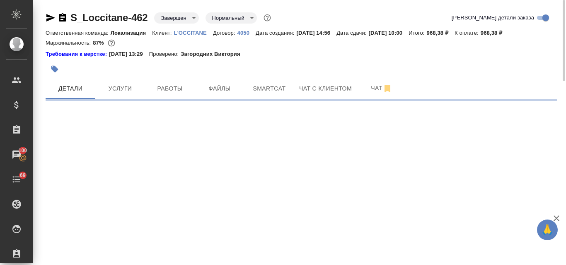
select select "RU"
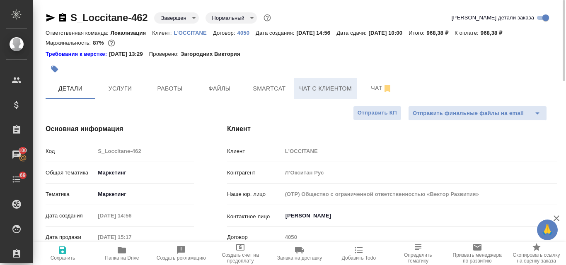
type textarea "x"
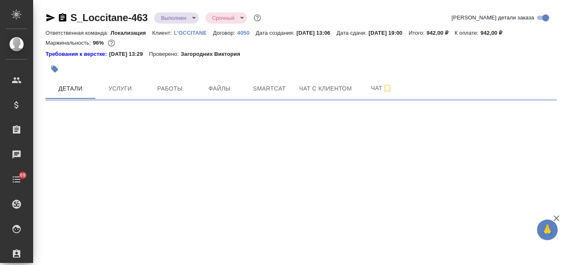
select select "RU"
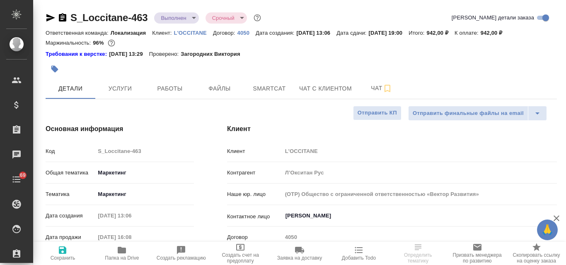
type textarea "x"
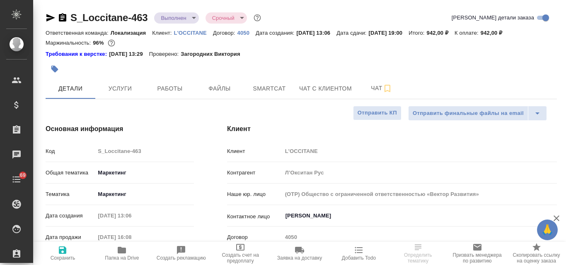
type textarea "x"
click at [192, 20] on body "🙏 .cls-1 fill:#fff; AWATERA Valyaeva Anna Клиенты Спецификации Заказы Чаты 69 T…" at bounding box center [283, 132] width 566 height 265
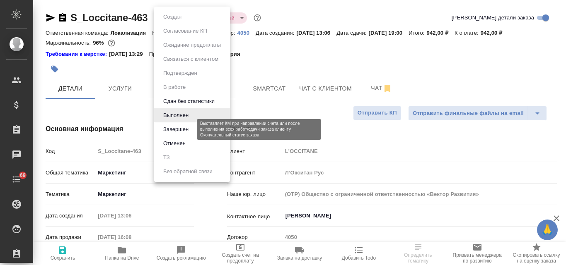
click at [183, 128] on button "Завершен" at bounding box center [176, 129] width 30 height 9
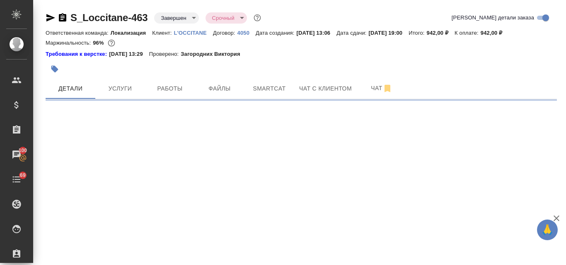
select select "RU"
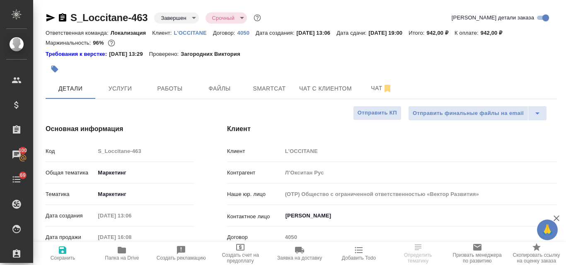
type textarea "x"
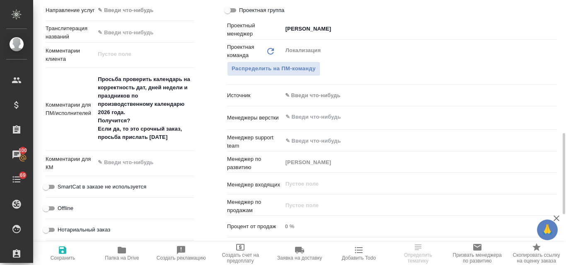
scroll to position [229, 0]
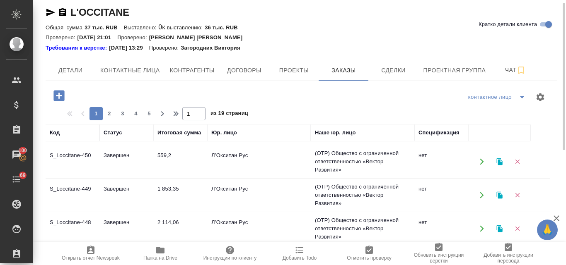
scroll to position [368, 0]
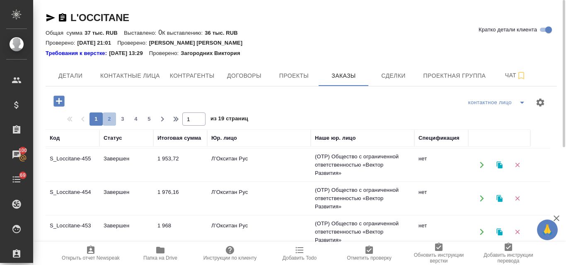
click at [106, 117] on span "2" at bounding box center [109, 119] width 13 height 8
type input "2"
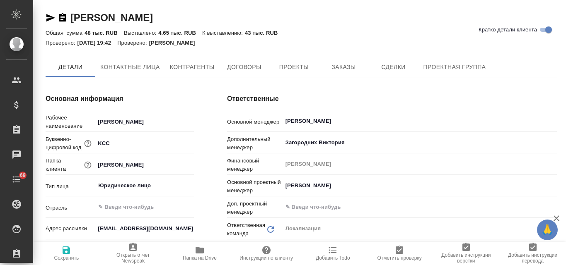
type textarea "x"
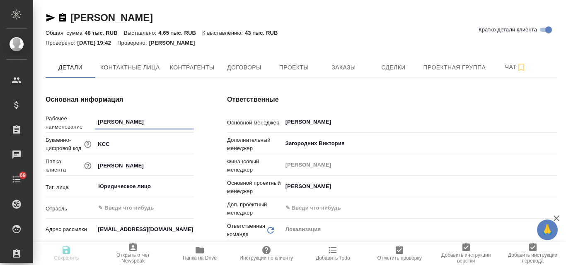
type textarea "x"
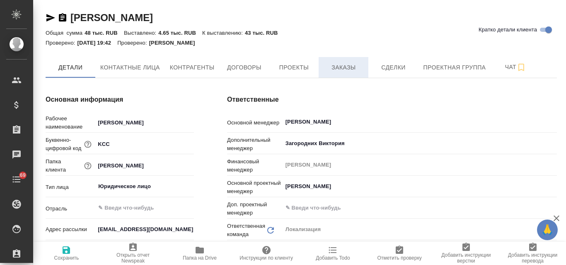
type textarea "x"
click at [352, 68] on span "Заказы" at bounding box center [343, 68] width 40 height 10
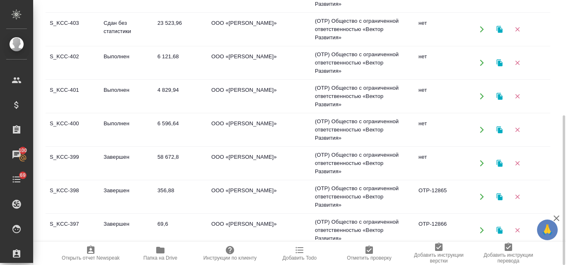
scroll to position [41, 0]
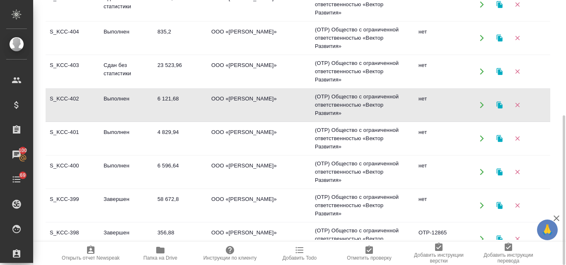
scroll to position [0, 0]
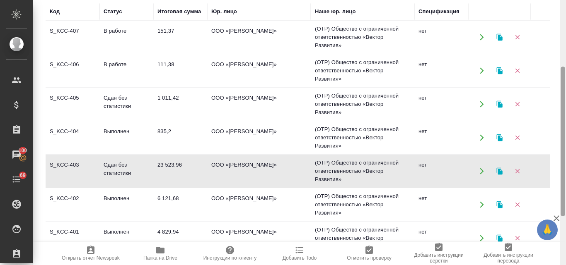
scroll to position [112, 0]
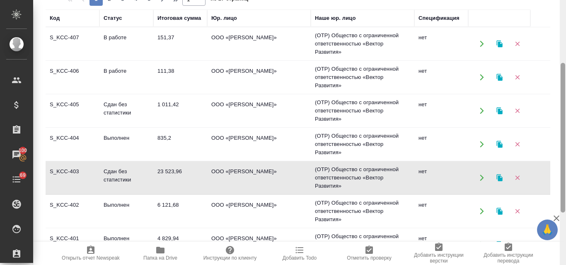
drag, startPoint x: 561, startPoint y: 148, endPoint x: 557, endPoint y: 96, distance: 52.3
click at [557, 96] on div "[PERSON_NAME] Кратко детали клиента Общая сумма 48 тыс. RUB Выставлено: 4.65 ты…" at bounding box center [299, 132] width 532 height 265
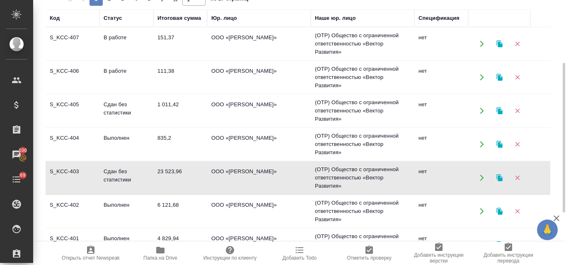
click at [120, 58] on td "Выполнен" at bounding box center [126, 43] width 54 height 29
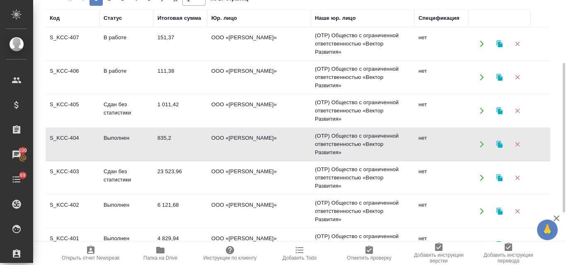
click at [120, 58] on td "Выполнен" at bounding box center [126, 43] width 54 height 29
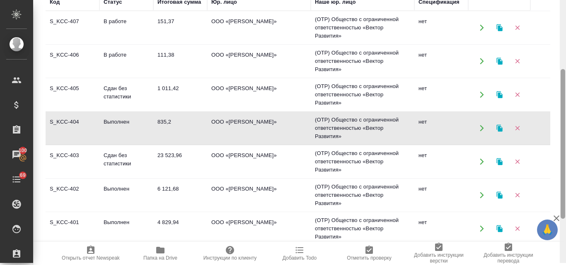
scroll to position [134, 0]
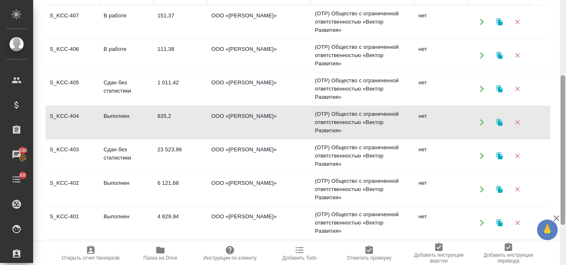
drag, startPoint x: 563, startPoint y: 99, endPoint x: 565, endPoint y: 111, distance: 12.6
click at [565, 111] on div at bounding box center [562, 132] width 6 height 265
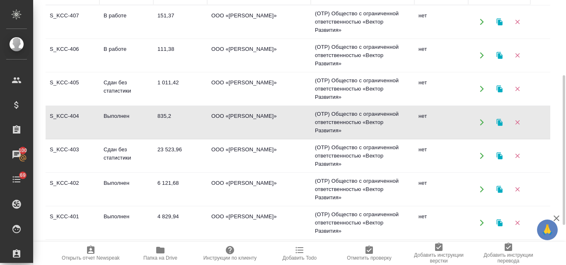
click at [60, 36] on td "S_KCC-405" at bounding box center [73, 21] width 54 height 29
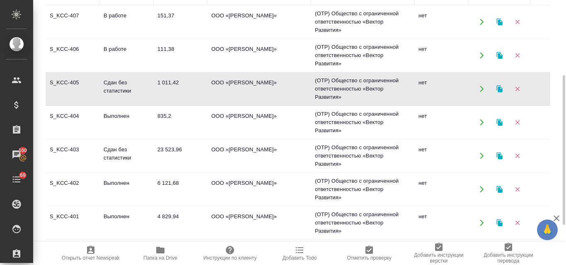
click at [60, 36] on td "S_KCC-405" at bounding box center [73, 21] width 54 height 29
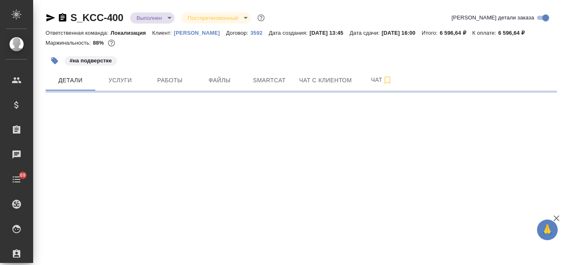
select select "RU"
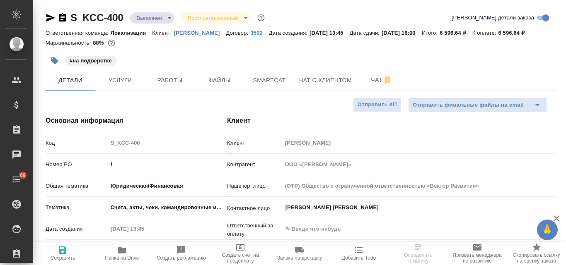
type textarea "x"
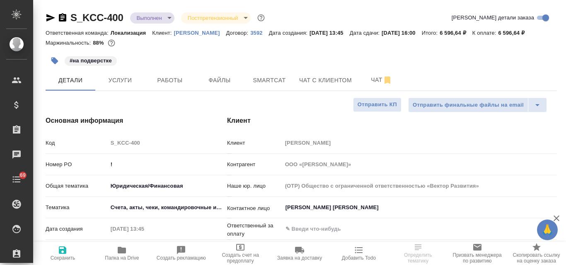
type textarea "x"
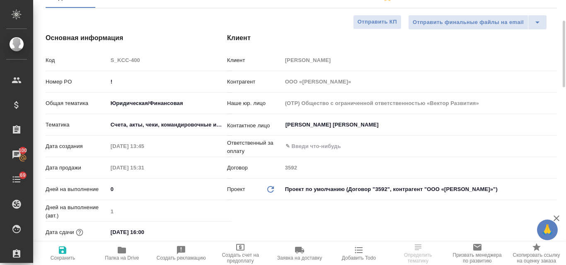
scroll to position [41, 0]
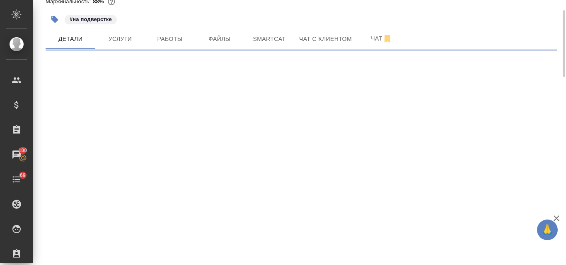
select select "RU"
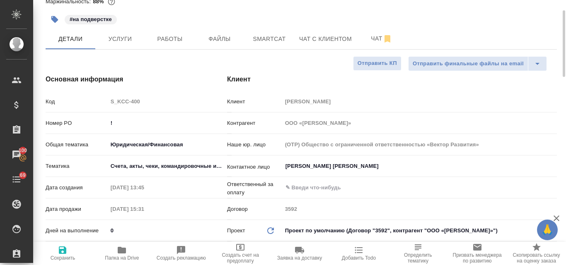
type textarea "x"
click at [165, 41] on span "Работы" at bounding box center [170, 39] width 40 height 10
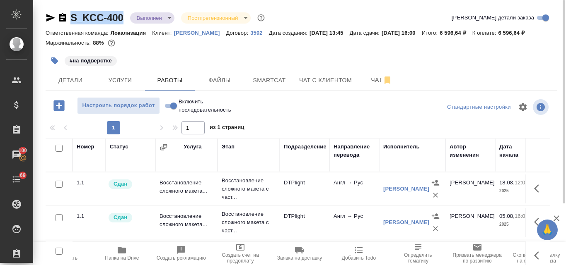
drag, startPoint x: 123, startPoint y: 16, endPoint x: 72, endPoint y: 16, distance: 51.3
click at [72, 16] on div "S_KCC-400 Выполнен completed Постпретензионный postClaim" at bounding box center [156, 17] width 221 height 13
copy link "S_KCC-400"
click at [170, 17] on body "🙏 .cls-1 fill:#fff; AWATERA Valyaeva [PERSON_NAME] Спецификации Заказы 100 Чаты…" at bounding box center [283, 132] width 566 height 265
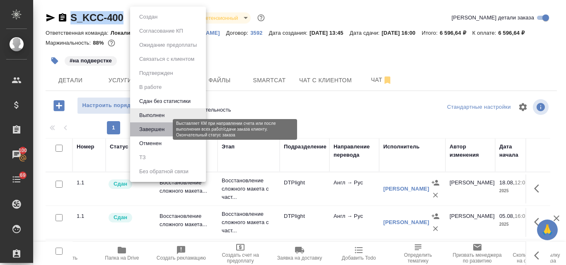
click at [161, 131] on button "Завершен" at bounding box center [152, 129] width 30 height 9
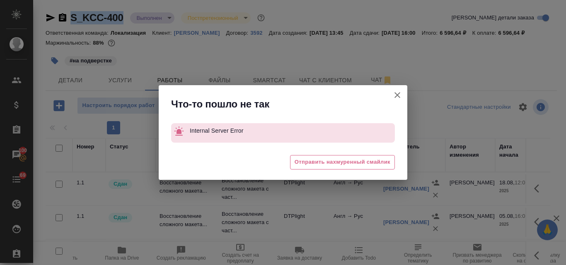
click at [398, 96] on icon "button" at bounding box center [397, 95] width 10 height 10
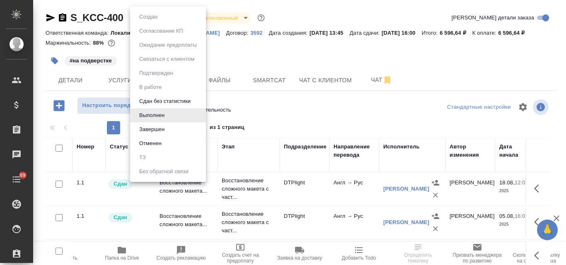
click at [169, 19] on body "🙏 .cls-1 fill:#fff; AWATERA Valyaeva Anna Клиенты Спецификации Заказы Чаты 69 T…" at bounding box center [283, 132] width 566 height 265
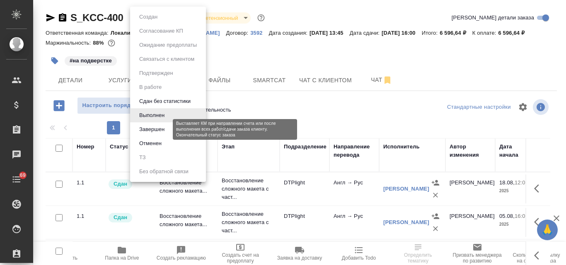
click at [157, 131] on button "Завершен" at bounding box center [152, 129] width 30 height 9
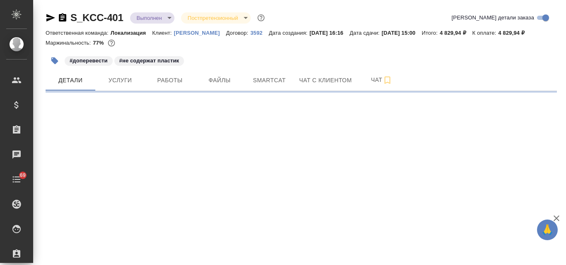
select select "RU"
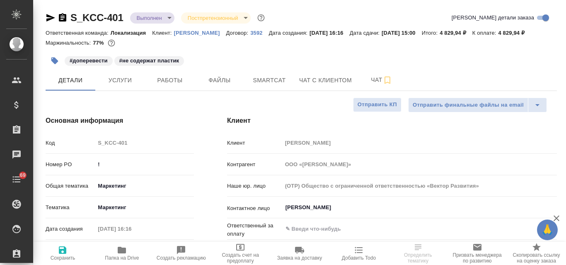
type textarea "x"
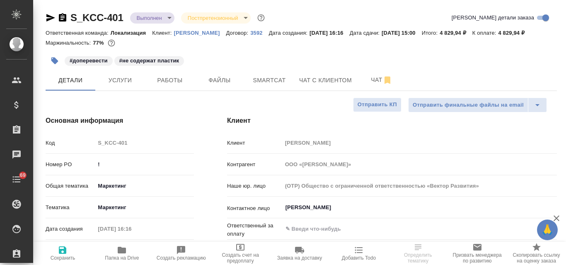
type textarea "x"
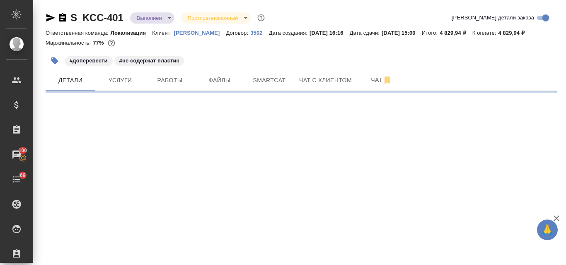
select select "RU"
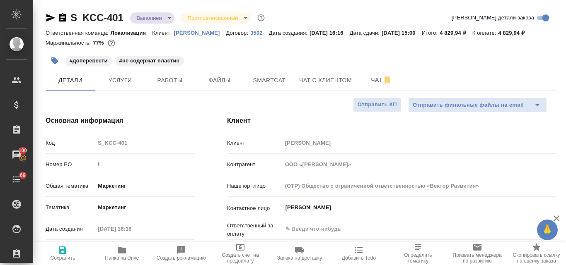
type textarea "x"
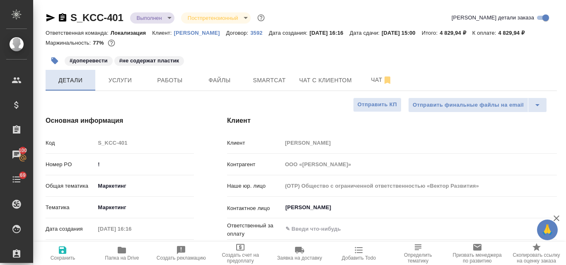
type textarea "x"
drag, startPoint x: 125, startPoint y: 16, endPoint x: 72, endPoint y: 13, distance: 53.1
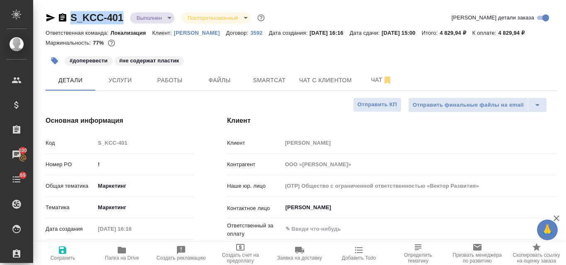
click at [72, 13] on div "S_KCC-401 Выполнен completed Постпретензионный postClaim" at bounding box center [156, 17] width 221 height 13
copy link "S_KCC-401"
type textarea "x"
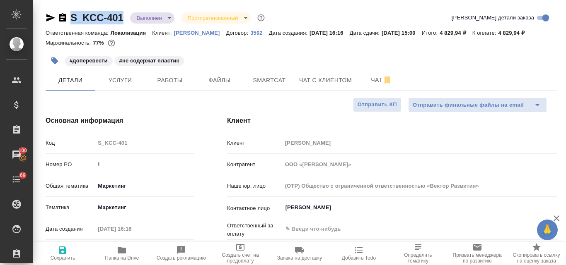
type textarea "x"
click at [171, 17] on body "🙏 .cls-1 fill:#fff; AWATERA Valyaeva Anna Клиенты Спецификации Заказы 100 Чаты …" at bounding box center [283, 132] width 566 height 265
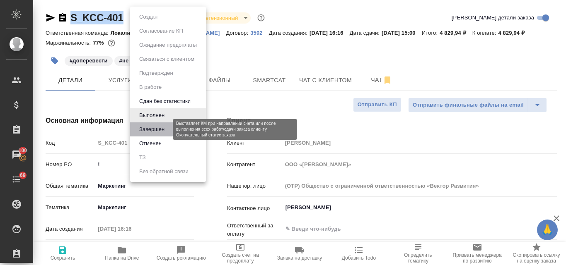
click at [162, 128] on button "Завершен" at bounding box center [152, 129] width 30 height 9
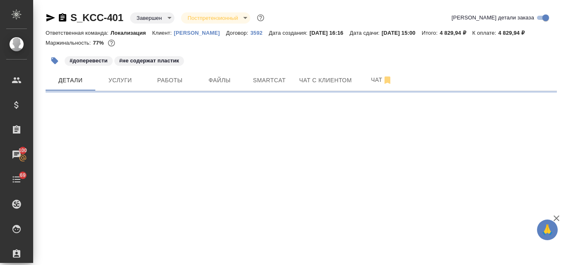
select select "RU"
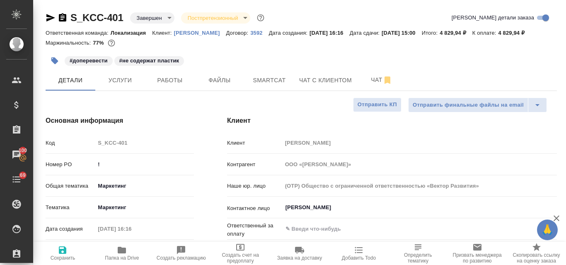
type textarea "x"
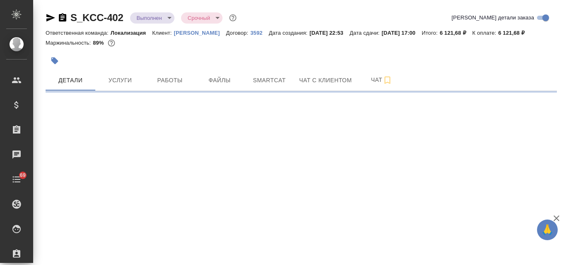
select select "RU"
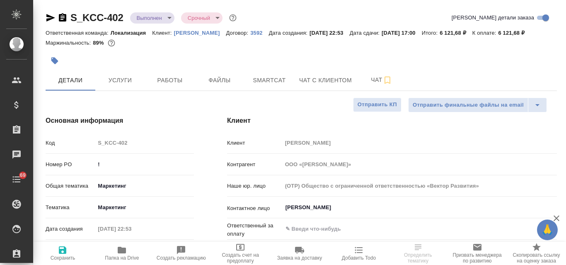
type textarea "x"
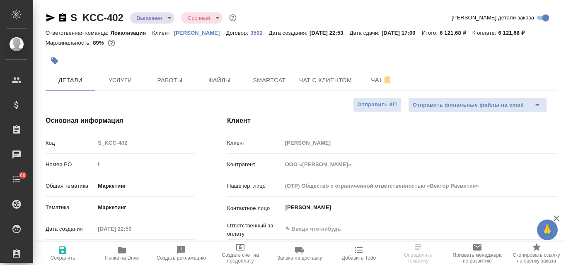
type textarea "x"
drag, startPoint x: 124, startPoint y: 15, endPoint x: 71, endPoint y: 13, distance: 53.5
click at [71, 13] on div "S_KCC-402 Выполнен completed Срочный urgent" at bounding box center [142, 17] width 193 height 13
copy link "S_KCC-402"
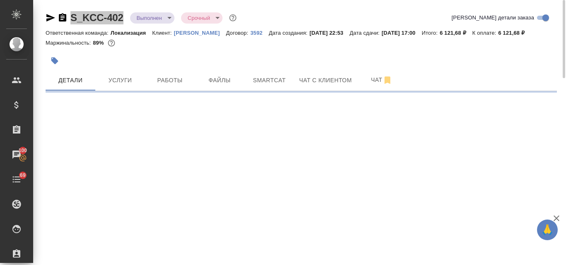
select select "RU"
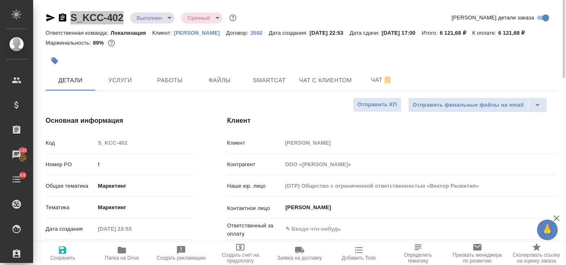
type textarea "x"
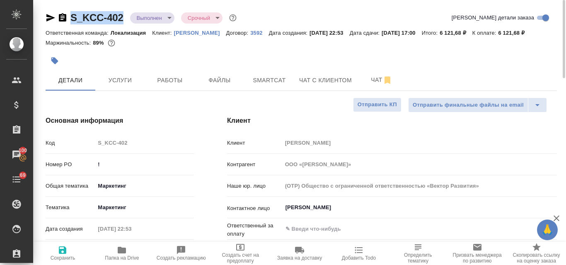
type textarea "x"
click at [172, 18] on body "🙏 .cls-1 fill:#fff; AWATERA [PERSON_NAME] Спецификации Заказы 100 Чаты 69 Todo …" at bounding box center [283, 132] width 566 height 265
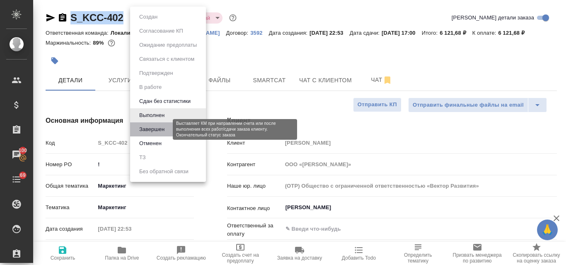
click at [155, 129] on button "Завершен" at bounding box center [152, 129] width 30 height 9
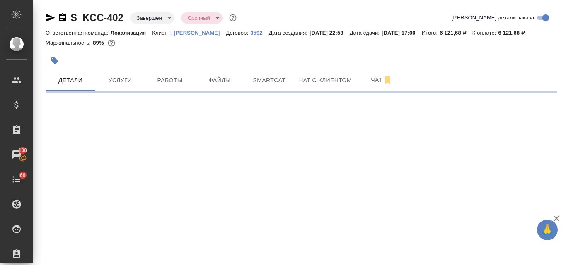
select select "RU"
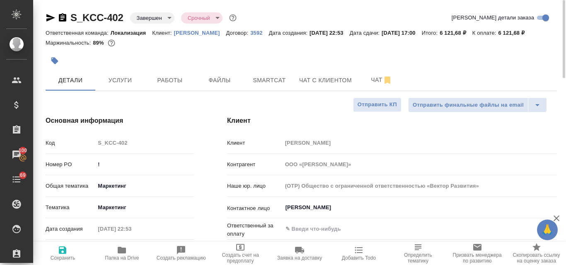
type textarea "x"
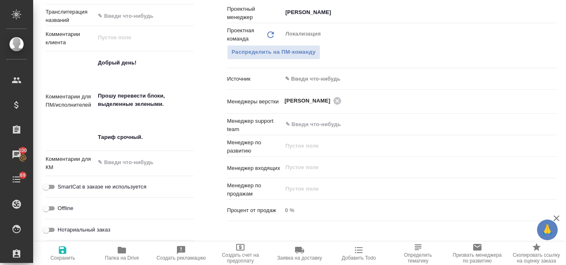
scroll to position [259, 0]
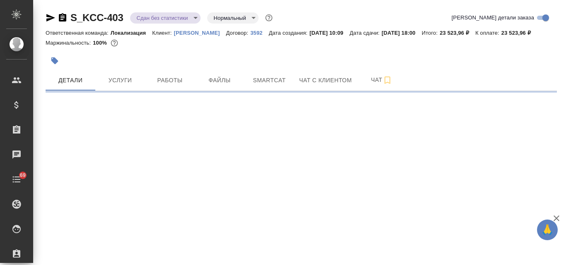
select select "RU"
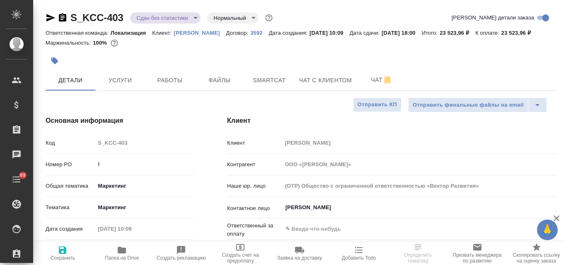
type textarea "x"
drag, startPoint x: 125, startPoint y: 17, endPoint x: 70, endPoint y: 16, distance: 55.5
click at [70, 16] on div "S_KCC-403 Сдан без статистики distributed Нормальный normal" at bounding box center [160, 17] width 229 height 13
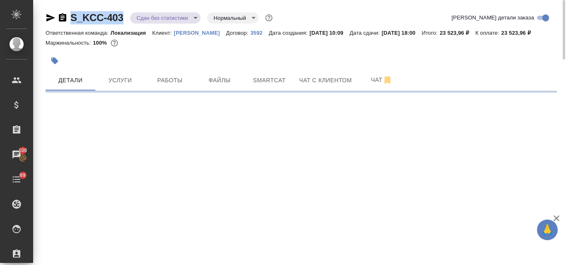
select select "RU"
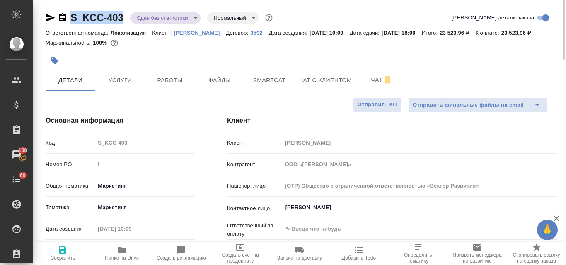
type textarea "x"
click at [196, 57] on div at bounding box center [216, 61] width 341 height 18
click at [49, 16] on icon "button" at bounding box center [50, 17] width 9 height 7
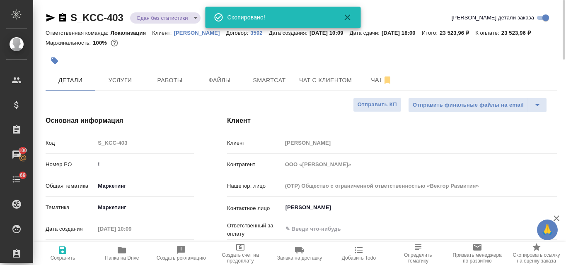
type textarea "x"
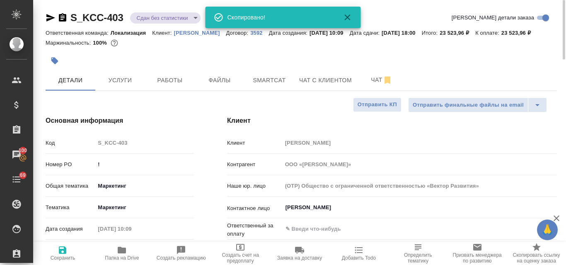
type textarea "x"
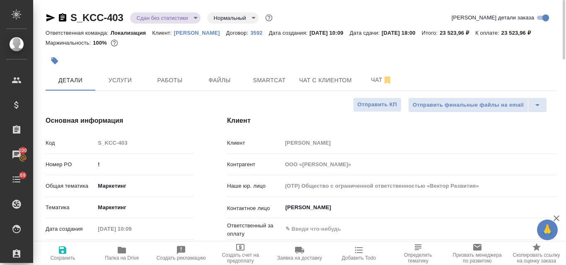
type textarea "x"
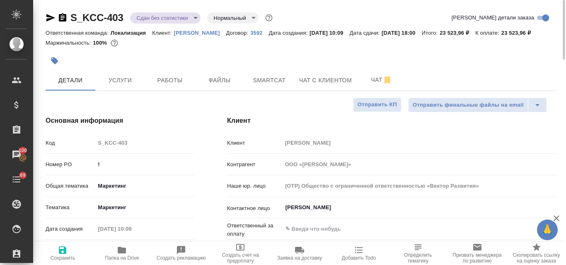
type textarea "x"
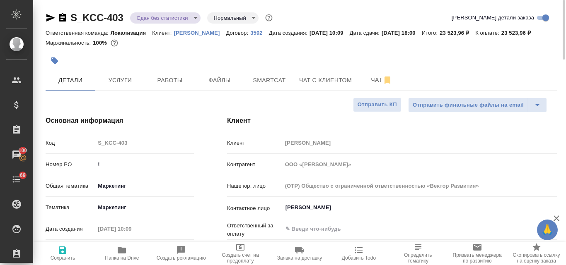
type textarea "x"
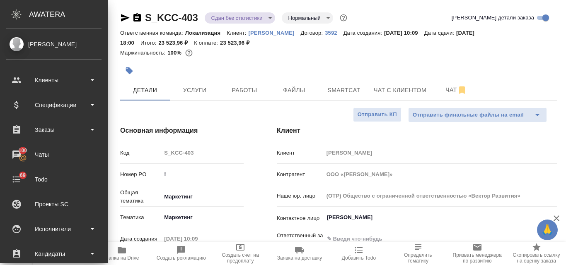
type textarea "x"
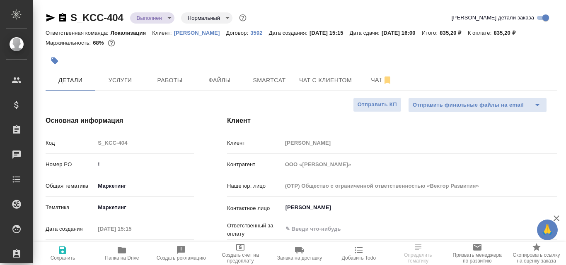
select select "RU"
type textarea "x"
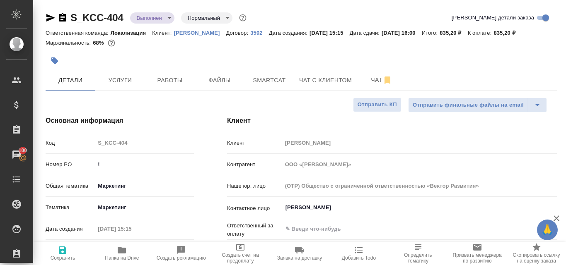
type textarea "x"
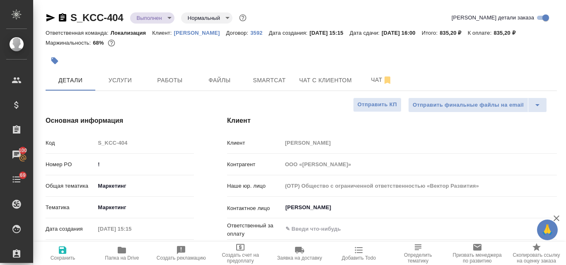
type textarea "x"
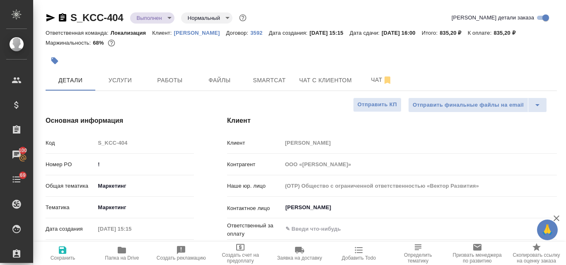
type textarea "x"
drag, startPoint x: 127, startPoint y: 14, endPoint x: 72, endPoint y: 16, distance: 55.1
click at [72, 16] on div "S_KCC-404 Выполнен completed Нормальный normal" at bounding box center [147, 17] width 202 height 13
copy link "S_KCC-404"
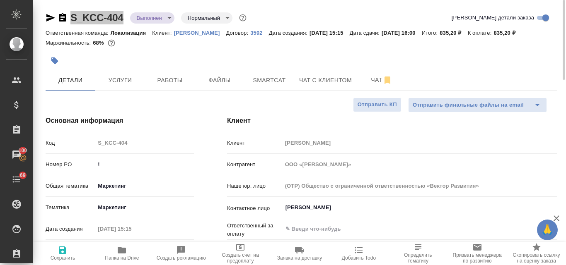
type textarea "x"
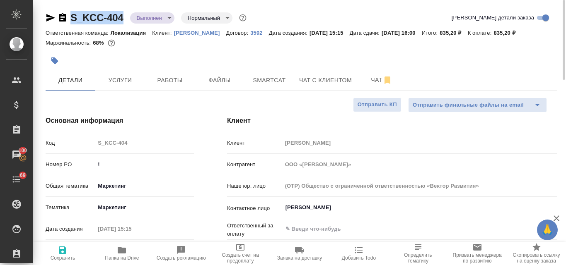
type textarea "x"
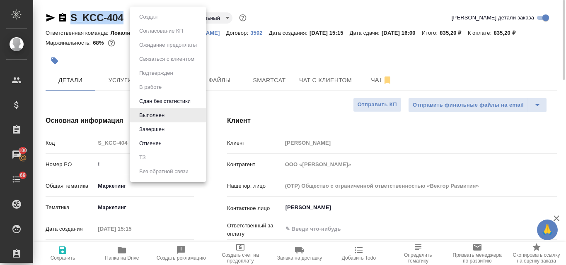
click at [173, 17] on body "🙏 .cls-1 fill:#fff; AWATERA Valyaeva Anna Клиенты Спецификации Заказы 100 Чаты …" at bounding box center [283, 132] width 566 height 265
click at [173, 115] on li "Выполнен" at bounding box center [168, 115] width 76 height 14
click at [169, 19] on body "🙏 .cls-1 fill:#fff; AWATERA Valyaeva Anna Клиенты Спецификации Заказы 100 Чаты …" at bounding box center [283, 132] width 566 height 265
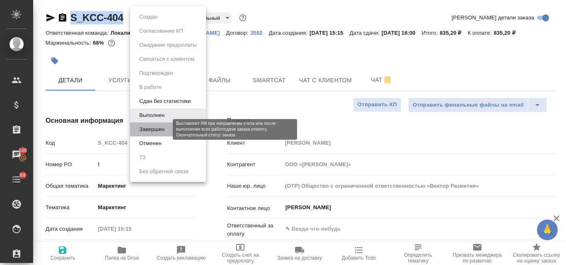
click at [166, 131] on button "Завершен" at bounding box center [152, 129] width 30 height 9
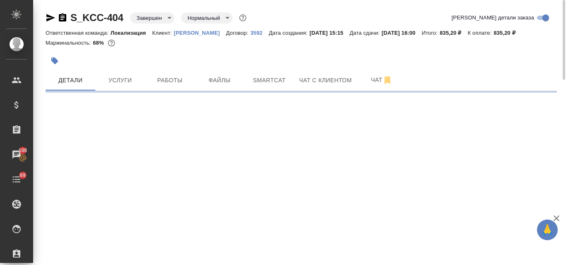
select select "RU"
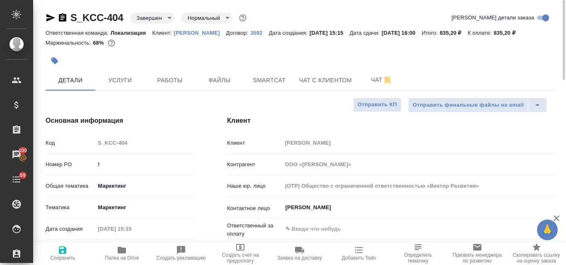
type textarea "x"
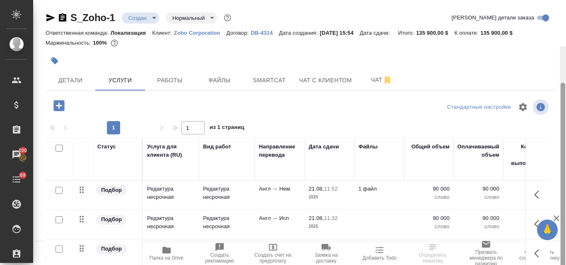
drag, startPoint x: 560, startPoint y: 76, endPoint x: 554, endPoint y: -20, distance: 95.8
click at [554, 0] on html "🙏 .cls-1 fill:#fff; AWATERA Valyaeva Anna Клиенты Спецификации Заказы 100 Чаты …" at bounding box center [283, 132] width 566 height 265
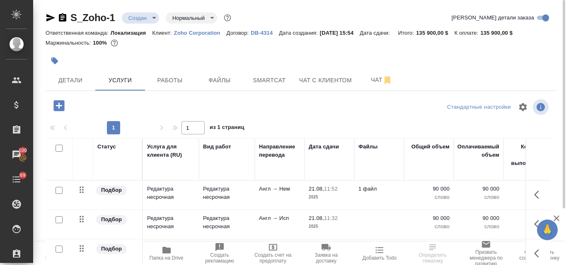
click at [51, 19] on icon "button" at bounding box center [50, 17] width 9 height 7
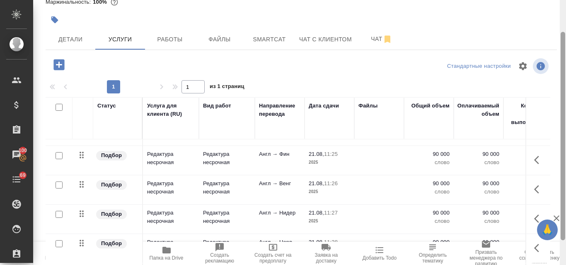
scroll to position [72, 0]
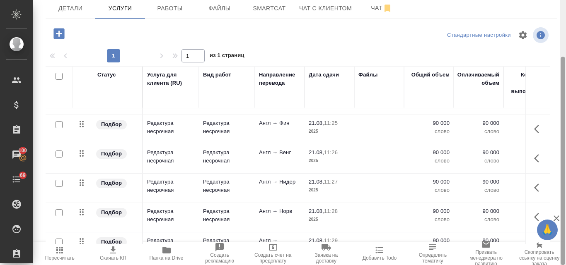
drag, startPoint x: 559, startPoint y: 103, endPoint x: 552, endPoint y: 176, distance: 73.2
click at [552, 176] on div "S_Zoho-1 Создан new Нормальный normal Кратко детали заказа Ответственная команд…" at bounding box center [299, 132] width 532 height 265
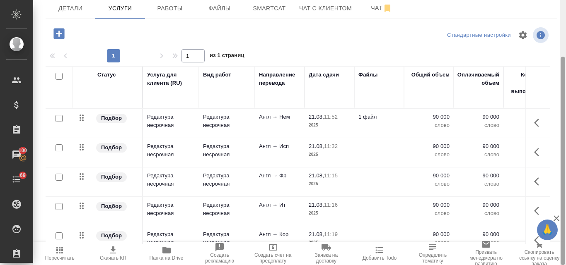
drag, startPoint x: 564, startPoint y: 80, endPoint x: 515, endPoint y: 209, distance: 137.7
click at [565, 206] on div at bounding box center [562, 132] width 6 height 265
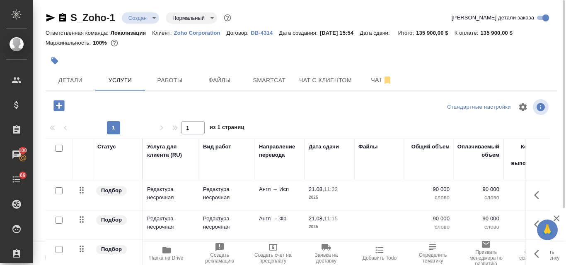
scroll to position [0, 0]
click at [195, 34] on p "Zoho Corporation" at bounding box center [200, 33] width 53 height 6
click at [54, 106] on icon "button" at bounding box center [58, 105] width 11 height 11
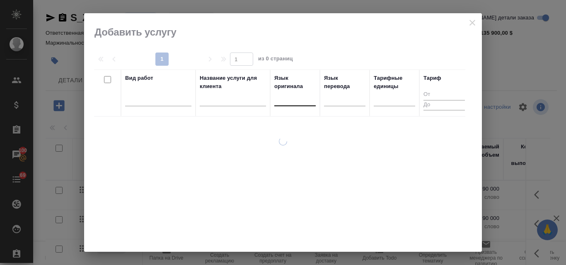
click at [292, 102] on div at bounding box center [294, 98] width 41 height 12
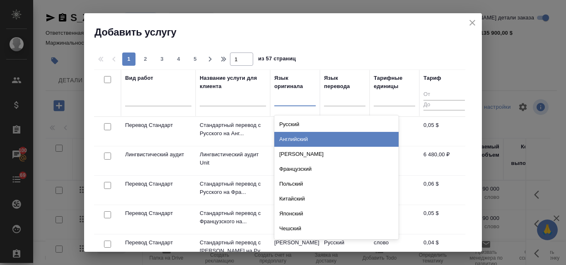
click at [289, 140] on div "Английский" at bounding box center [336, 139] width 124 height 15
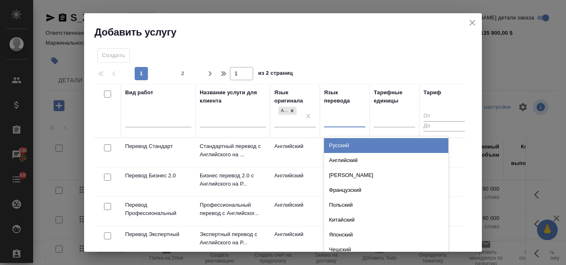
click at [349, 117] on div at bounding box center [344, 119] width 41 height 12
type input "ара"
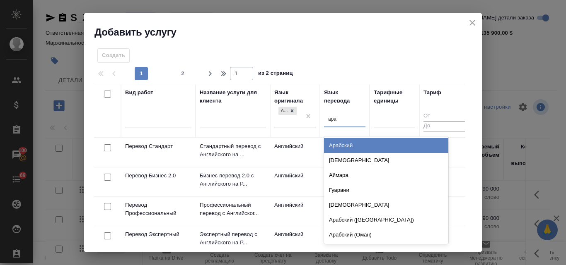
click at [344, 144] on div "Арабский" at bounding box center [386, 145] width 124 height 15
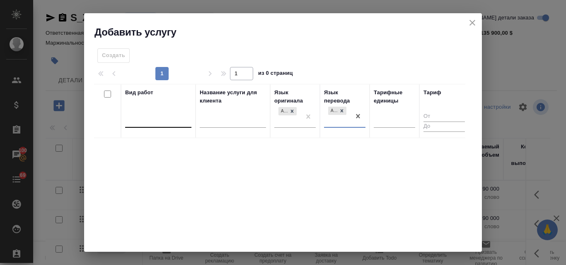
click at [147, 116] on div at bounding box center [158, 120] width 66 height 12
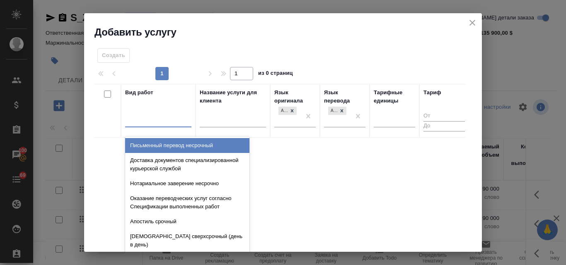
click at [472, 22] on icon "close" at bounding box center [472, 23] width 10 height 10
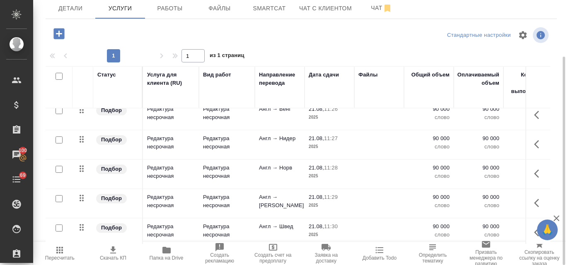
scroll to position [371, 0]
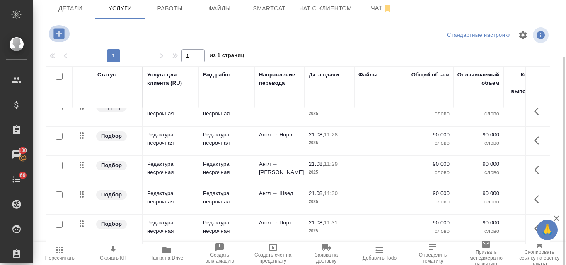
click at [60, 34] on icon "button" at bounding box center [58, 33] width 11 height 11
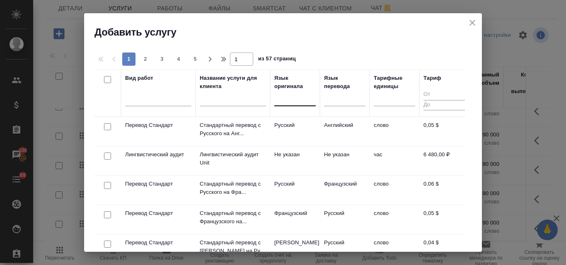
click at [287, 99] on div at bounding box center [294, 98] width 41 height 12
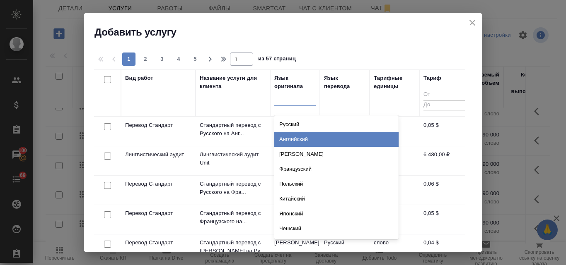
click at [294, 137] on div "Английский" at bounding box center [336, 139] width 124 height 15
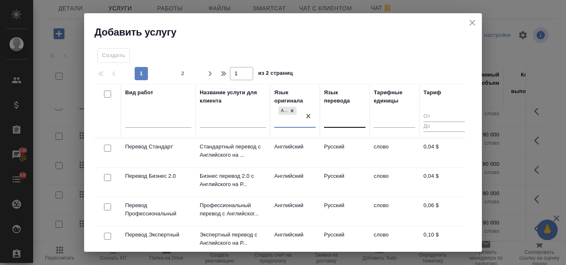
click at [332, 116] on div at bounding box center [344, 120] width 41 height 12
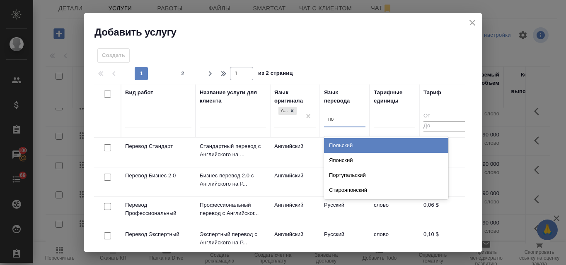
type input "пор"
click at [354, 143] on div "Португальский" at bounding box center [386, 145] width 124 height 15
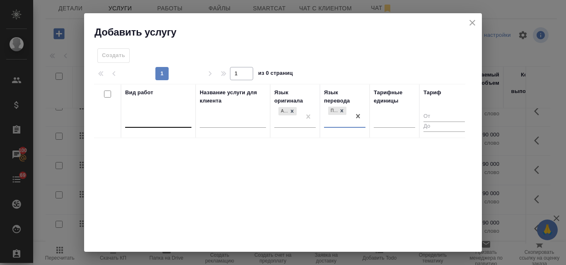
click at [143, 116] on div at bounding box center [158, 120] width 66 height 12
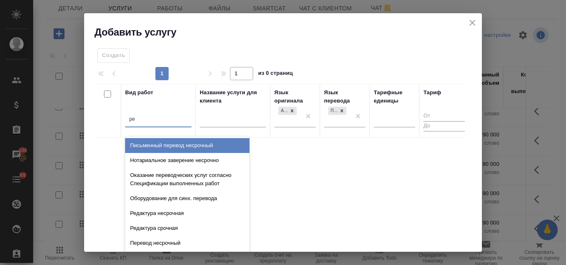
type input "ред"
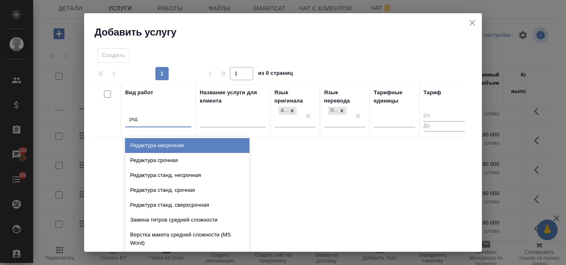
click at [156, 146] on div "Редактура несрочная" at bounding box center [187, 145] width 124 height 15
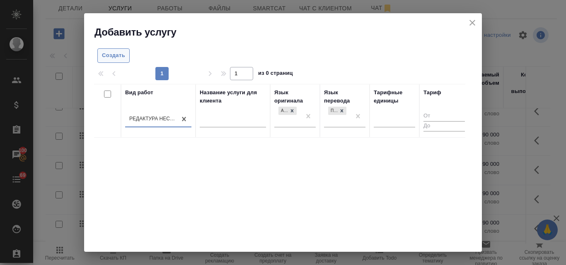
click at [111, 57] on span "Создать" at bounding box center [113, 56] width 23 height 10
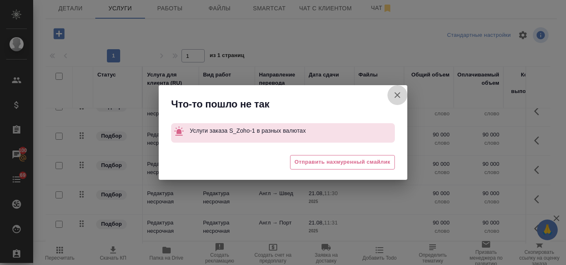
click at [394, 100] on icon "button" at bounding box center [397, 95] width 10 height 10
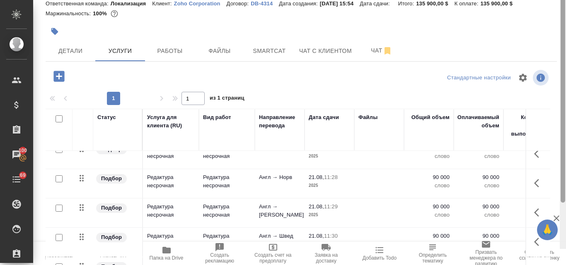
scroll to position [72, 0]
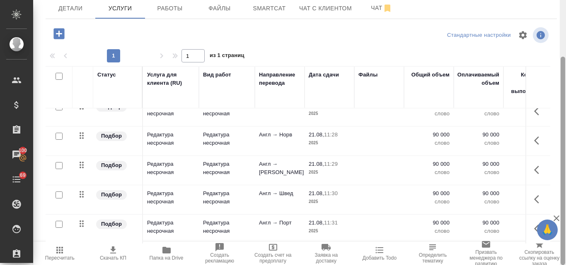
drag, startPoint x: 561, startPoint y: 99, endPoint x: 565, endPoint y: 219, distance: 121.0
click at [565, 219] on div at bounding box center [562, 132] width 6 height 265
drag, startPoint x: 562, startPoint y: 82, endPoint x: 551, endPoint y: 210, distance: 128.9
click at [562, 227] on div at bounding box center [562, 161] width 5 height 209
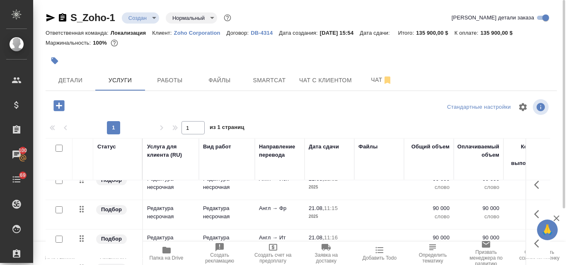
scroll to position [0, 0]
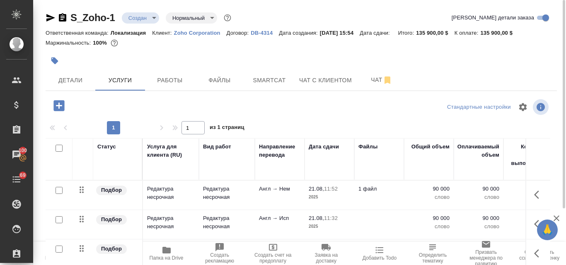
click at [60, 110] on icon "button" at bounding box center [58, 105] width 11 height 11
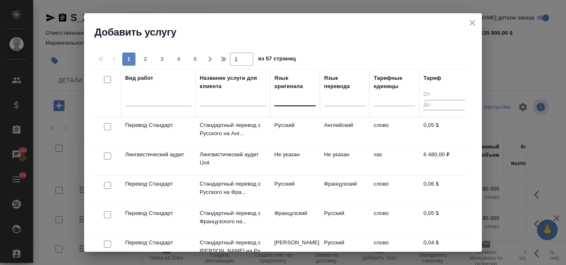
click at [283, 100] on div at bounding box center [294, 98] width 41 height 12
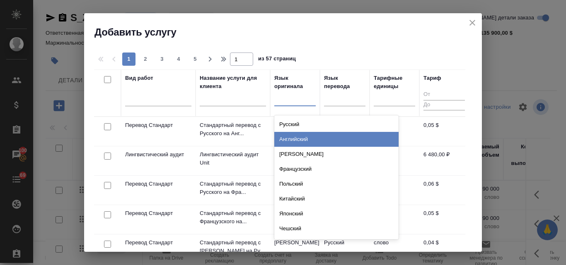
click at [293, 140] on div "Английский" at bounding box center [336, 139] width 124 height 15
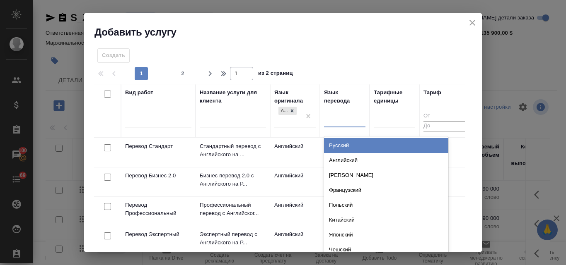
click at [334, 119] on div at bounding box center [344, 119] width 41 height 12
type input "вье"
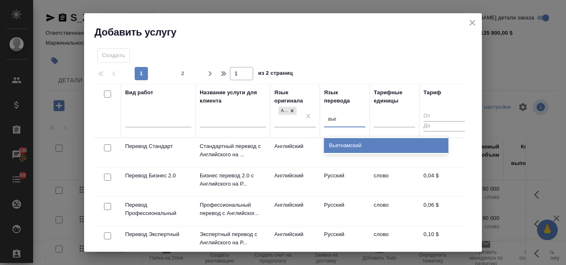
click at [343, 143] on div "Вьетнамский" at bounding box center [386, 145] width 124 height 15
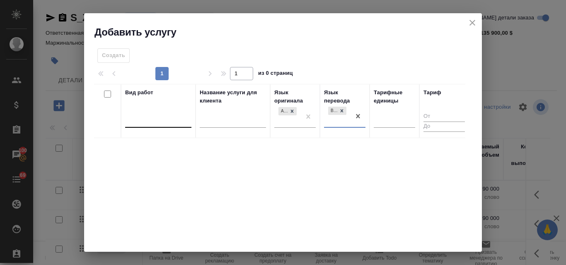
click at [165, 121] on div at bounding box center [158, 120] width 66 height 12
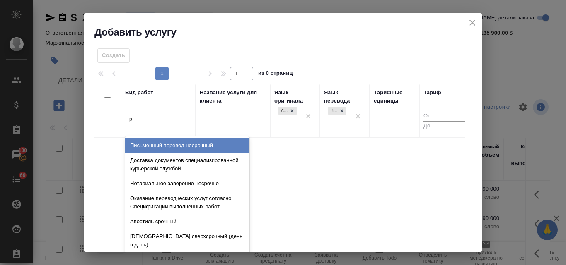
type input "ре"
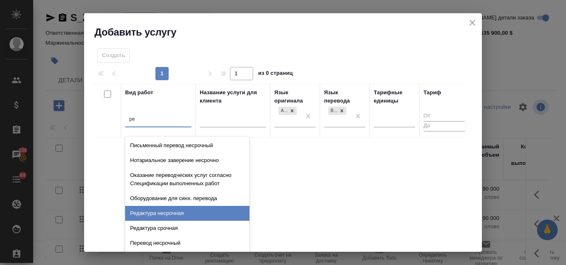
click at [160, 220] on div "Редактура несрочная" at bounding box center [187, 213] width 124 height 15
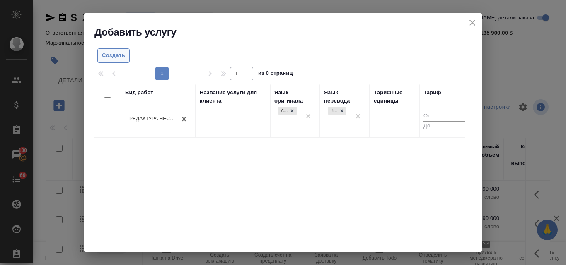
click at [112, 56] on span "Создать" at bounding box center [113, 56] width 23 height 10
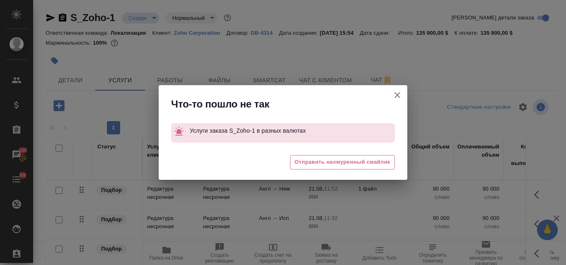
click at [399, 91] on icon "button" at bounding box center [397, 95] width 10 height 10
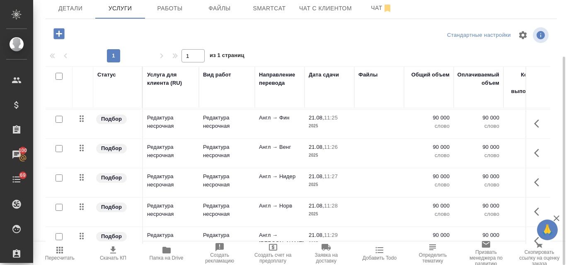
scroll to position [371, 0]
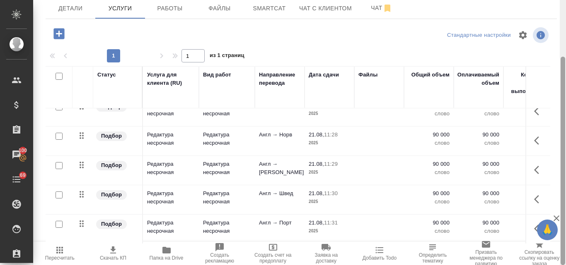
drag, startPoint x: 561, startPoint y: 102, endPoint x: 548, endPoint y: 156, distance: 55.4
click at [565, 154] on div at bounding box center [562, 132] width 6 height 265
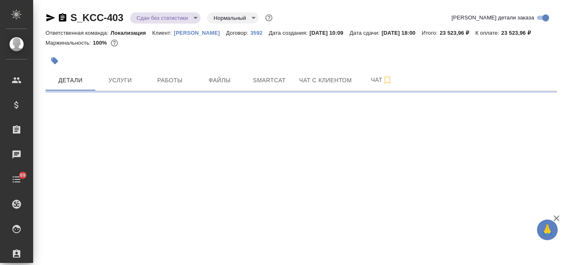
select select "RU"
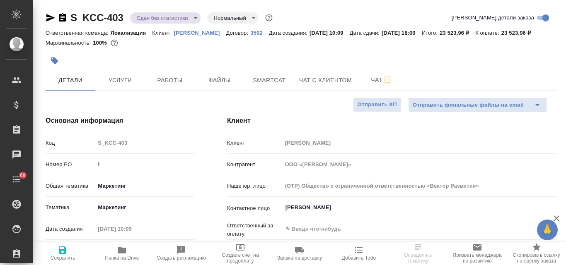
type textarea "x"
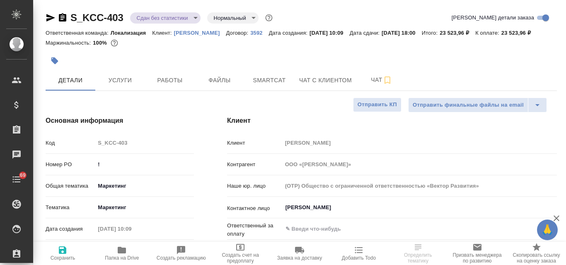
type textarea "x"
select select "RU"
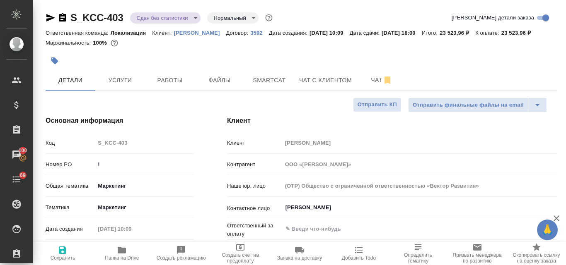
type textarea "x"
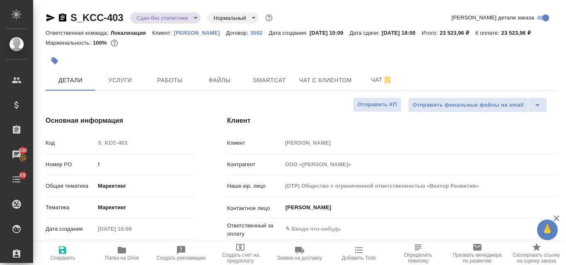
type textarea "x"
select select "RU"
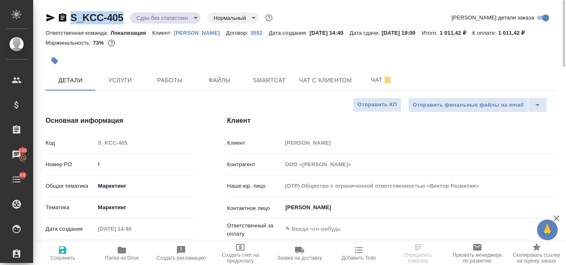
drag, startPoint x: 125, startPoint y: 17, endPoint x: 69, endPoint y: 19, distance: 56.3
click at [68, 19] on div "S_KCC-405 Сдан без статистики distributed Нормальный normal" at bounding box center [160, 17] width 229 height 13
copy link "S_KCC-405"
select select "RU"
type textarea "x"
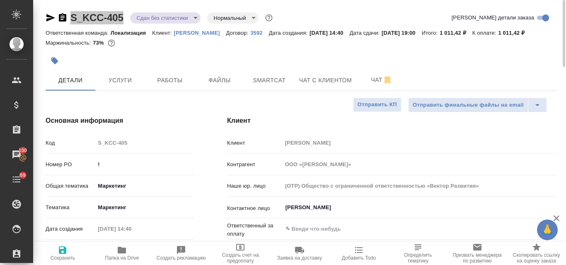
type textarea "x"
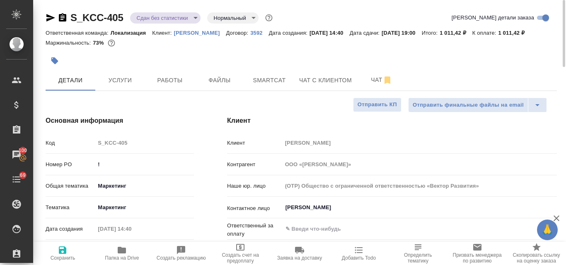
click at [191, 53] on div at bounding box center [216, 61] width 341 height 18
click at [197, 17] on body "🙏 .cls-1 fill:#fff; AWATERA Valyaeva [PERSON_NAME] Спецификации Заказы 100 Чаты…" at bounding box center [283, 132] width 566 height 265
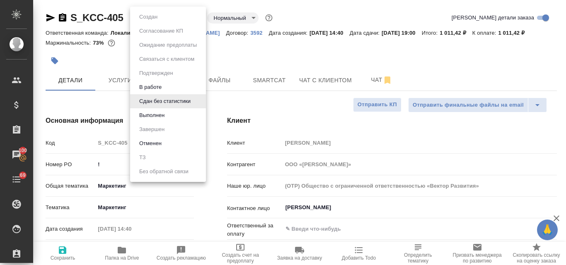
click at [237, 52] on div at bounding box center [283, 132] width 566 height 265
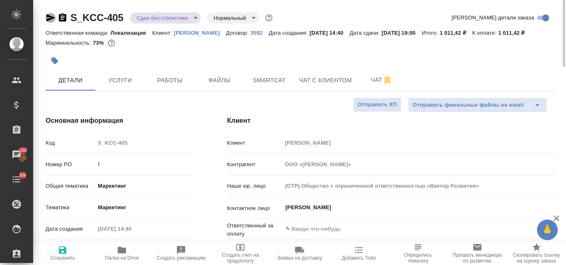
click at [50, 16] on icon "button" at bounding box center [50, 17] width 9 height 7
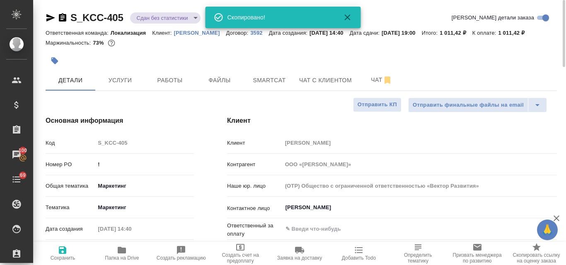
type textarea "x"
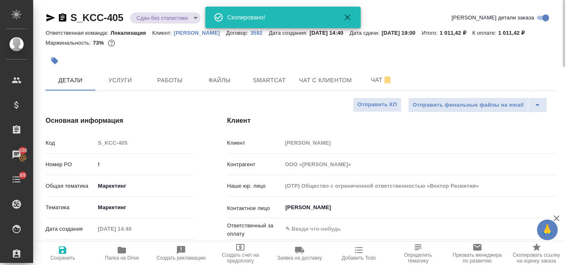
type textarea "x"
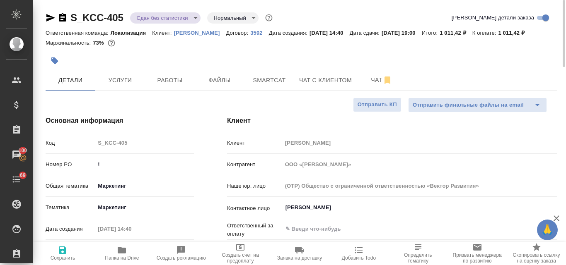
type textarea "x"
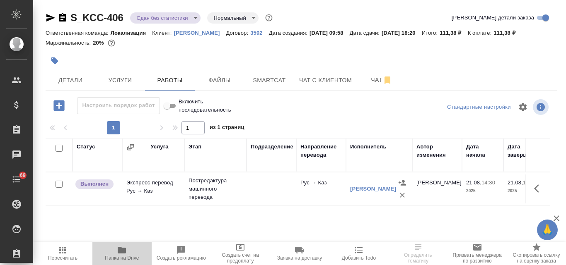
click at [120, 255] on icon "button" at bounding box center [122, 251] width 10 height 10
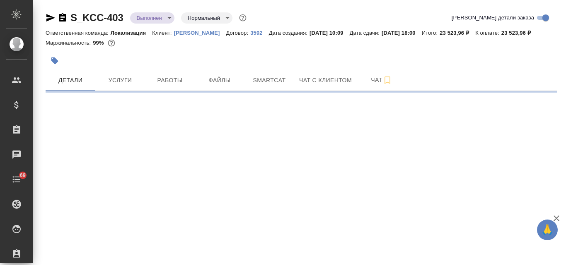
select select "RU"
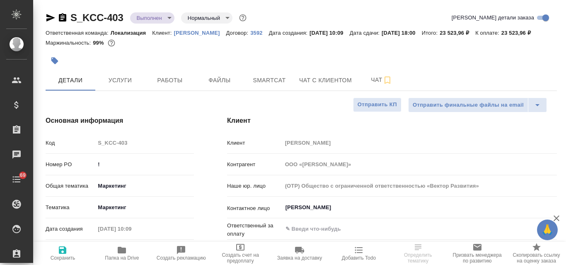
type textarea "x"
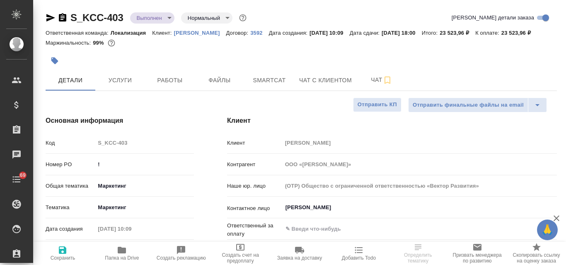
type textarea "x"
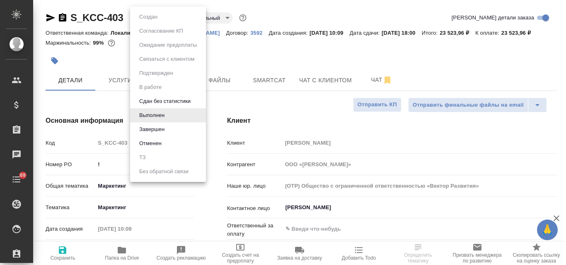
click at [169, 14] on body "🙏 .cls-1 fill:#fff; AWATERA Valyaeva Anna Клиенты Спецификации Заказы Чаты 69 T…" at bounding box center [283, 132] width 566 height 265
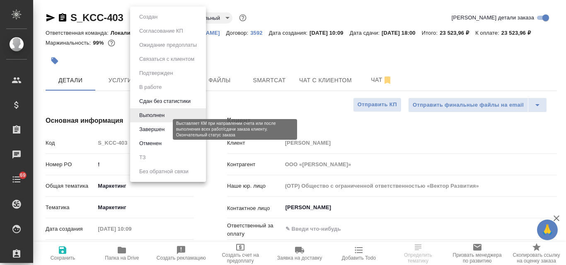
click at [160, 130] on button "Завершен" at bounding box center [152, 129] width 30 height 9
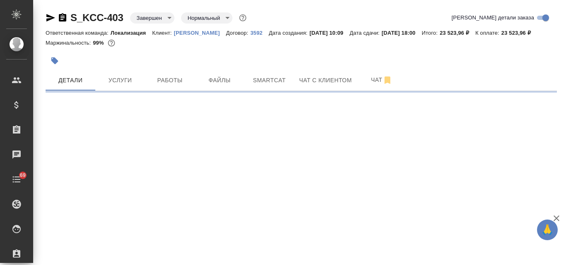
select select "RU"
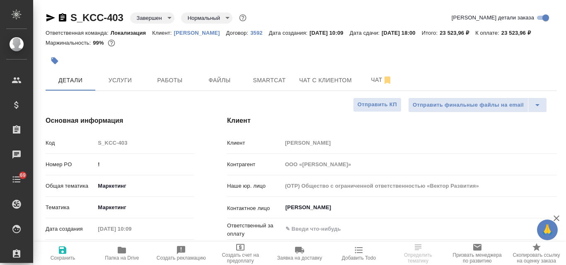
type textarea "x"
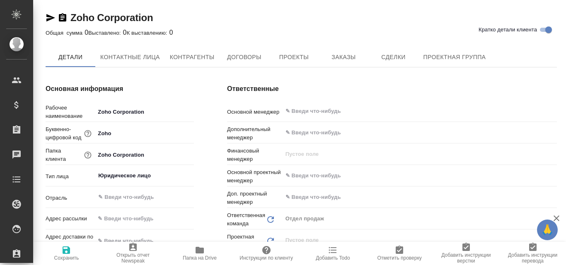
type textarea "x"
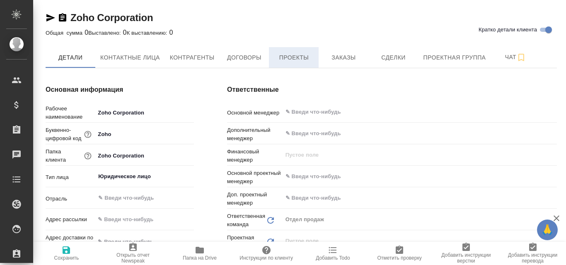
type textarea "x"
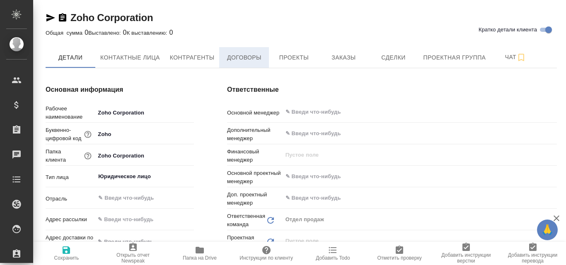
type textarea "x"
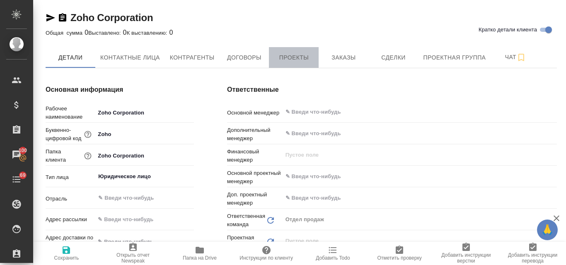
click at [300, 55] on span "Проекты" at bounding box center [294, 58] width 40 height 10
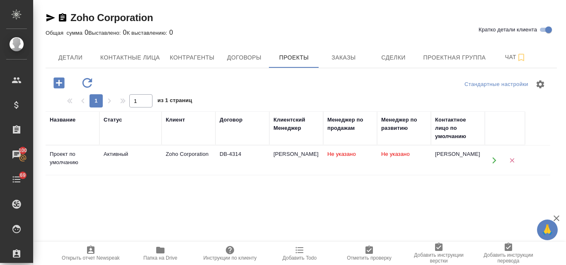
click at [185, 152] on div "Zoho Corporation" at bounding box center [189, 154] width 46 height 8
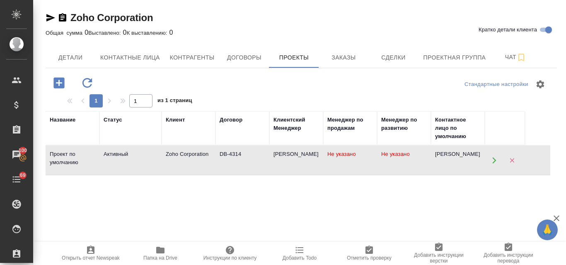
click at [185, 152] on div "Zoho Corporation" at bounding box center [189, 154] width 46 height 8
click at [335, 53] on span "Заказы" at bounding box center [343, 58] width 40 height 10
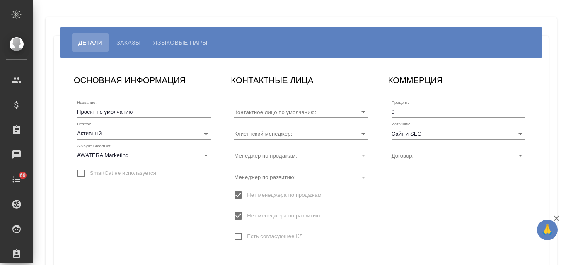
type input "[PERSON_NAME]"
type input "DB-4314"
type input "[PERSON_NAME] [PERSON_NAME]"
click at [188, 36] on button "Языковые пары" at bounding box center [180, 43] width 67 height 18
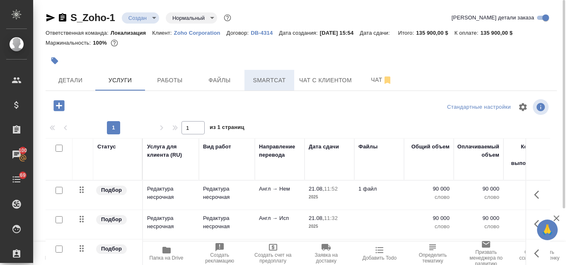
click at [279, 73] on button "Smartcat" at bounding box center [269, 80] width 50 height 21
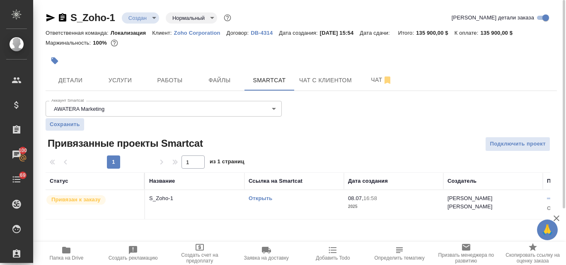
click at [192, 32] on p "Zoho Corporation" at bounding box center [200, 33] width 53 height 6
drag, startPoint x: 114, startPoint y: 16, endPoint x: 71, endPoint y: 15, distance: 43.5
click at [71, 15] on div "S_Zoho-1 Создан new Нормальный normal" at bounding box center [139, 17] width 187 height 13
click at [279, 12] on div "S_Zoho-1 Создан new Нормальный normal Кратко детали заказа" at bounding box center [301, 17] width 511 height 13
drag, startPoint x: 69, startPoint y: 20, endPoint x: 107, endPoint y: 22, distance: 37.7
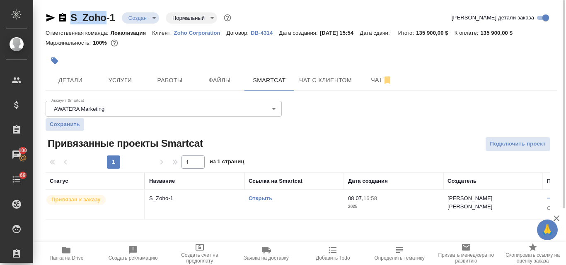
click at [107, 22] on div "S_Zoho-1 Создан new Нормальный normal" at bounding box center [139, 17] width 187 height 13
copy link "S_Zoho"
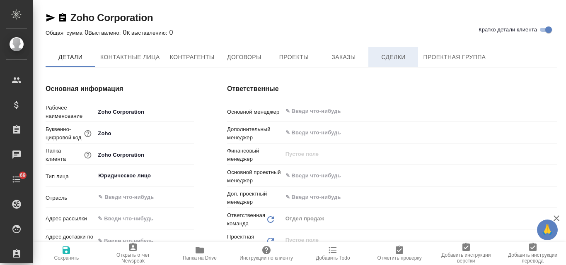
type textarea "x"
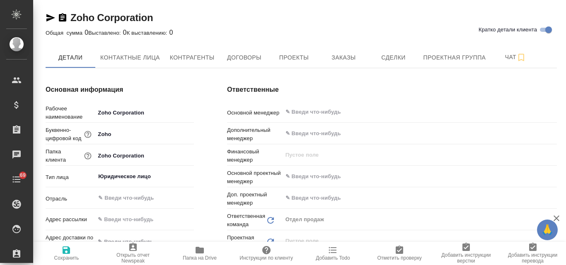
type textarea "x"
click at [301, 55] on span "Проекты" at bounding box center [294, 58] width 40 height 10
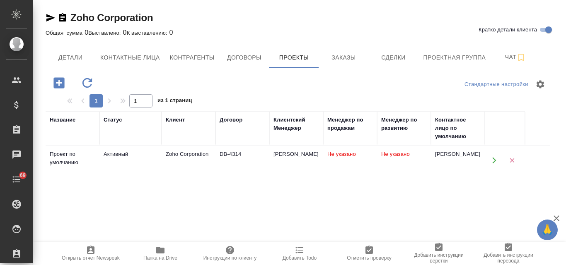
click at [181, 155] on div "Zoho Corporation" at bounding box center [189, 154] width 46 height 8
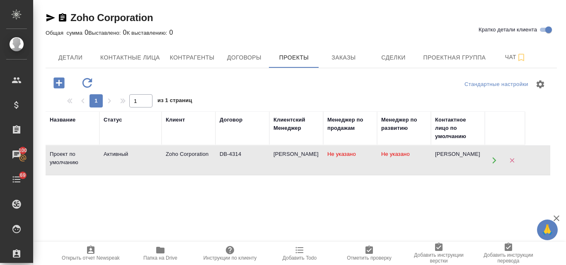
click at [181, 155] on div "Zoho Corporation" at bounding box center [189, 154] width 46 height 8
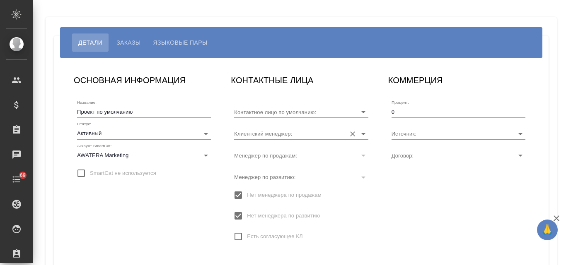
type input "Harish T"
type input "Сайт и SEO"
type input "DB-4314"
type input "[PERSON_NAME]"
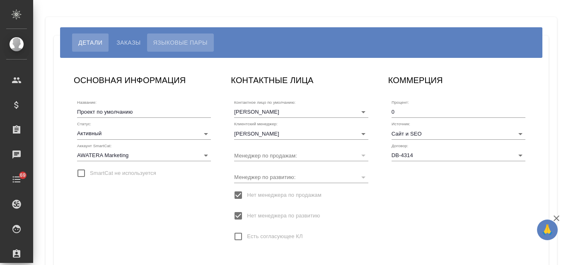
click at [200, 42] on span "Языковые пары" at bounding box center [180, 43] width 54 height 10
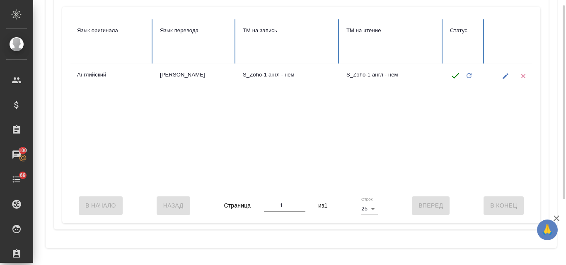
scroll to position [14, 0]
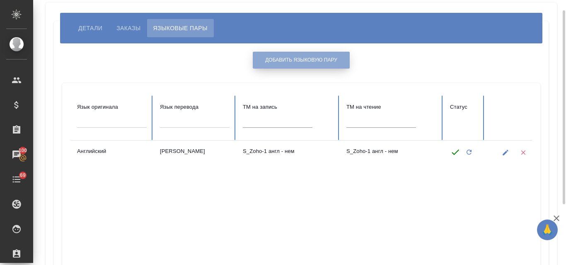
click at [287, 59] on span "Добавить языковую пару" at bounding box center [301, 60] width 72 height 7
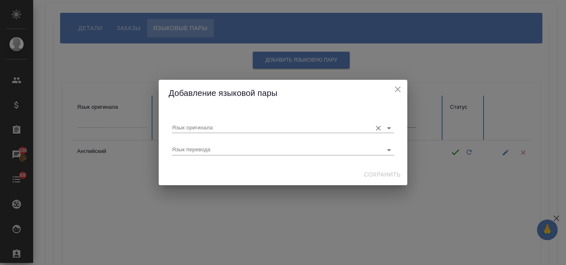
click at [197, 127] on input "Язык оригинала" at bounding box center [269, 128] width 195 height 10
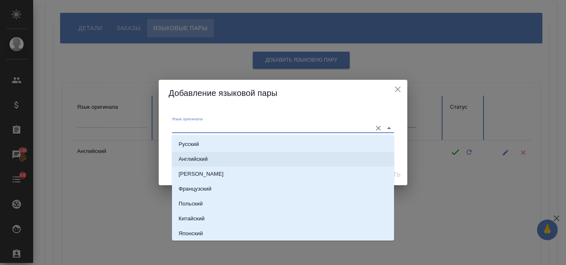
click at [200, 158] on p "Английский" at bounding box center [192, 159] width 29 height 8
type input "Английский"
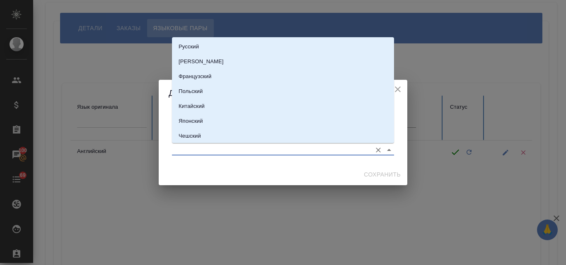
click at [193, 147] on input "Язык перевода" at bounding box center [269, 150] width 195 height 10
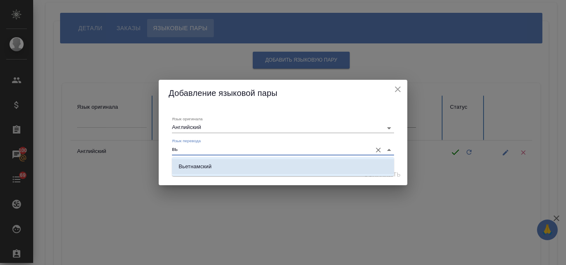
click at [210, 165] on p "Вьетнамский" at bounding box center [194, 167] width 33 height 8
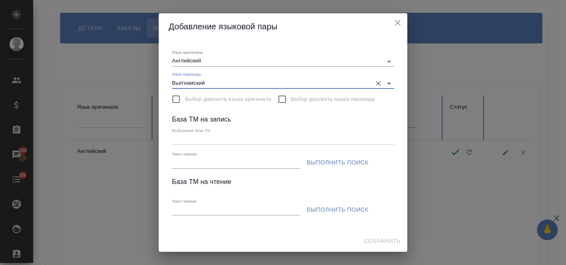
type input "Вьетнамский"
click at [186, 164] on input "Текст поиска" at bounding box center [236, 163] width 128 height 10
paste input "S_Zoho"
type input "S_Zoho"
click at [347, 164] on span "Выполнить поиск" at bounding box center [337, 163] width 62 height 10
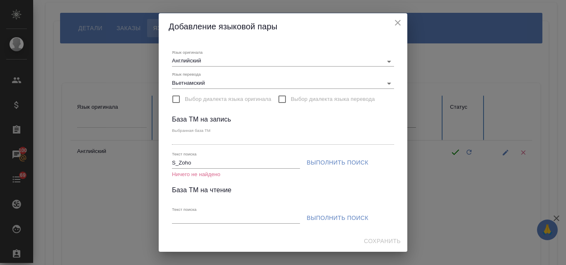
click at [400, 23] on icon "close" at bounding box center [398, 23] width 10 height 10
